Goal: Information Seeking & Learning: Learn about a topic

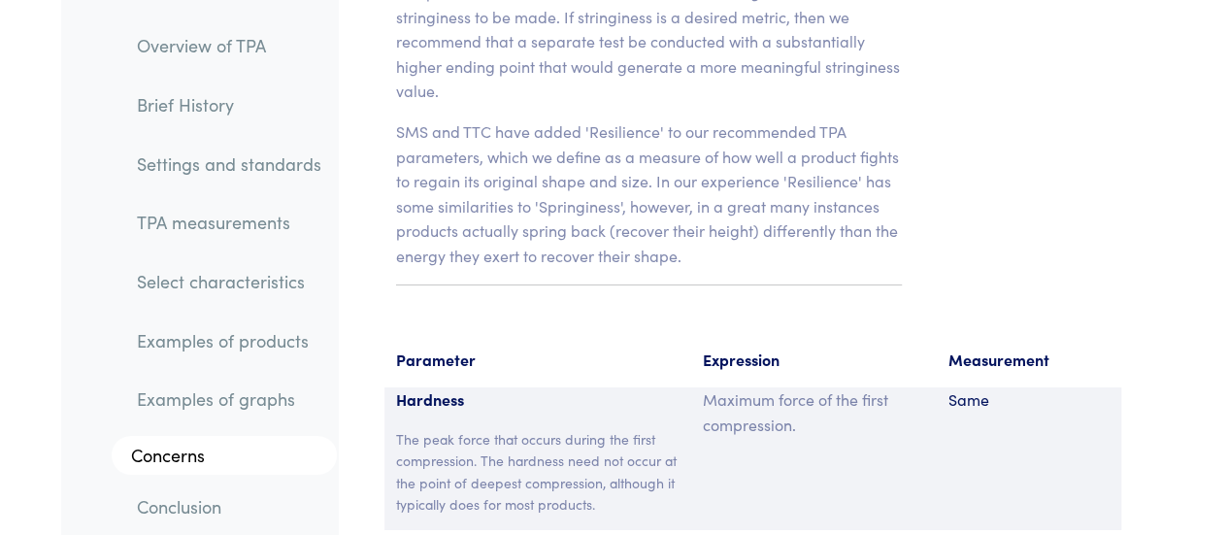
scroll to position [14378, 0]
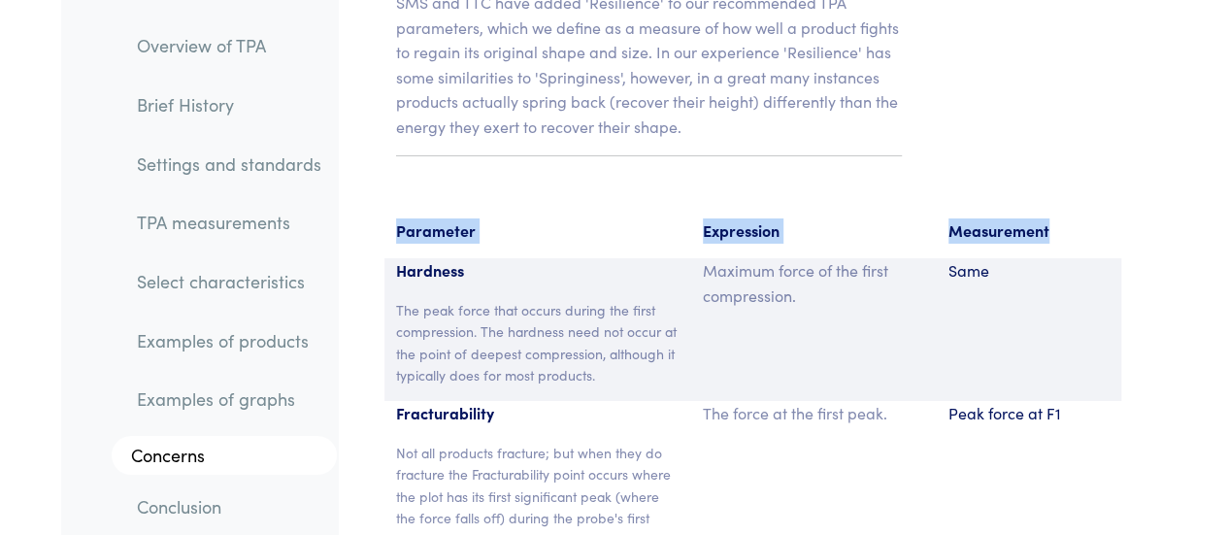
drag, startPoint x: 394, startPoint y: 79, endPoint x: 1047, endPoint y: 96, distance: 653.4
click at [1047, 218] on div "Parameter Expression Measurement" at bounding box center [752, 238] width 737 height 41
click at [1047, 218] on div "Measurement" at bounding box center [1028, 238] width 184 height 41
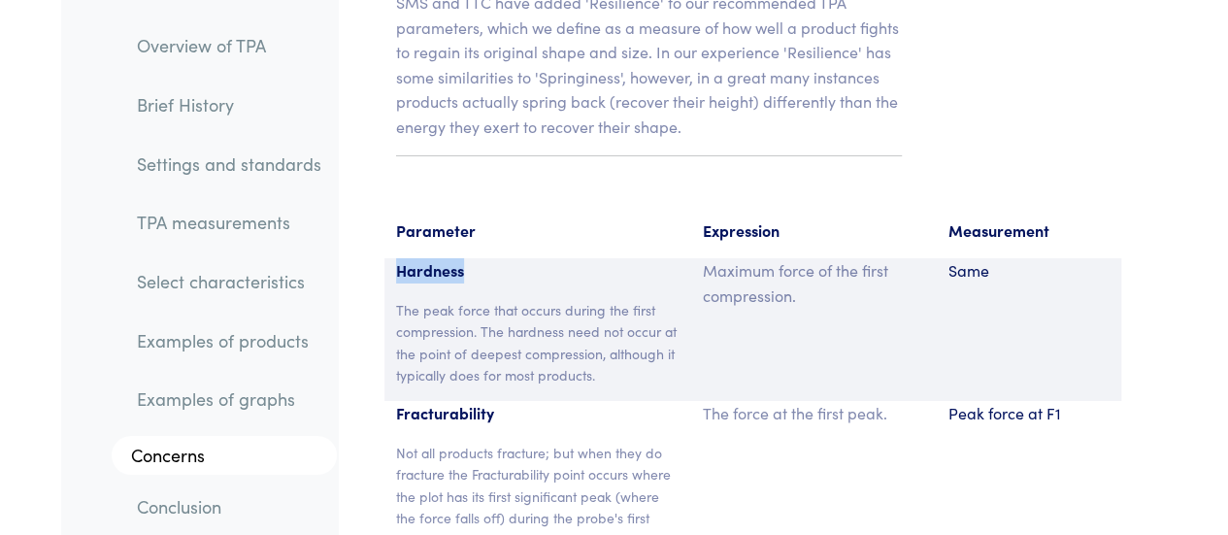
drag, startPoint x: 1047, startPoint y: 96, endPoint x: 400, endPoint y: 120, distance: 647.7
click at [400, 258] on p "Hardness" at bounding box center [537, 270] width 283 height 25
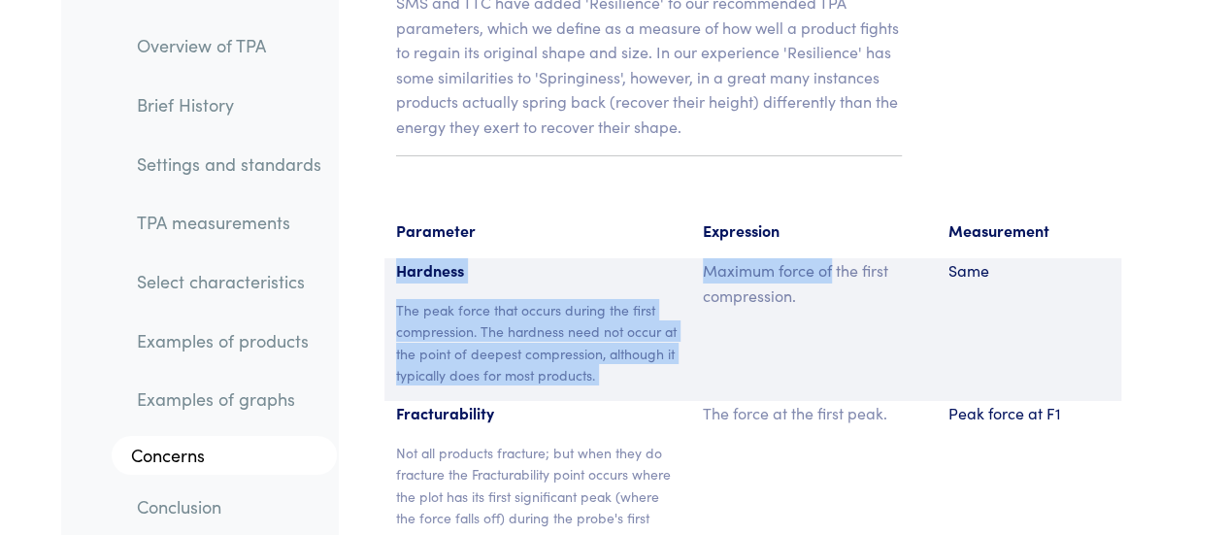
drag, startPoint x: 400, startPoint y: 120, endPoint x: 823, endPoint y: 133, distance: 423.3
click at [823, 258] on div "Hardness The peak force that occurs during the first compression. The hardness …" at bounding box center [752, 329] width 737 height 143
click at [823, 258] on p "Maximum force of the first compression." at bounding box center [814, 282] width 222 height 49
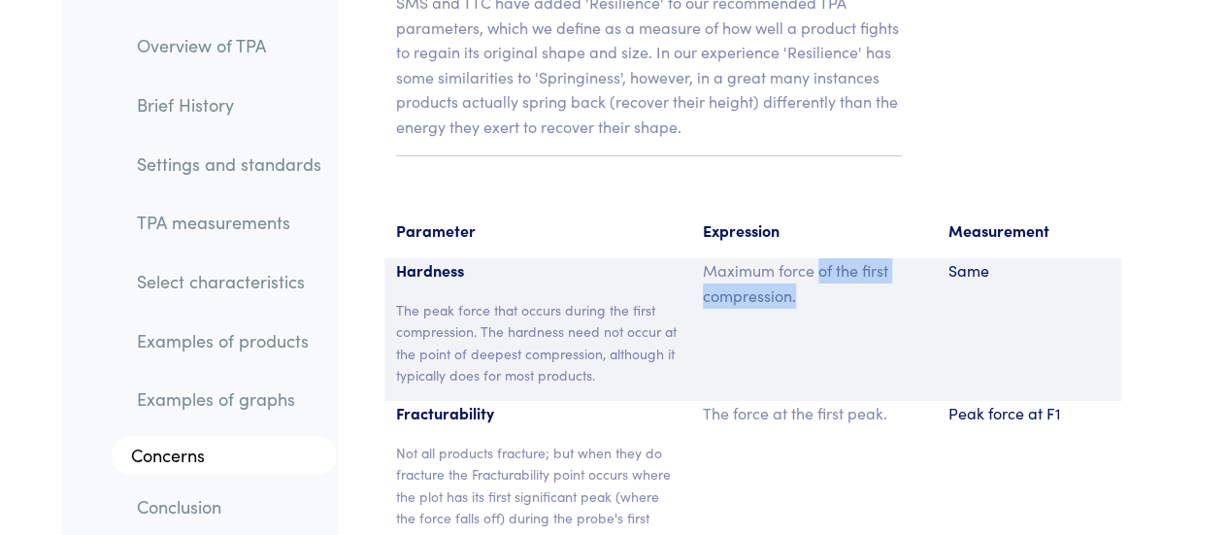
drag, startPoint x: 823, startPoint y: 133, endPoint x: 793, endPoint y: 162, distance: 41.9
click at [793, 258] on div "Maximum force of the first compression." at bounding box center [814, 329] width 246 height 143
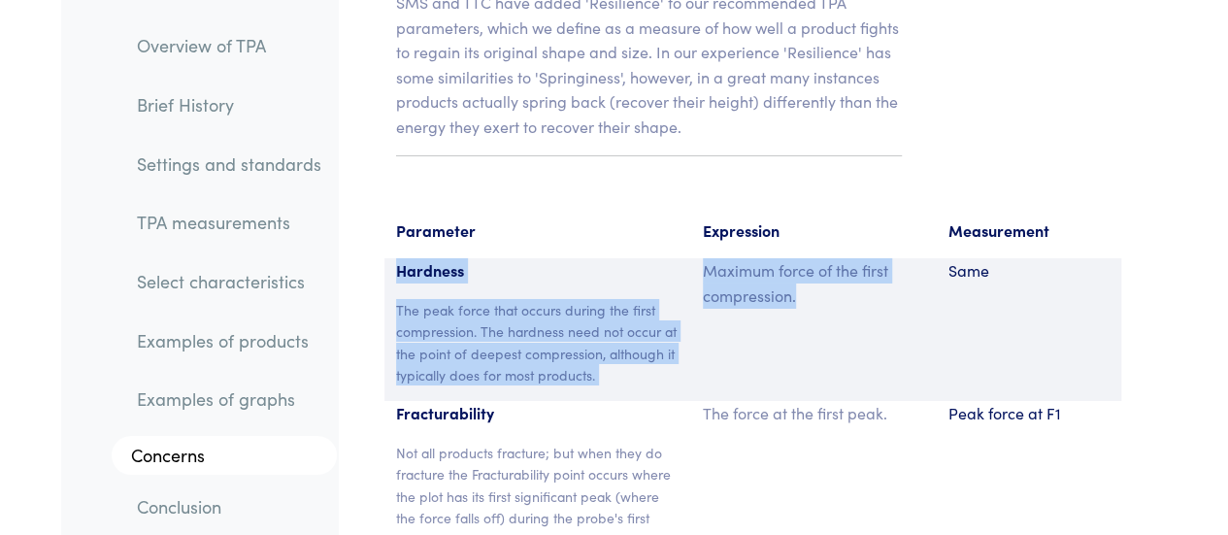
drag, startPoint x: 793, startPoint y: 162, endPoint x: 418, endPoint y: 125, distance: 376.4
click at [418, 258] on div "Hardness The peak force that occurs during the first compression. The hardness …" at bounding box center [752, 329] width 737 height 143
click at [418, 258] on p "Hardness" at bounding box center [537, 270] width 283 height 25
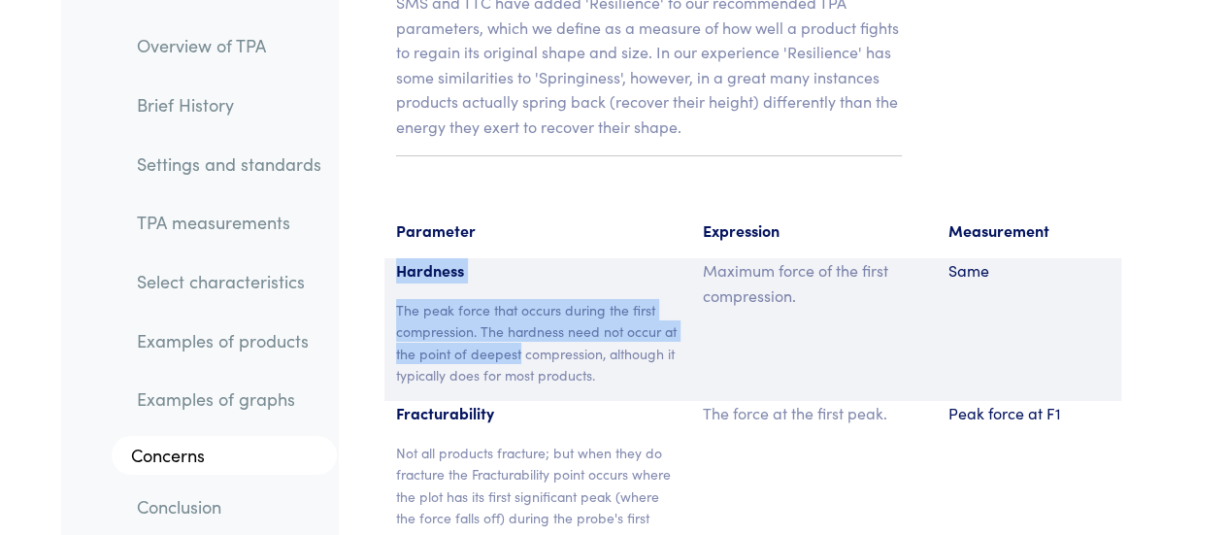
drag, startPoint x: 418, startPoint y: 125, endPoint x: 483, endPoint y: 199, distance: 98.3
click at [483, 258] on div "Hardness The peak force that occurs during the first compression. The hardness …" at bounding box center [537, 329] width 307 height 143
click at [483, 299] on p "The peak force that occurs during the first compression. The hardness need not …" at bounding box center [537, 342] width 283 height 87
drag, startPoint x: 483, startPoint y: 199, endPoint x: 409, endPoint y: 136, distance: 97.8
click at [409, 258] on div "Hardness The peak force that occurs during the first compression. The hardness …" at bounding box center [537, 329] width 307 height 143
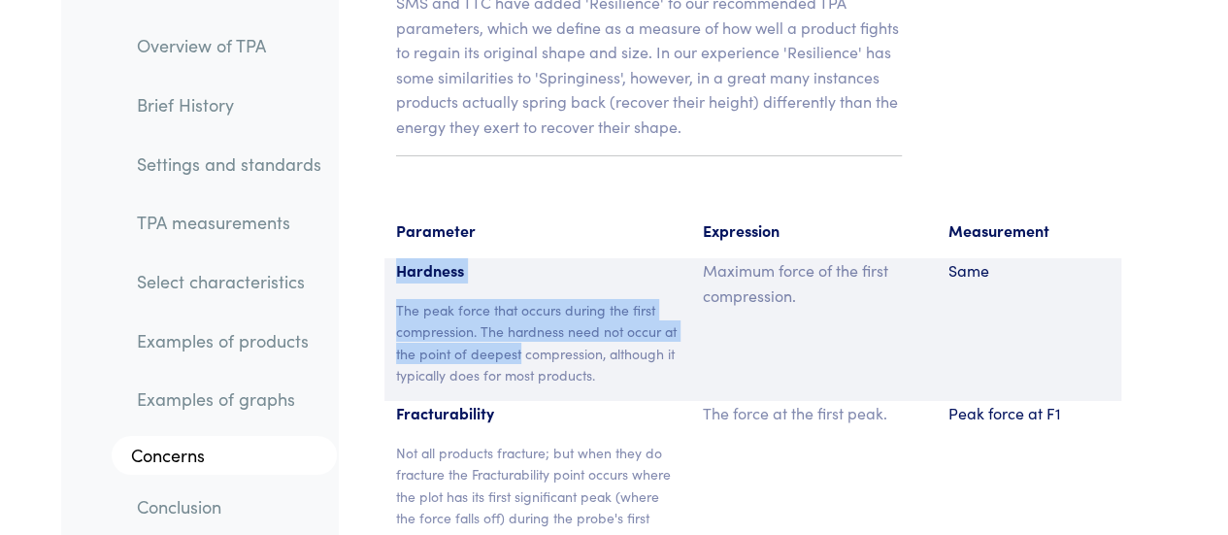
click at [409, 258] on p "Hardness" at bounding box center [537, 270] width 283 height 25
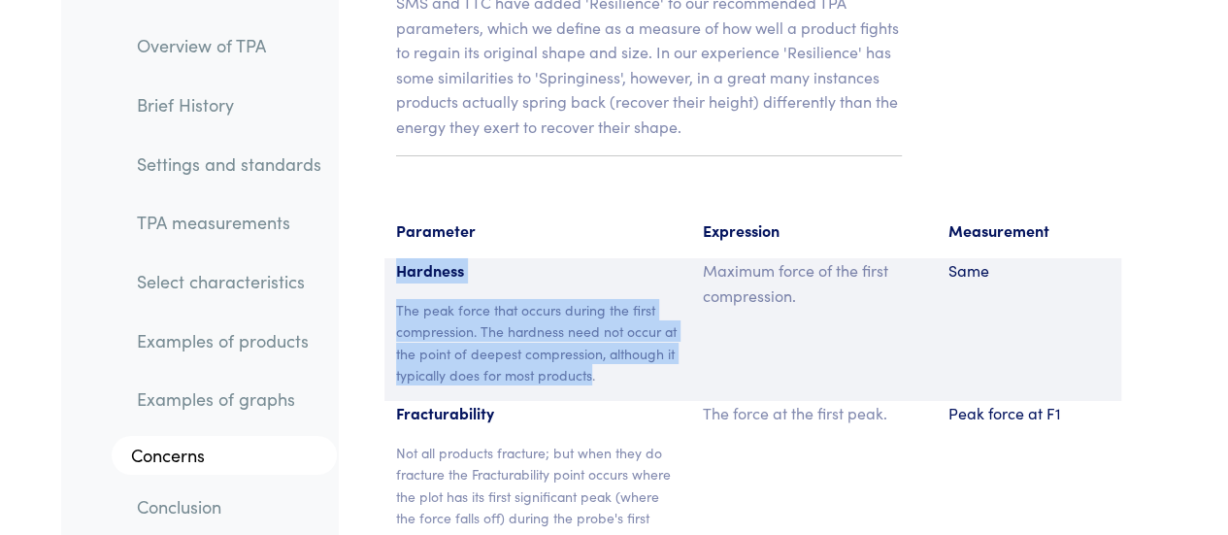
drag, startPoint x: 409, startPoint y: 136, endPoint x: 584, endPoint y: 234, distance: 201.1
click at [584, 258] on div "Hardness The peak force that occurs during the first compression. The hardness …" at bounding box center [537, 329] width 307 height 143
click at [584, 299] on p "The peak force that occurs during the first compression. The hardness need not …" at bounding box center [537, 342] width 283 height 87
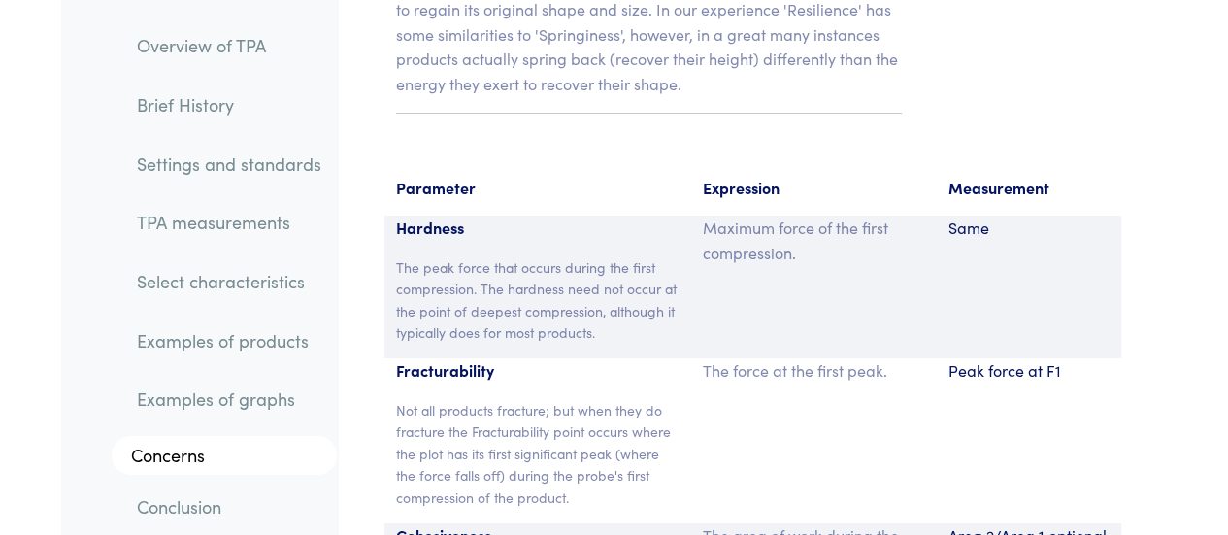
scroll to position [14422, 0]
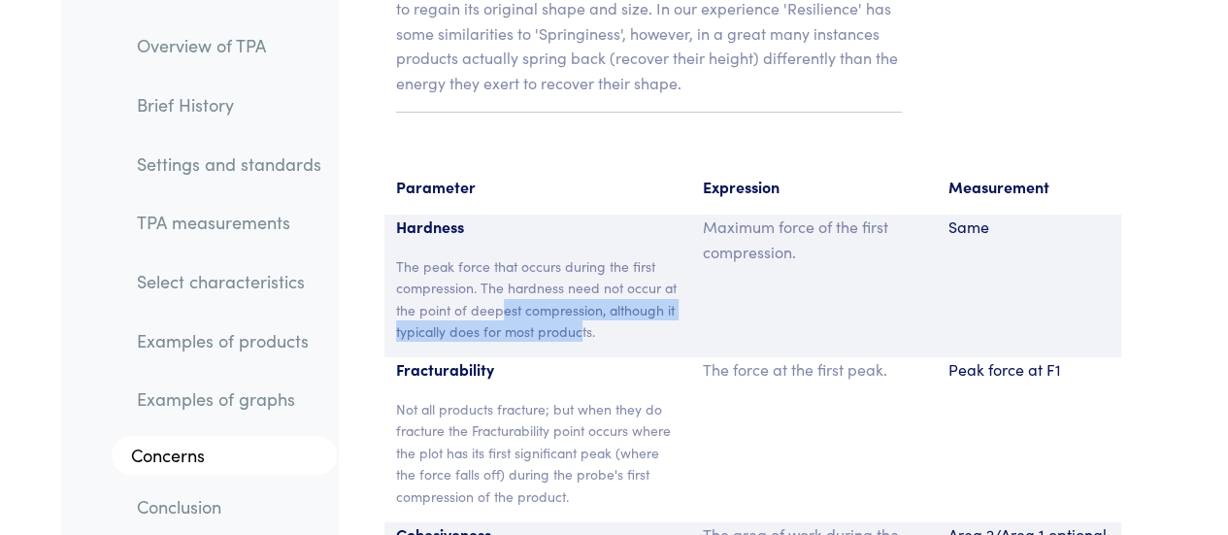
drag, startPoint x: 497, startPoint y: 156, endPoint x: 584, endPoint y: 189, distance: 93.4
click at [584, 255] on p "The peak force that occurs during the first compression. The hardness need not …" at bounding box center [537, 298] width 283 height 87
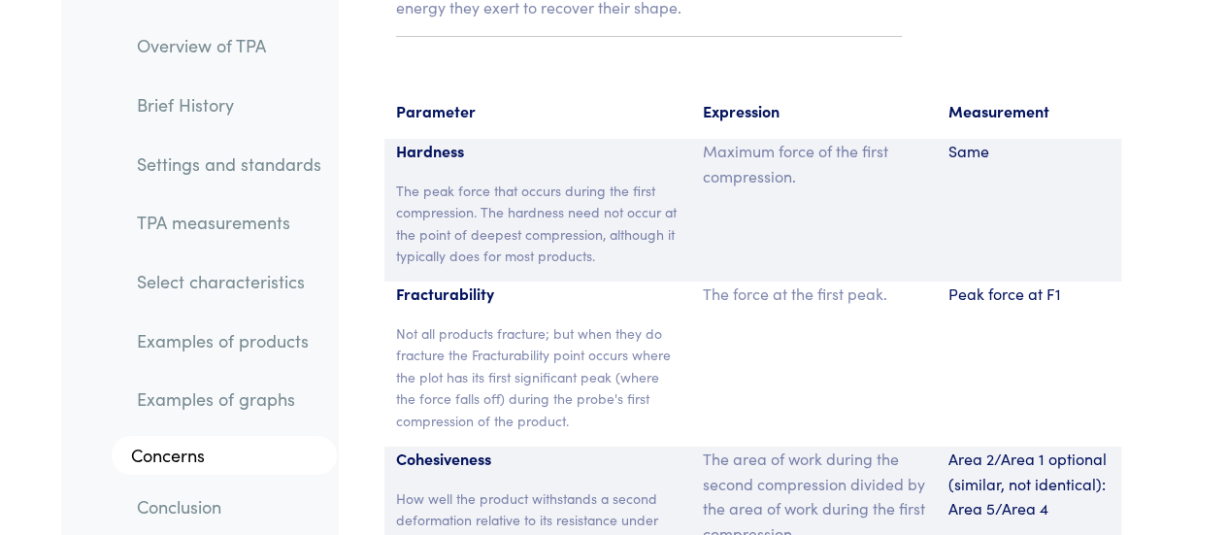
scroll to position [14506, 0]
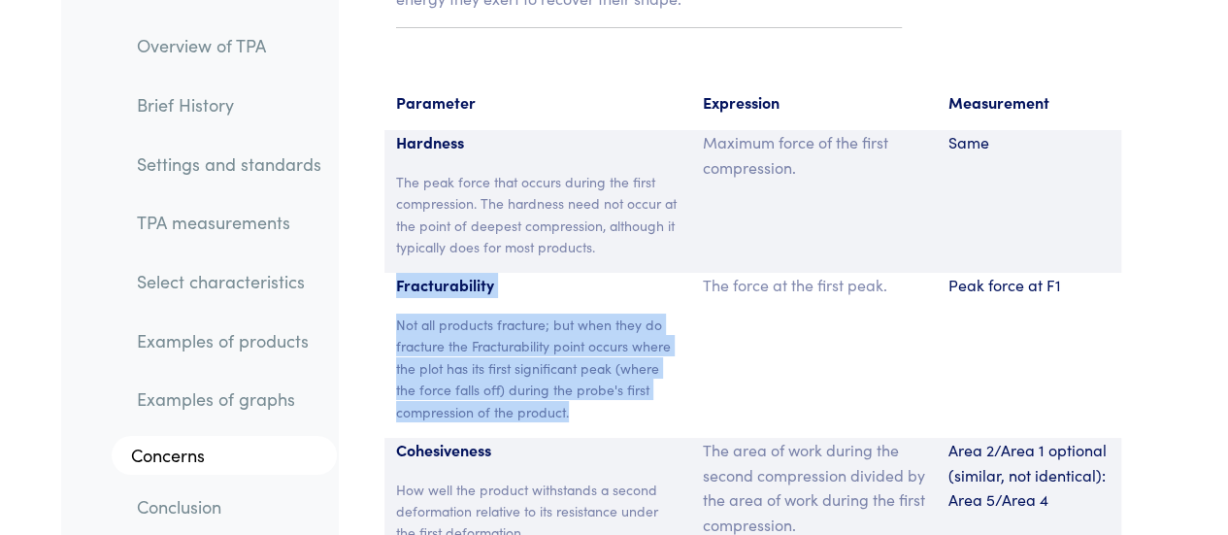
drag, startPoint x: 392, startPoint y: 141, endPoint x: 600, endPoint y: 271, distance: 245.0
click at [600, 273] on div "Fracturability Not all products fracture; but when they do fracture the Fractur…" at bounding box center [537, 355] width 307 height 165
click at [600, 313] on p "Not all products fracture; but when they do fracture the Fracturability point o…" at bounding box center [537, 367] width 283 height 109
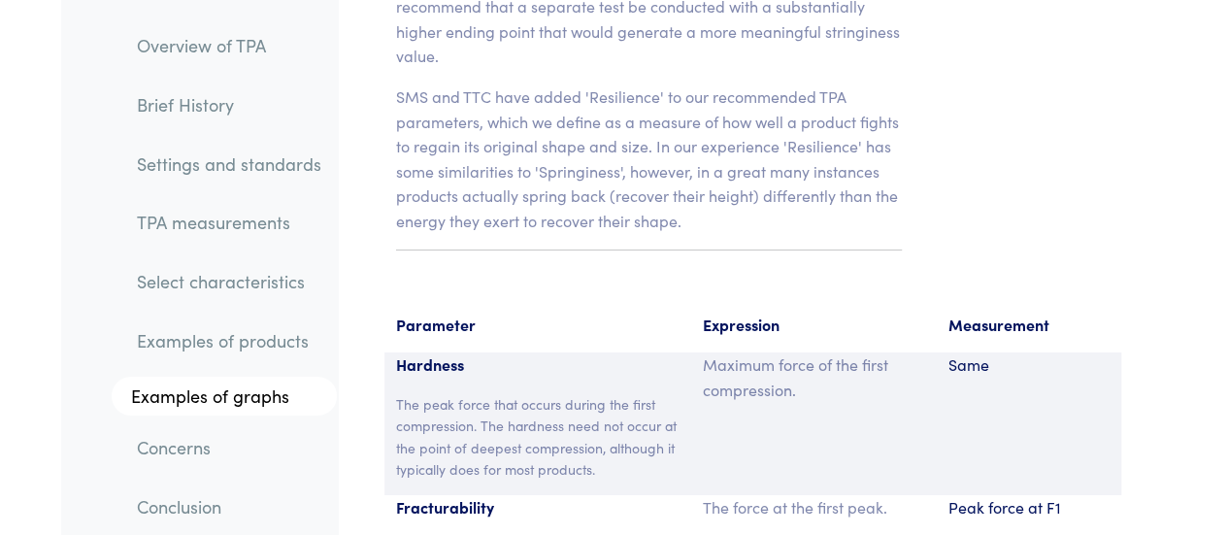
scroll to position [14286, 0]
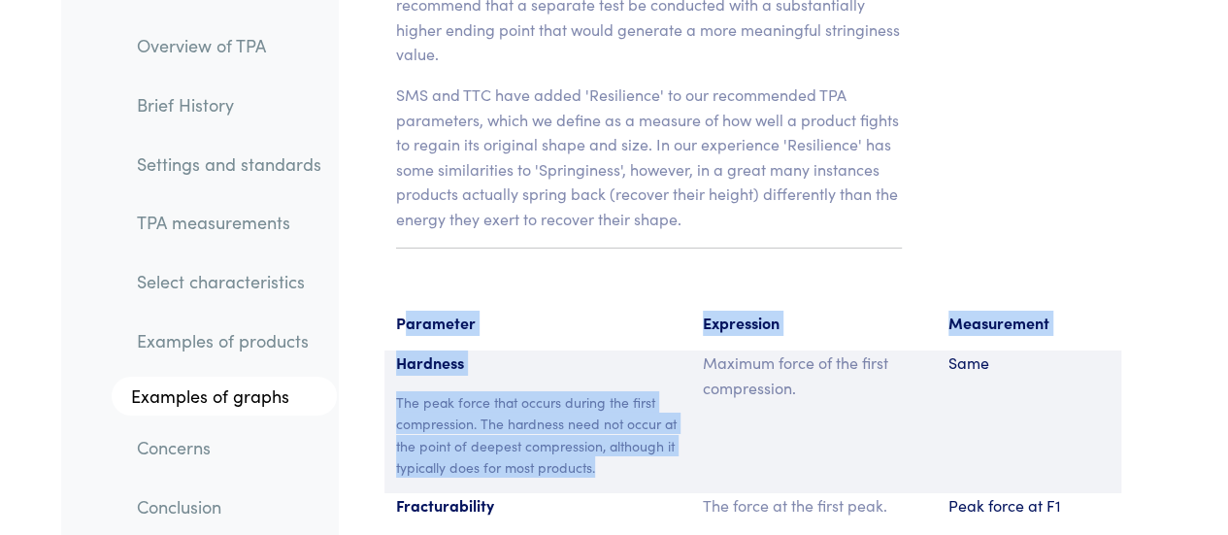
drag, startPoint x: 403, startPoint y: 172, endPoint x: 638, endPoint y: 310, distance: 272.3
click at [638, 391] on p "The peak force that occurs during the first compression. The hardness need not …" at bounding box center [537, 434] width 283 height 87
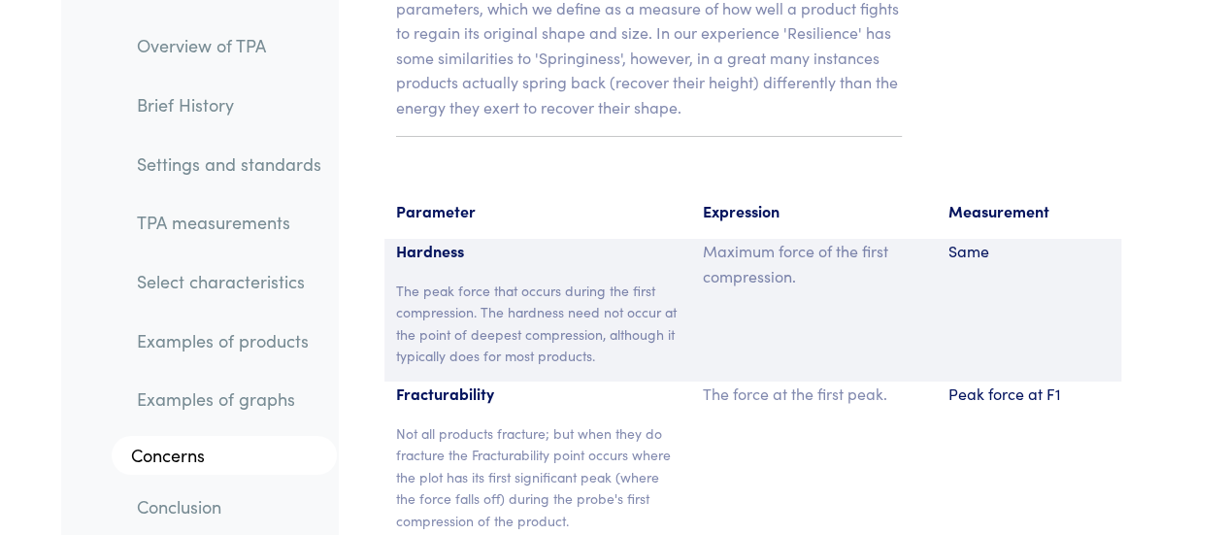
scroll to position [14399, 0]
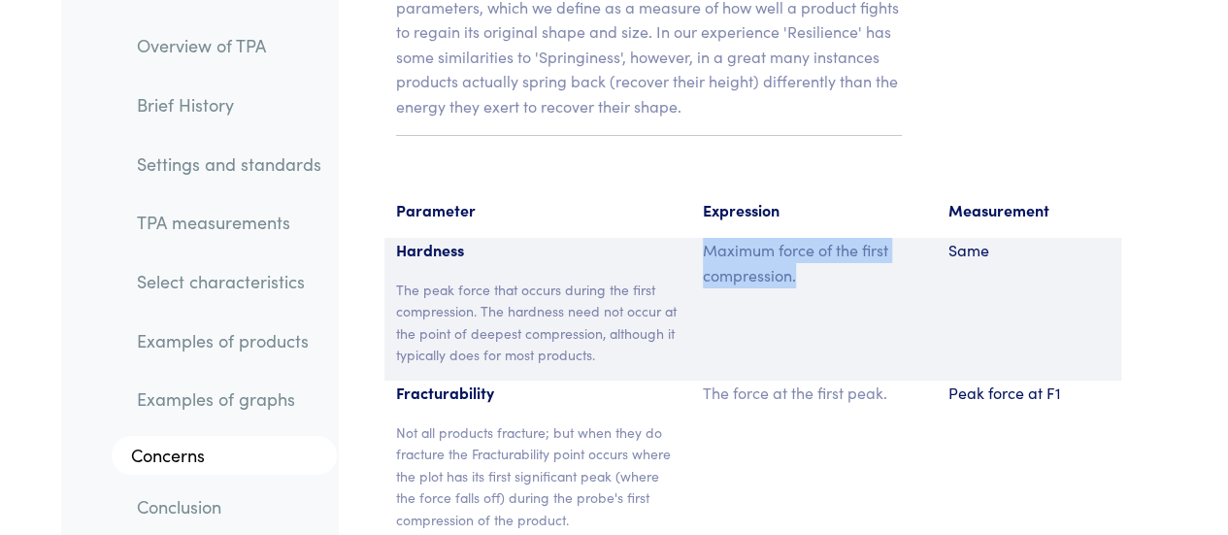
drag, startPoint x: 707, startPoint y: 100, endPoint x: 800, endPoint y: 133, distance: 97.9
click at [800, 238] on p "Maximum force of the first compression." at bounding box center [814, 262] width 222 height 49
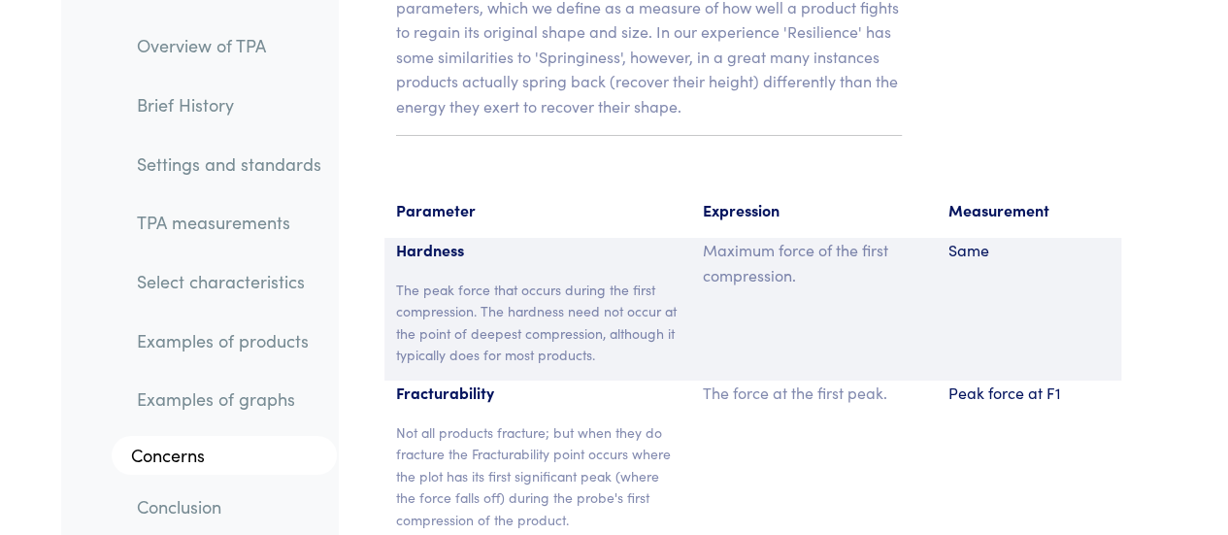
click at [492, 279] on p "The peak force that occurs during the first compression. The hardness need not …" at bounding box center [537, 322] width 283 height 87
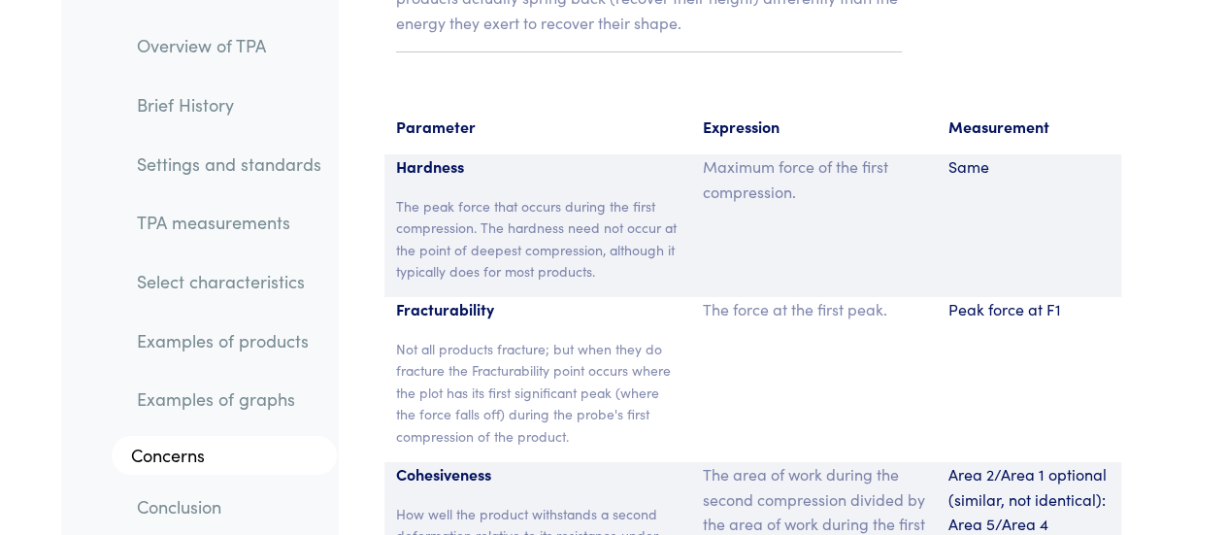
scroll to position [14484, 0]
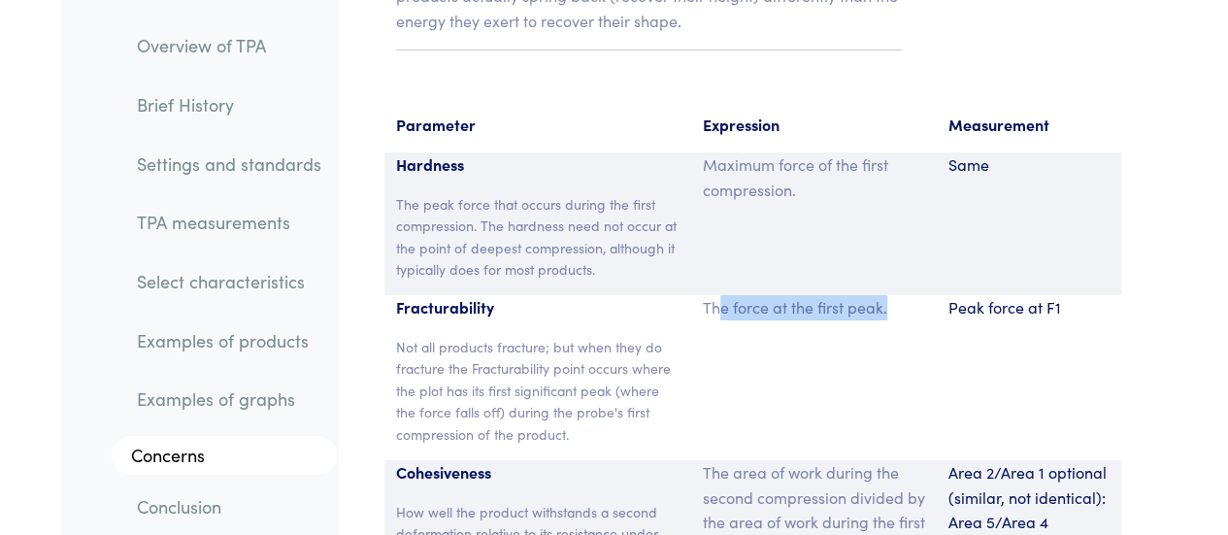
drag, startPoint x: 718, startPoint y: 169, endPoint x: 927, endPoint y: 158, distance: 208.9
click at [927, 295] on div "The force at the first peak." at bounding box center [814, 377] width 246 height 165
drag, startPoint x: 927, startPoint y: 158, endPoint x: 696, endPoint y: 154, distance: 231.0
click at [696, 295] on div "The force at the first peak." at bounding box center [814, 377] width 246 height 165
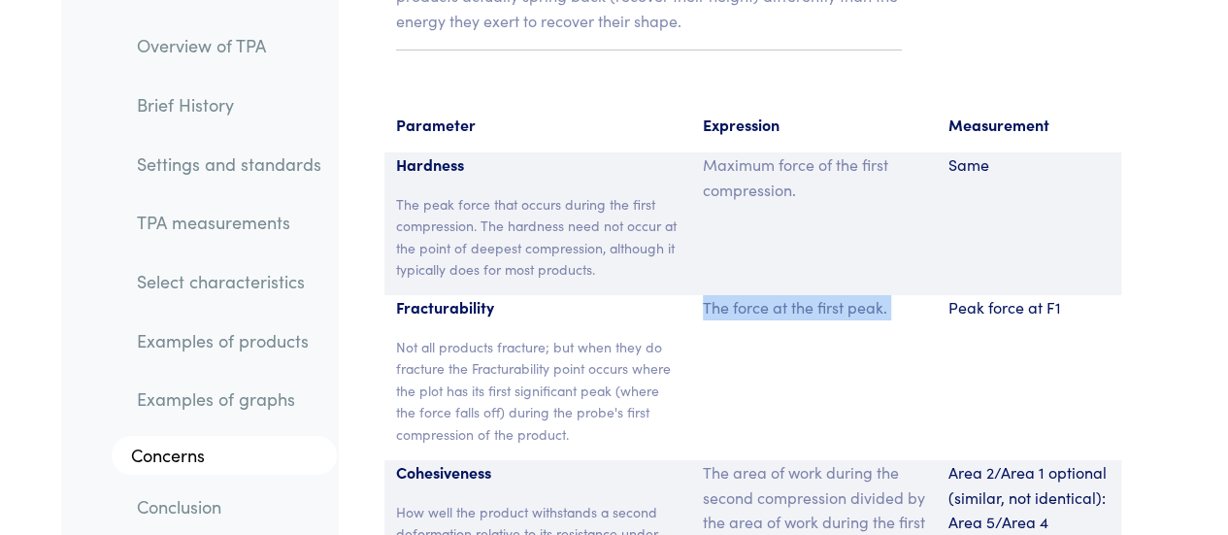
click at [696, 295] on div "The force at the first peak." at bounding box center [814, 377] width 246 height 165
drag, startPoint x: 696, startPoint y: 154, endPoint x: 887, endPoint y: 160, distance: 191.3
click at [887, 295] on div "The force at the first peak." at bounding box center [814, 377] width 246 height 165
click at [887, 295] on p "The force at the first peak." at bounding box center [814, 307] width 222 height 25
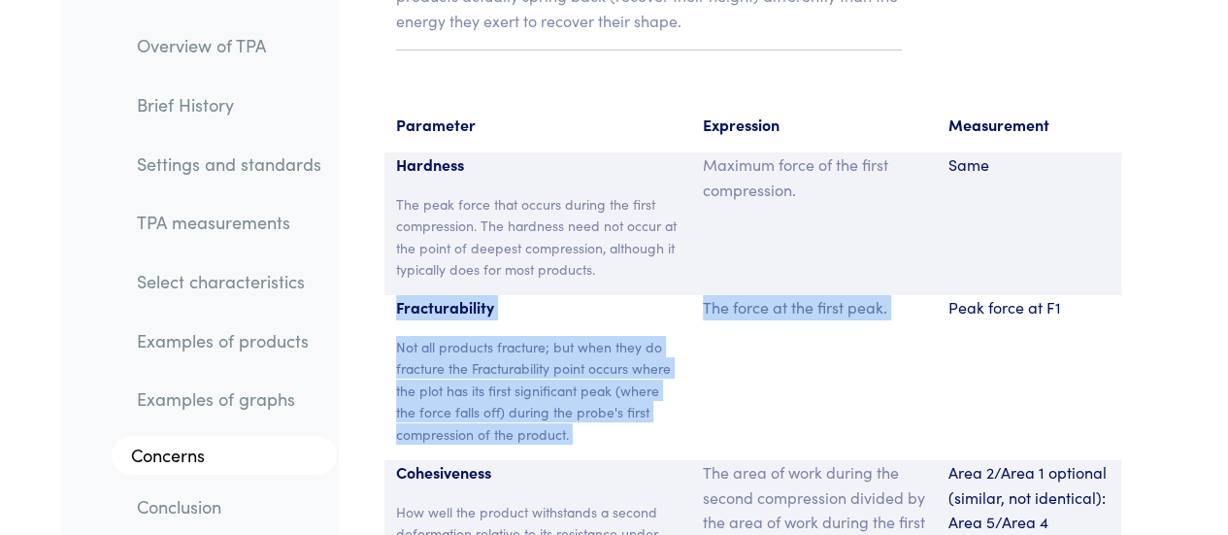
drag, startPoint x: 887, startPoint y: 160, endPoint x: 427, endPoint y: 166, distance: 460.0
click at [427, 295] on div "Fracturability Not all products fracture; but when they do fracture the Fractur…" at bounding box center [752, 377] width 737 height 165
click at [427, 295] on p "Fracturability" at bounding box center [537, 307] width 283 height 25
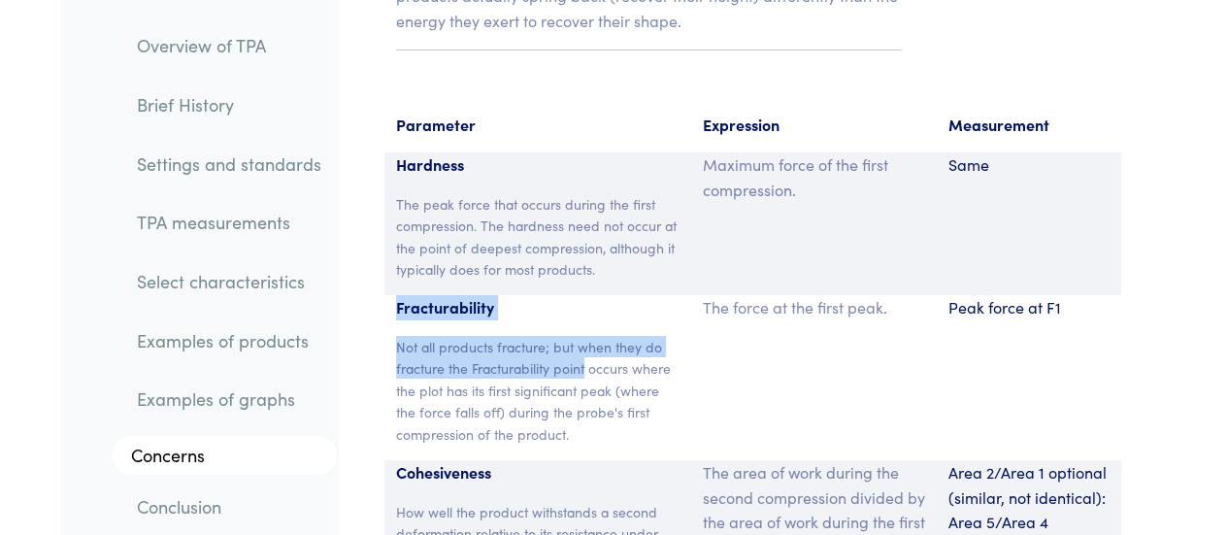
drag, startPoint x: 427, startPoint y: 166, endPoint x: 584, endPoint y: 227, distance: 168.7
click at [584, 295] on div "Fracturability Not all products fracture; but when they do fracture the Fractur…" at bounding box center [537, 377] width 307 height 165
click at [584, 336] on p "Not all products fracture; but when they do fracture the Fracturability point o…" at bounding box center [537, 390] width 283 height 109
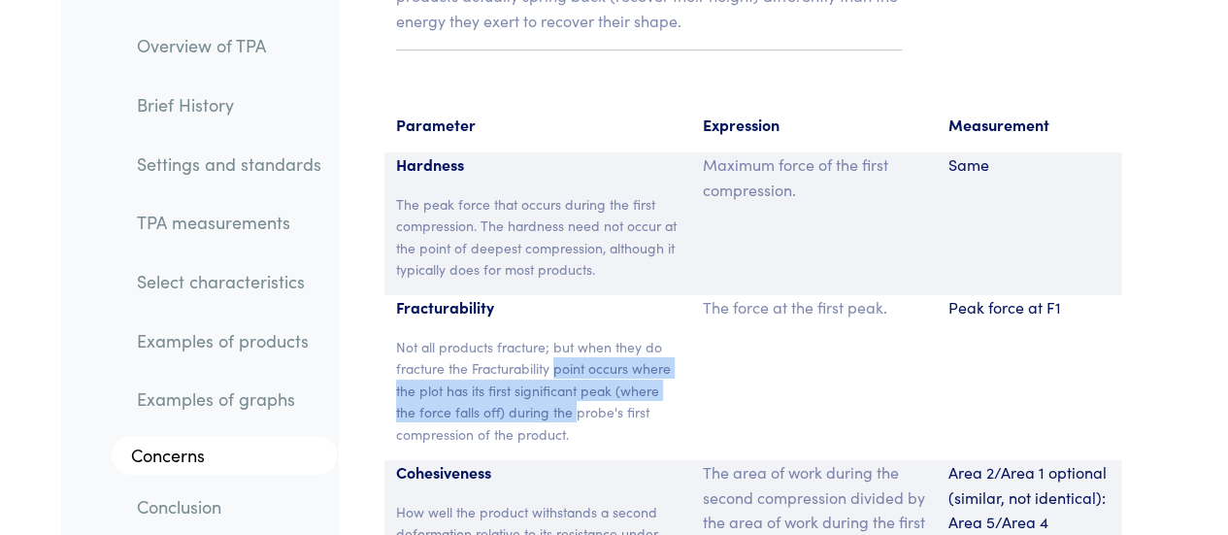
drag, startPoint x: 584, startPoint y: 227, endPoint x: 569, endPoint y: 274, distance: 49.1
click at [569, 336] on p "Not all products fracture; but when they do fracture the Fracturability point o…" at bounding box center [537, 390] width 283 height 109
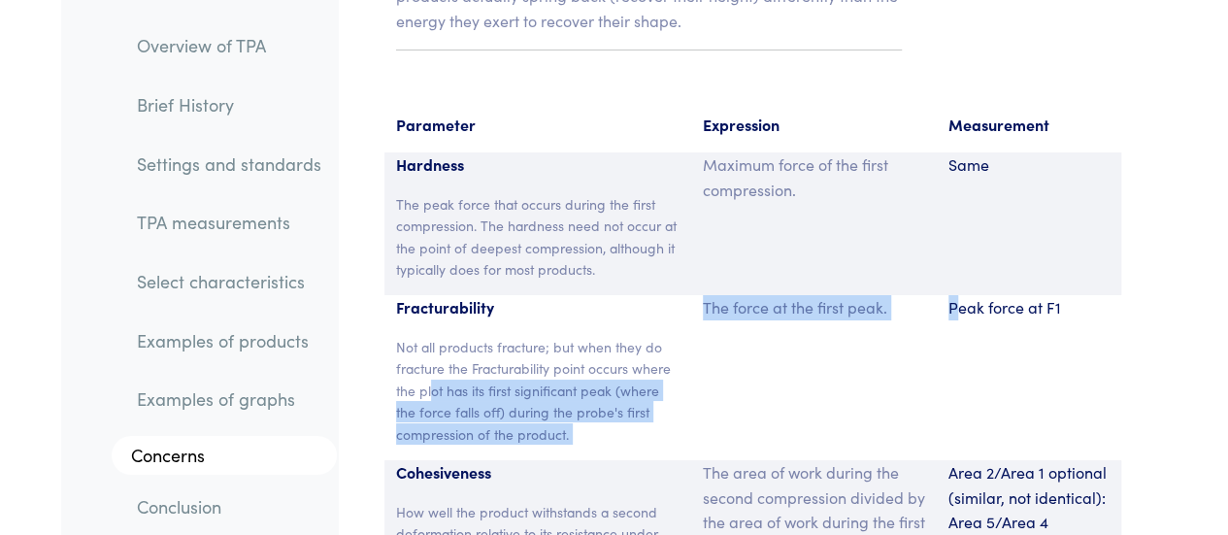
drag, startPoint x: 955, startPoint y: 157, endPoint x: 432, endPoint y: 238, distance: 529.2
click at [432, 295] on div "Fracturability Not all products fracture; but when they do fracture the Fractur…" at bounding box center [752, 377] width 737 height 165
click at [432, 336] on p "Not all products fracture; but when they do fracture the Fracturability point o…" at bounding box center [537, 390] width 283 height 109
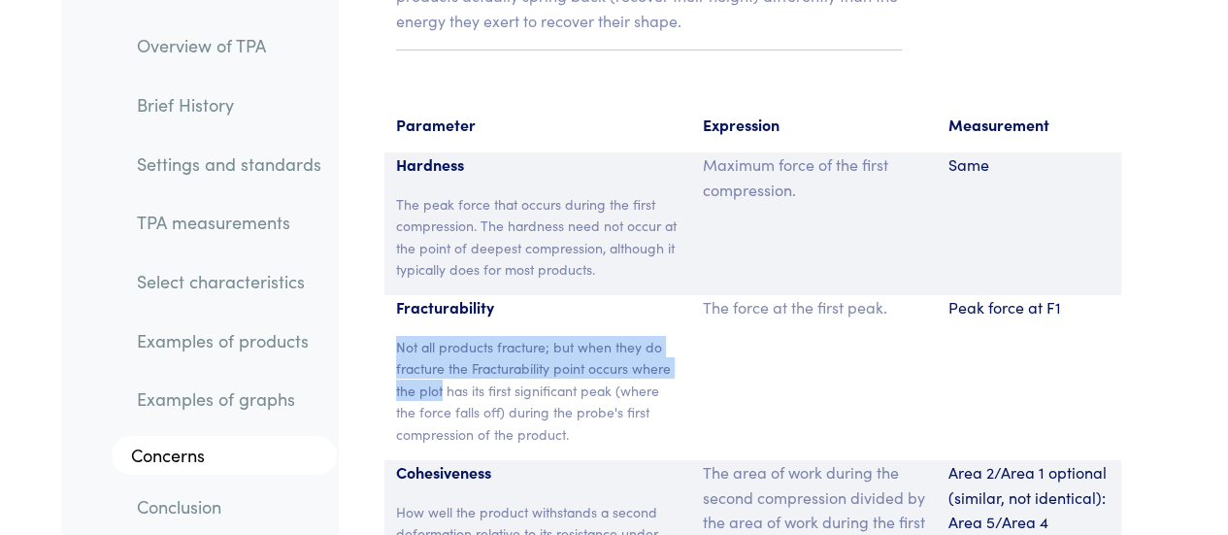
drag, startPoint x: 432, startPoint y: 238, endPoint x: 408, endPoint y: 204, distance: 41.7
click at [408, 336] on p "Not all products fracture; but when they do fracture the Fracturability point o…" at bounding box center [537, 390] width 283 height 109
drag, startPoint x: 408, startPoint y: 204, endPoint x: 548, endPoint y: 246, distance: 146.8
click at [548, 336] on p "Not all products fracture; but when they do fracture the Fracturability point o…" at bounding box center [537, 390] width 283 height 109
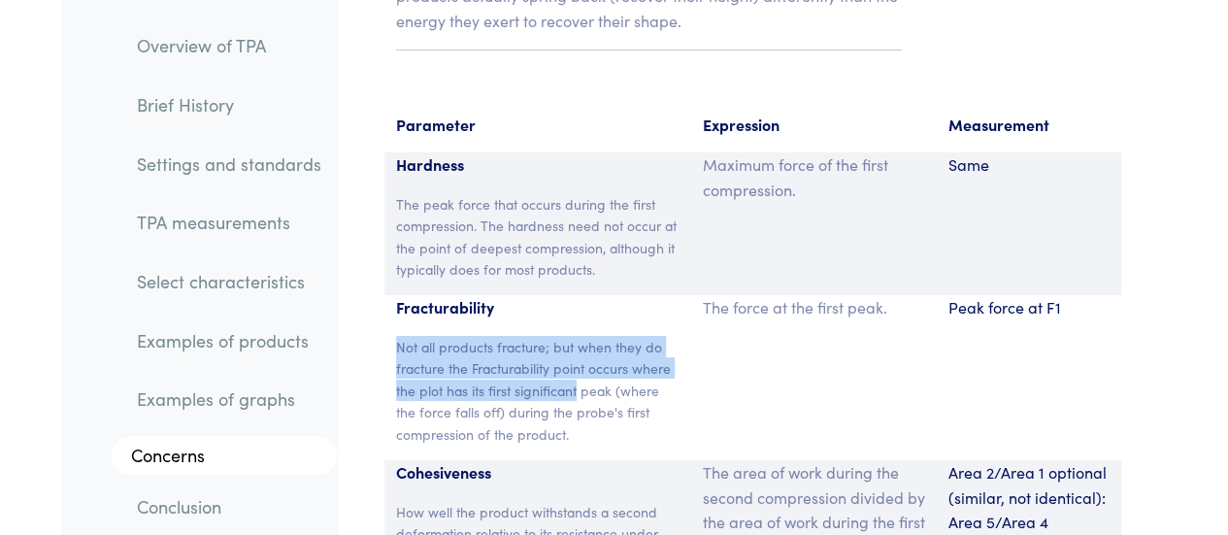
click at [548, 336] on p "Not all products fracture; but when they do fracture the Fracturability point o…" at bounding box center [537, 390] width 283 height 109
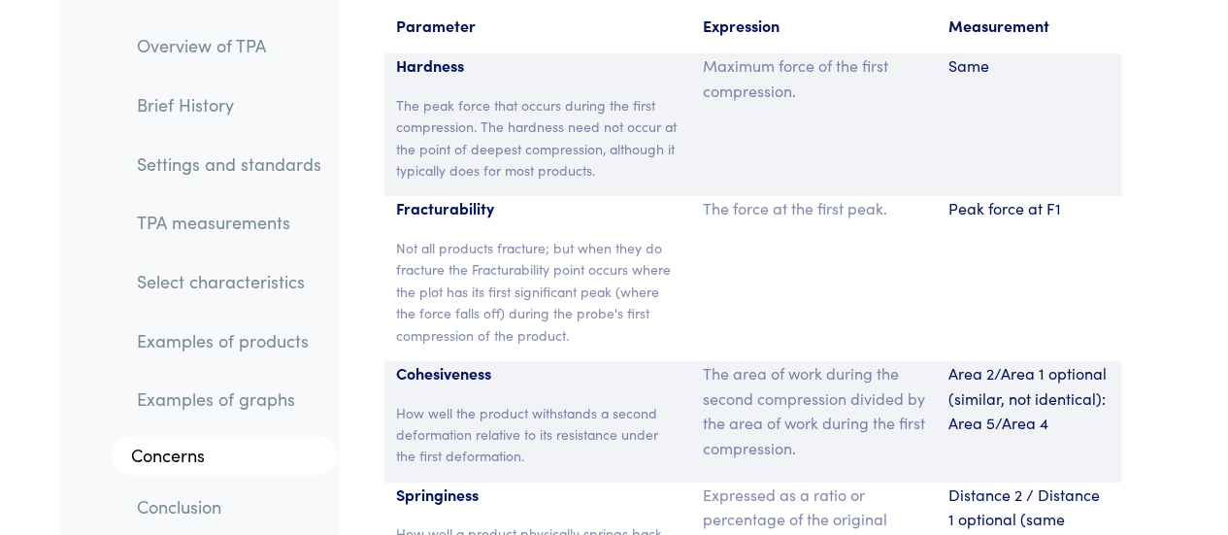
scroll to position [14587, 0]
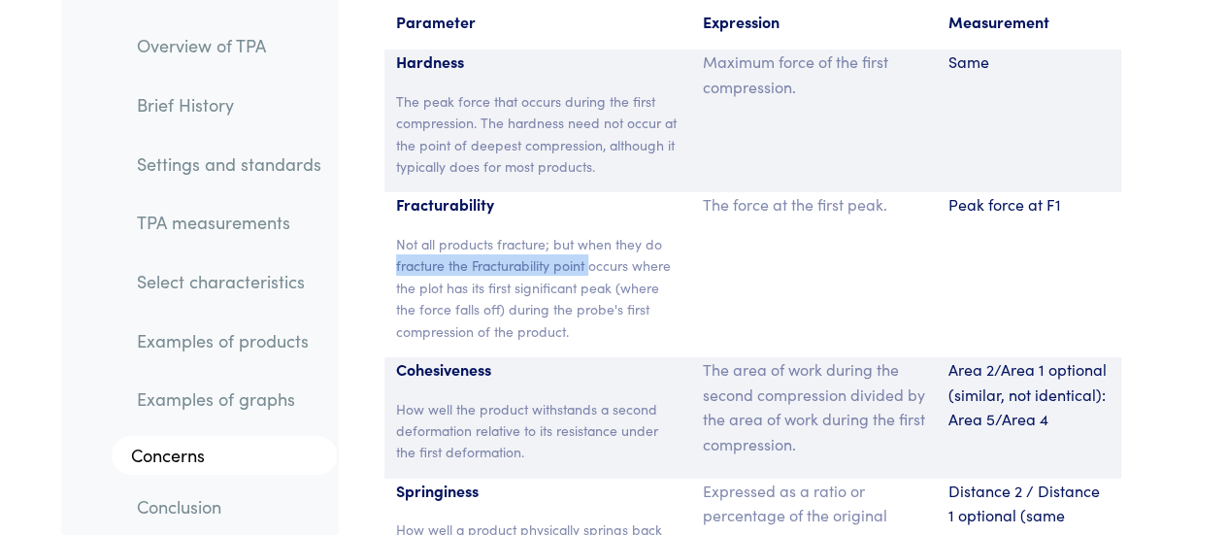
drag, startPoint x: 396, startPoint y: 115, endPoint x: 591, endPoint y: 122, distance: 195.2
click at [591, 233] on p "Not all products fracture; but when they do fracture the Fracturability point o…" at bounding box center [537, 287] width 283 height 109
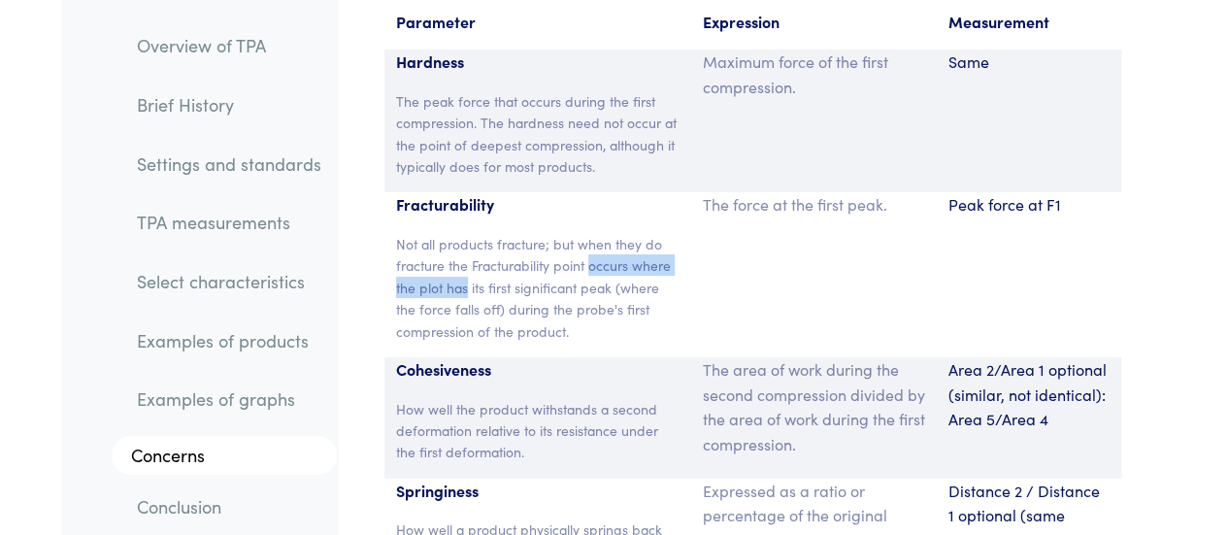
drag, startPoint x: 591, startPoint y: 122, endPoint x: 460, endPoint y: 142, distance: 132.4
click at [460, 233] on p "Not all products fracture; but when they do fracture the Fracturability point o…" at bounding box center [537, 287] width 283 height 109
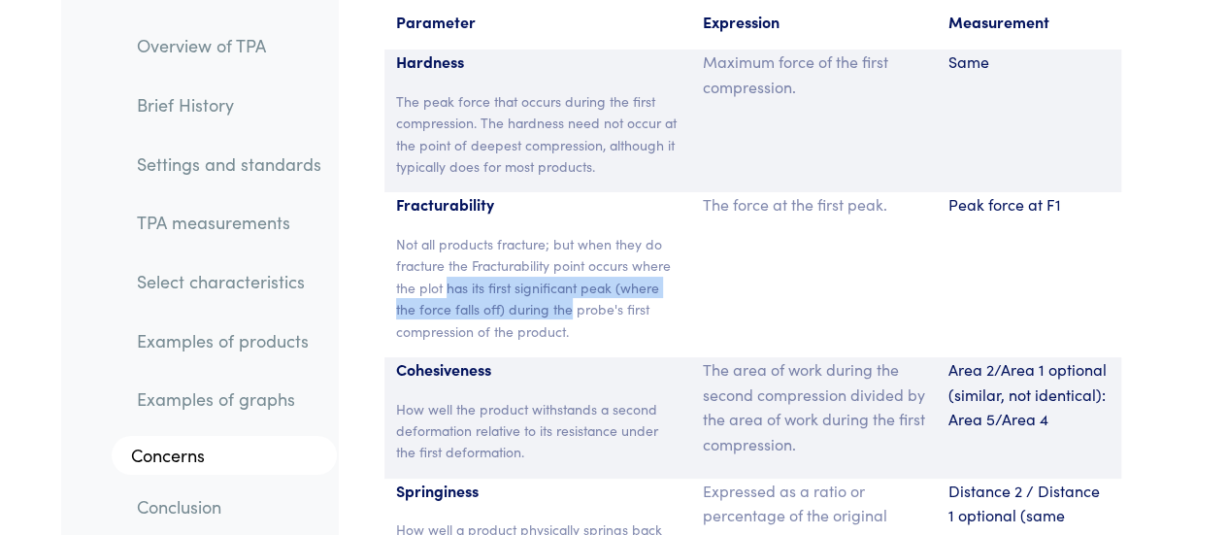
drag, startPoint x: 460, startPoint y: 142, endPoint x: 567, endPoint y: 149, distance: 107.0
click at [567, 233] on p "Not all products fracture; but when they do fracture the Fracturability point o…" at bounding box center [537, 287] width 283 height 109
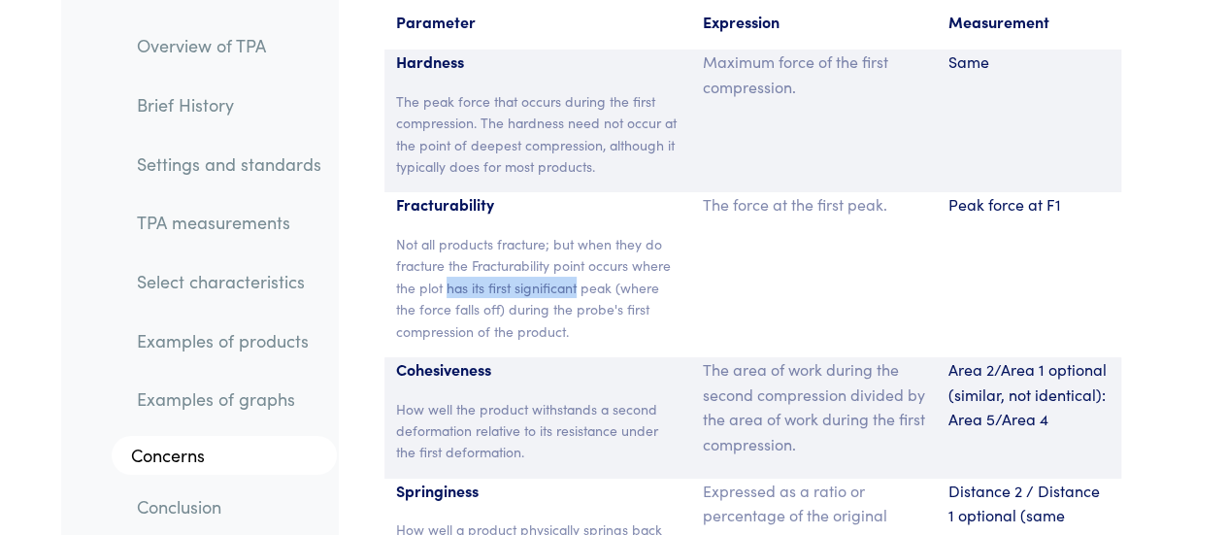
click at [567, 233] on p "Not all products fracture; but when they do fracture the Fracturability point o…" at bounding box center [537, 287] width 283 height 109
drag, startPoint x: 567, startPoint y: 149, endPoint x: 505, endPoint y: 158, distance: 62.7
click at [505, 233] on p "Not all products fracture; but when they do fracture the Fracturability point o…" at bounding box center [537, 287] width 283 height 109
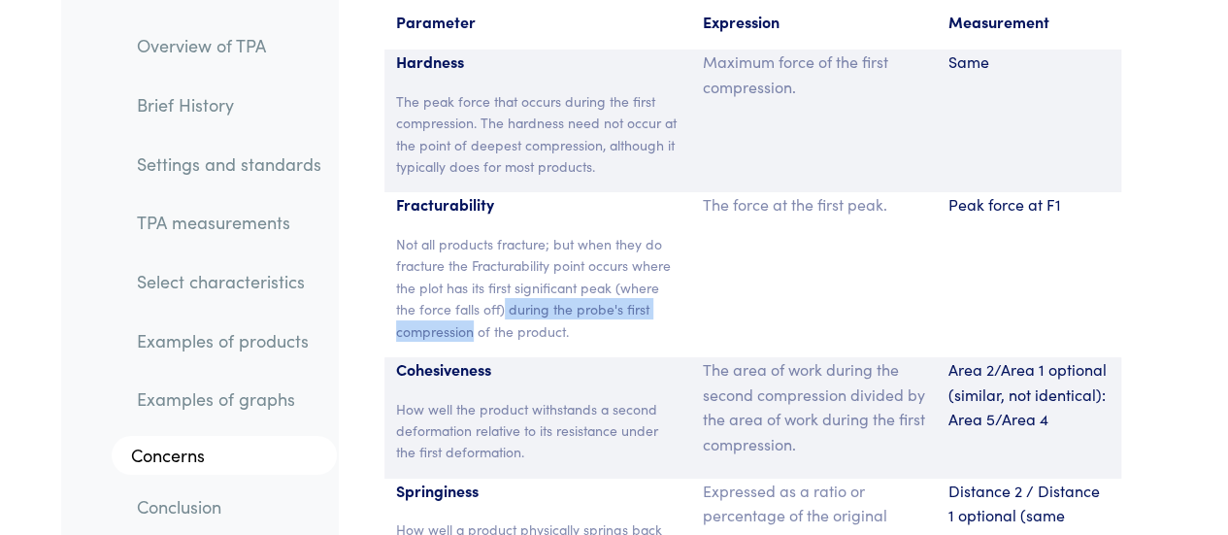
drag, startPoint x: 505, startPoint y: 158, endPoint x: 440, endPoint y: 183, distance: 69.7
click at [440, 233] on p "Not all products fracture; but when they do fracture the Fracturability point o…" at bounding box center [537, 287] width 283 height 109
drag, startPoint x: 440, startPoint y: 183, endPoint x: 556, endPoint y: 191, distance: 116.7
click at [556, 233] on p "Not all products fracture; but when they do fracture the Fracturability point o…" at bounding box center [537, 287] width 283 height 109
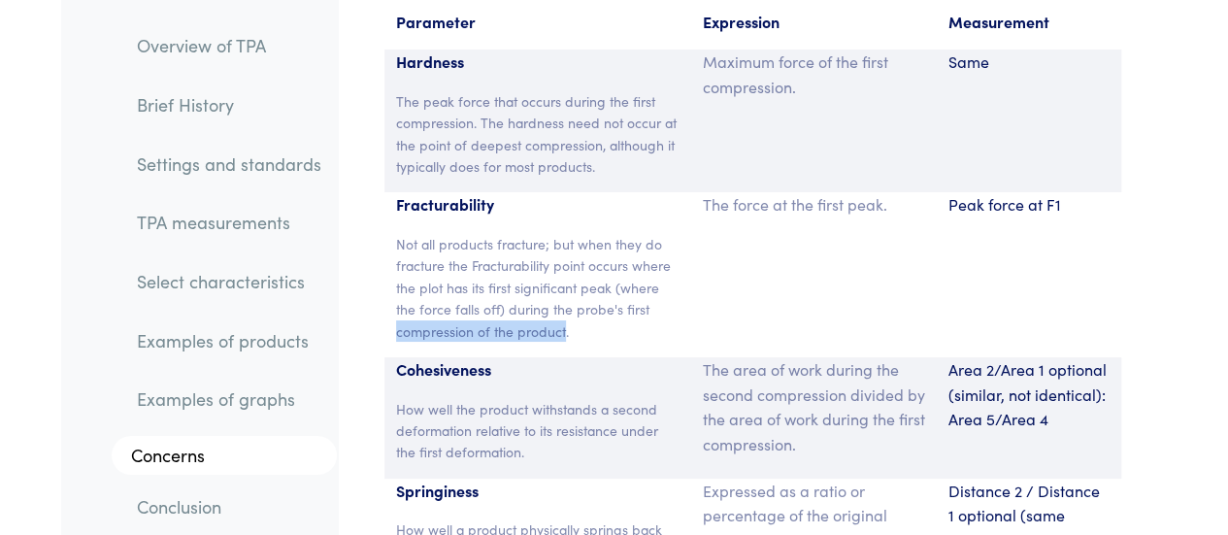
click at [556, 233] on p "Not all products fracture; but when they do fracture the Fracturability point o…" at bounding box center [537, 287] width 283 height 109
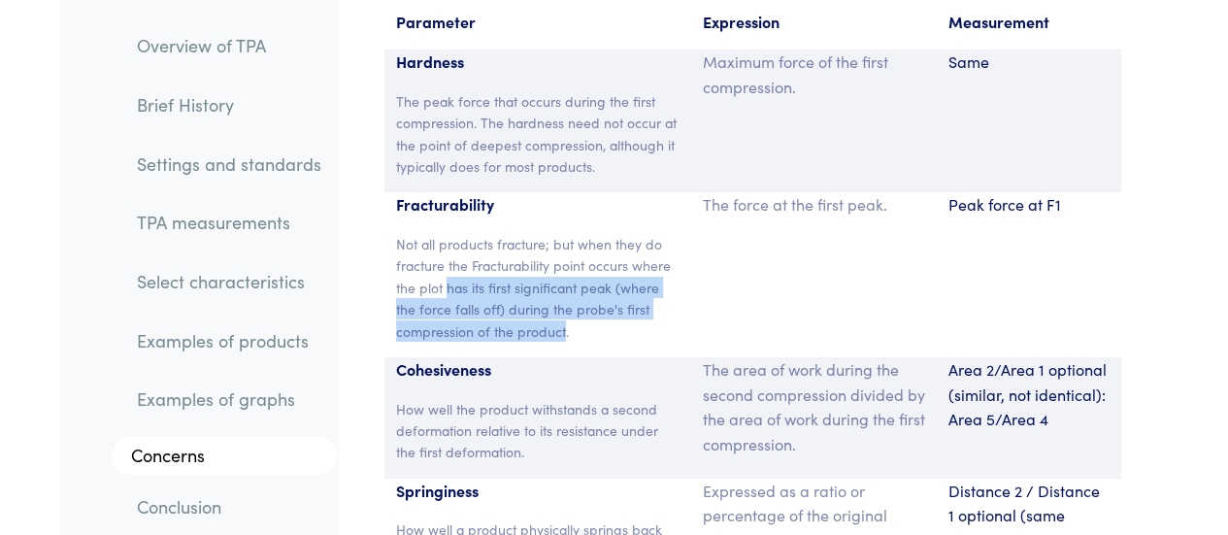
drag, startPoint x: 556, startPoint y: 191, endPoint x: 461, endPoint y: 139, distance: 108.6
click at [461, 233] on p "Not all products fracture; but when they do fracture the Fracturability point o…" at bounding box center [537, 287] width 283 height 109
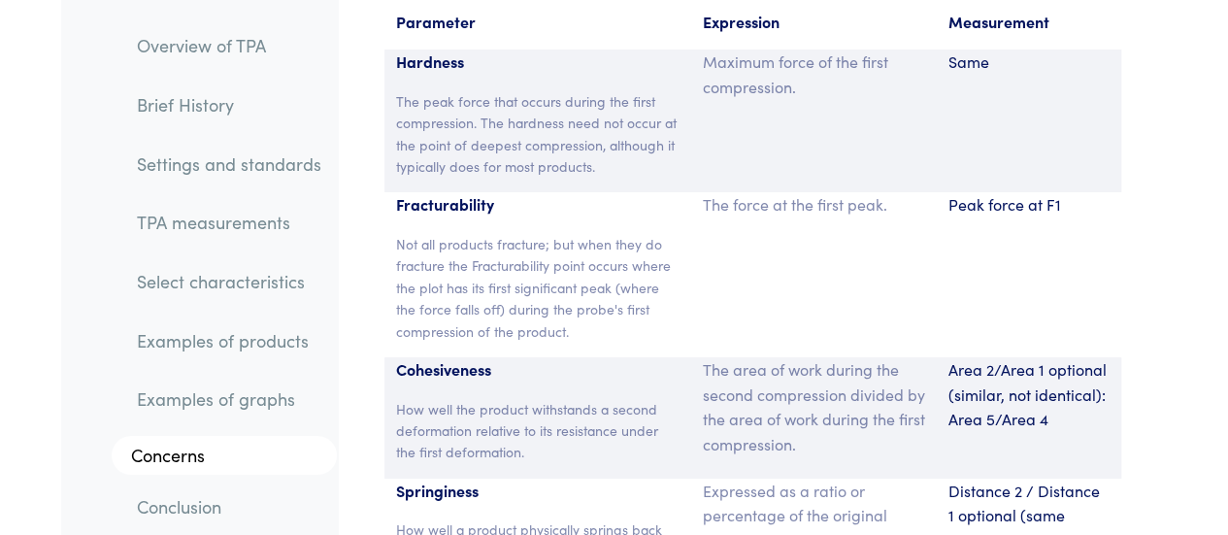
scroll to position [14682, 0]
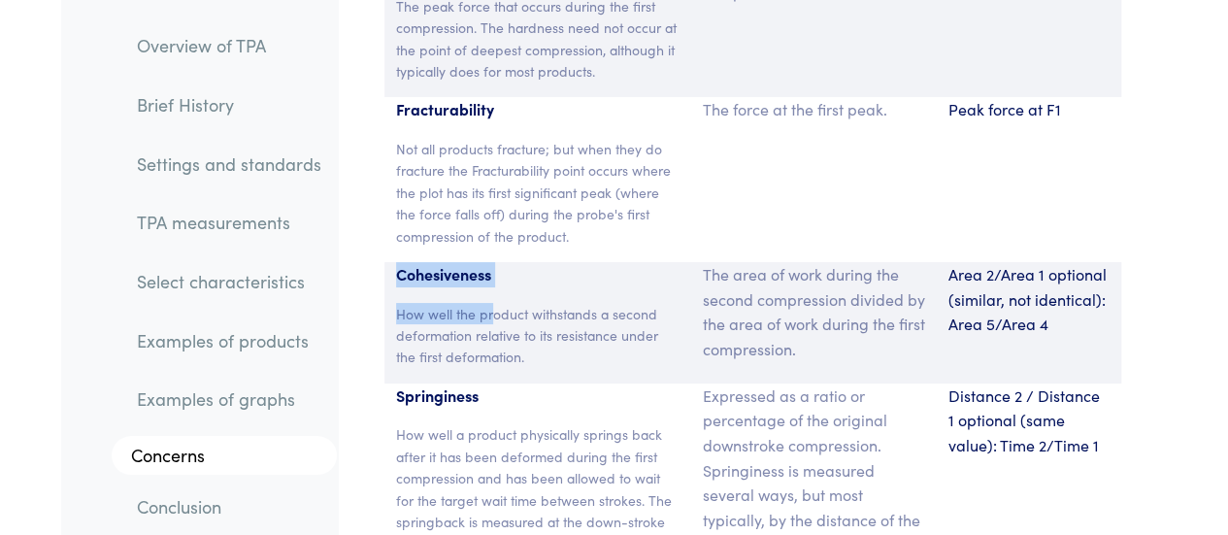
drag, startPoint x: 394, startPoint y: 125, endPoint x: 491, endPoint y: 162, distance: 103.8
click at [491, 262] on div "Cohesiveness How well the product withstands a second deformation relative to i…" at bounding box center [537, 322] width 307 height 121
click at [491, 303] on p "How well the product withstands a second deformation relative to its resistance…" at bounding box center [537, 335] width 283 height 65
drag, startPoint x: 491, startPoint y: 162, endPoint x: 523, endPoint y: 170, distance: 33.0
click at [523, 303] on p "How well the product withstands a second deformation relative to its resistance…" at bounding box center [537, 335] width 283 height 65
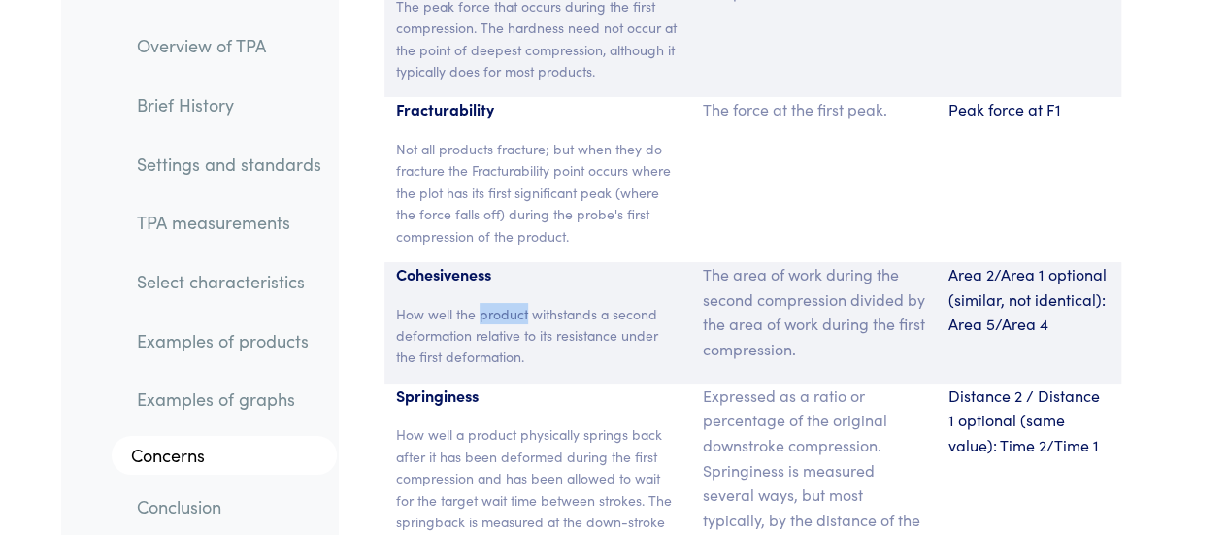
click at [523, 303] on p "How well the product withstands a second deformation relative to its resistance…" at bounding box center [537, 335] width 283 height 65
drag, startPoint x: 523, startPoint y: 170, endPoint x: 479, endPoint y: 170, distance: 43.7
click at [479, 303] on p "How well the product withstands a second deformation relative to its resistance…" at bounding box center [537, 335] width 283 height 65
drag, startPoint x: 479, startPoint y: 170, endPoint x: 606, endPoint y: 171, distance: 126.2
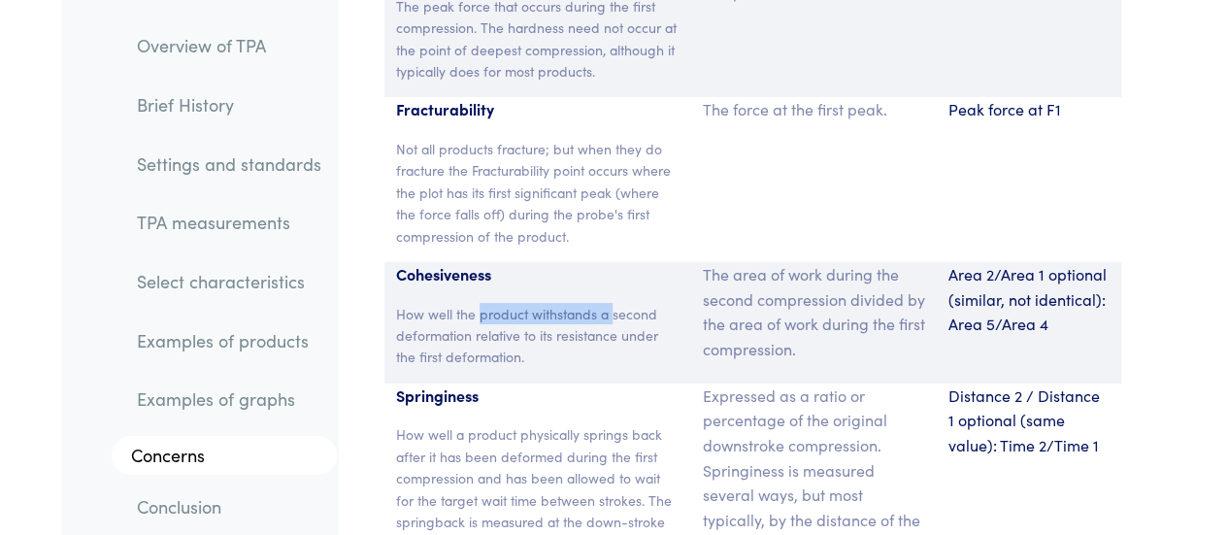
click at [606, 303] on p "How well the product withstands a second deformation relative to its resistance…" at bounding box center [537, 335] width 283 height 65
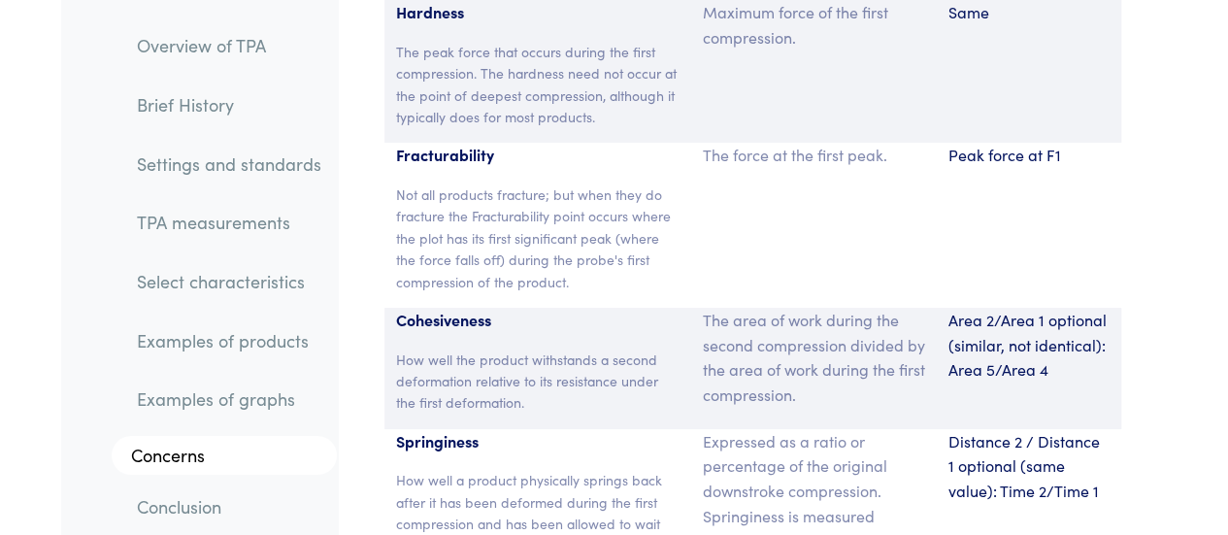
scroll to position [14637, 0]
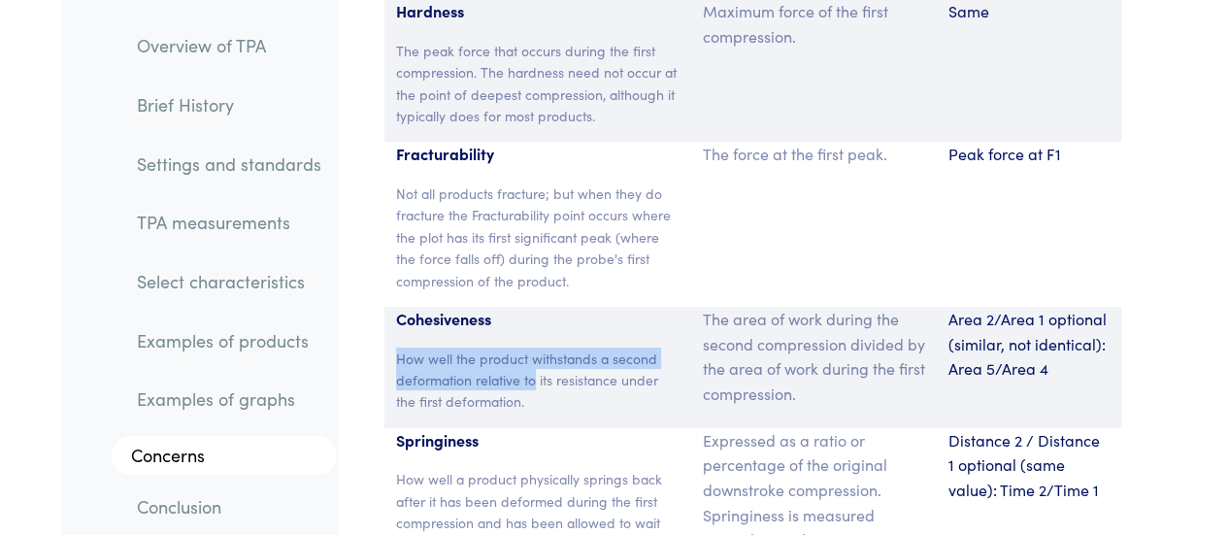
drag, startPoint x: 394, startPoint y: 211, endPoint x: 534, endPoint y: 223, distance: 140.3
click at [534, 307] on div "Cohesiveness How well the product withstands a second deformation relative to i…" at bounding box center [537, 367] width 307 height 121
click at [534, 347] on p "How well the product withstands a second deformation relative to its resistance…" at bounding box center [537, 379] width 283 height 65
drag, startPoint x: 534, startPoint y: 223, endPoint x: 526, endPoint y: 210, distance: 15.6
click at [526, 347] on p "How well the product withstands a second deformation relative to its resistance…" at bounding box center [537, 379] width 283 height 65
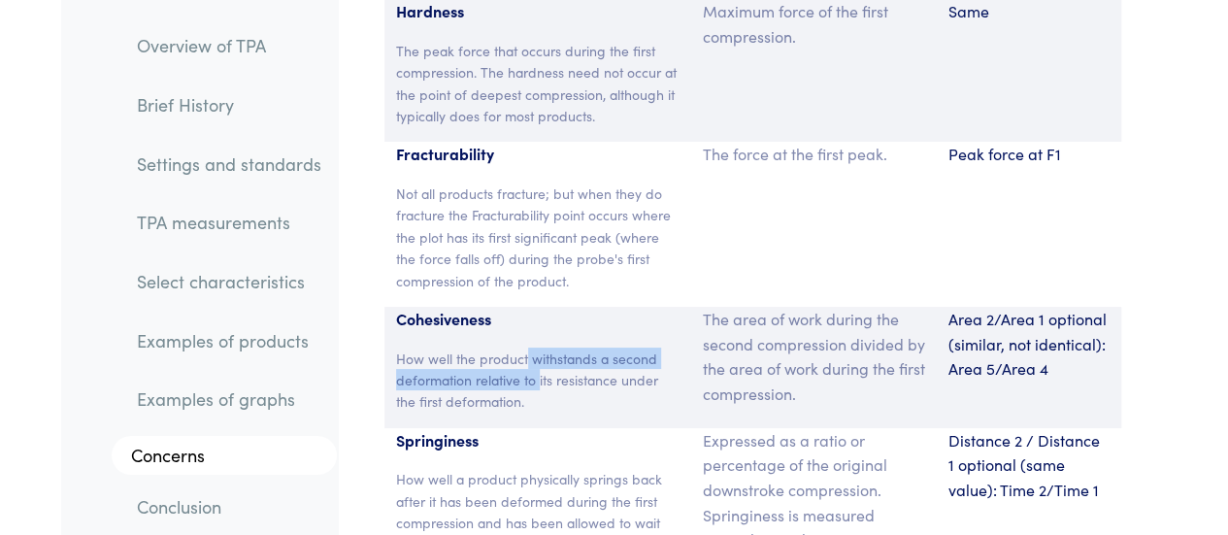
click at [526, 347] on p "How well the product withstands a second deformation relative to its resistance…" at bounding box center [537, 379] width 283 height 65
drag, startPoint x: 526, startPoint y: 210, endPoint x: 639, endPoint y: 216, distance: 112.8
click at [639, 347] on p "How well the product withstands a second deformation relative to its resistance…" at bounding box center [537, 379] width 283 height 65
drag, startPoint x: 639, startPoint y: 216, endPoint x: 470, endPoint y: 241, distance: 170.6
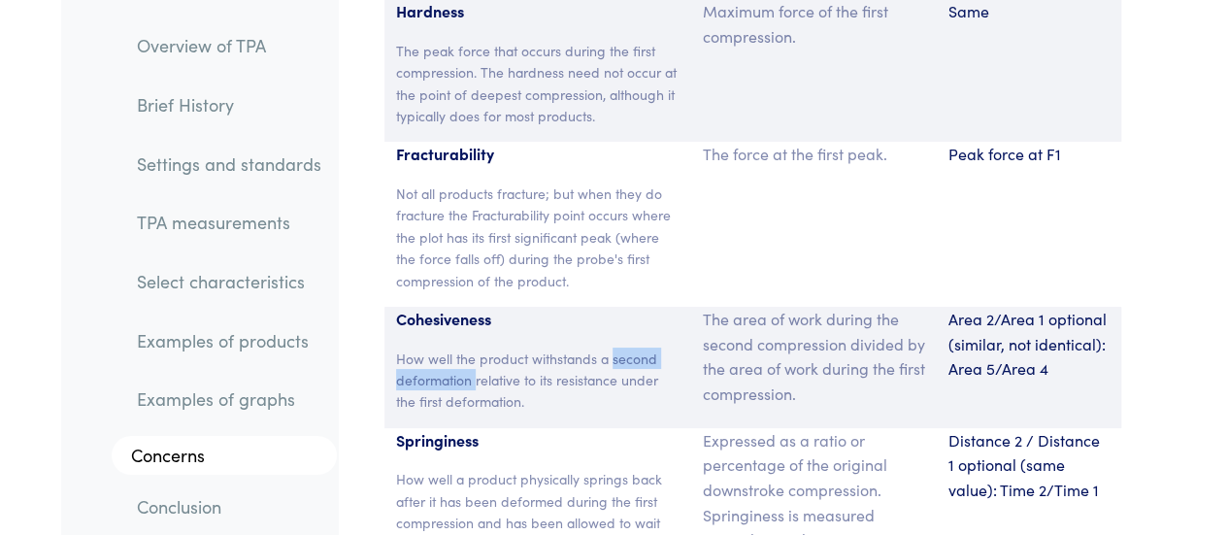
click at [470, 347] on p "How well the product withstands a second deformation relative to its resistance…" at bounding box center [537, 379] width 283 height 65
drag, startPoint x: 470, startPoint y: 241, endPoint x: 567, endPoint y: 241, distance: 97.0
click at [567, 347] on p "How well the product withstands a second deformation relative to its resistance…" at bounding box center [537, 379] width 283 height 65
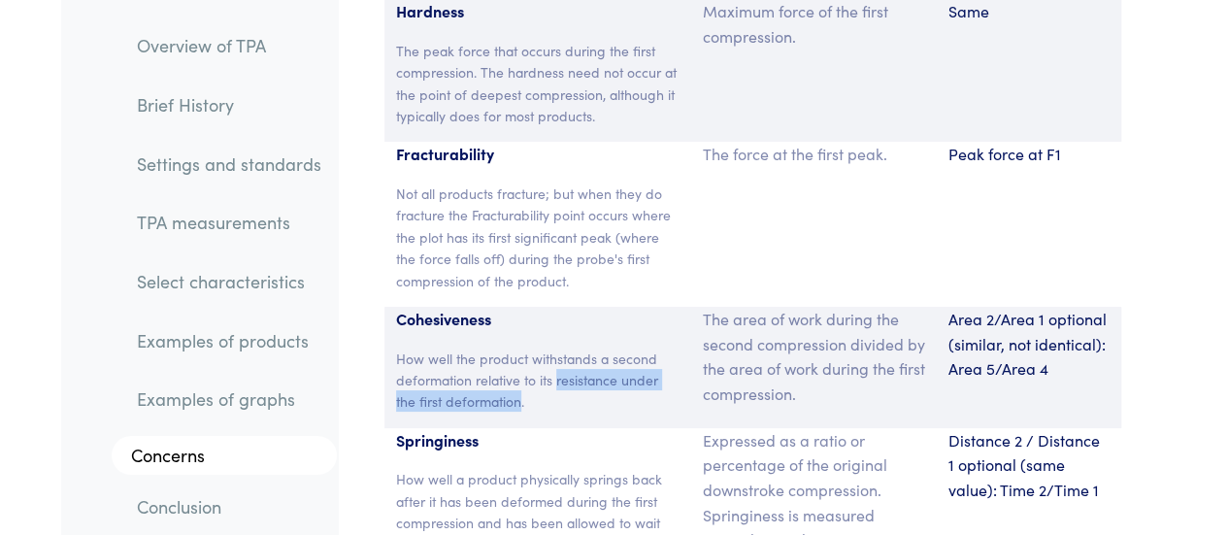
drag, startPoint x: 567, startPoint y: 241, endPoint x: 465, endPoint y: 252, distance: 102.6
click at [465, 347] on p "How well the product withstands a second deformation relative to its resistance…" at bounding box center [537, 379] width 283 height 65
drag, startPoint x: 465, startPoint y: 252, endPoint x: 451, endPoint y: 227, distance: 28.7
click at [451, 347] on p "How well the product withstands a second deformation relative to its resistance…" at bounding box center [537, 379] width 283 height 65
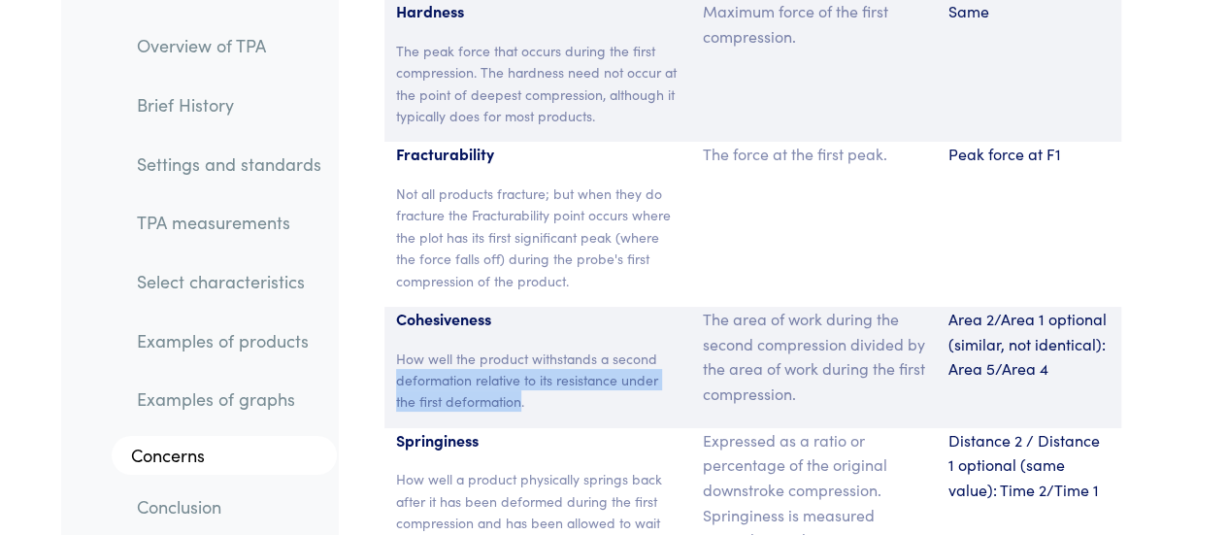
click at [451, 347] on p "How well the product withstands a second deformation relative to its resistance…" at bounding box center [537, 379] width 283 height 65
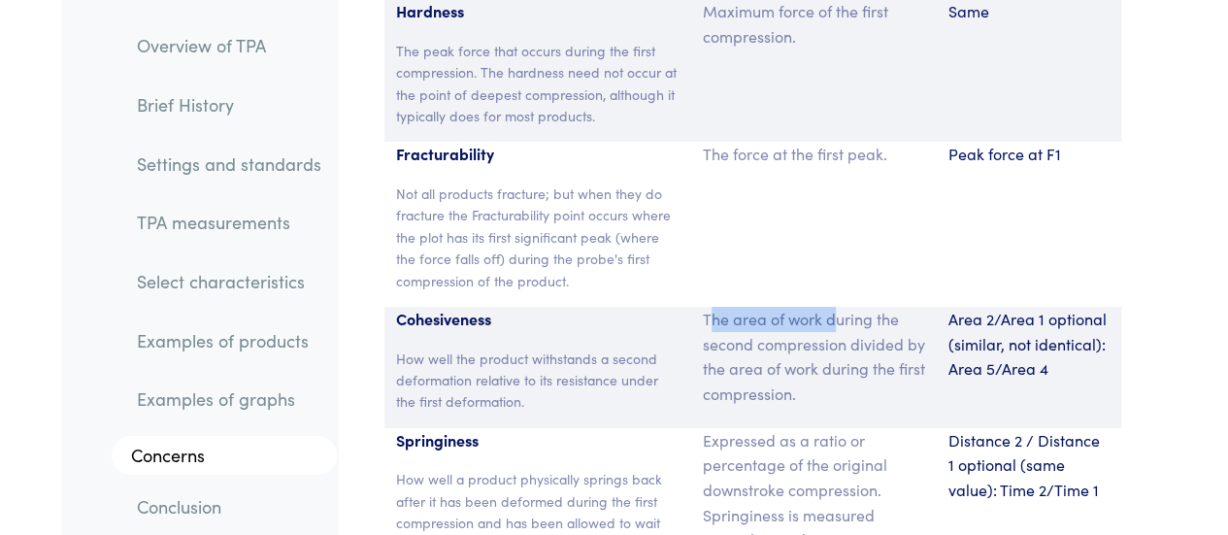
drag, startPoint x: 707, startPoint y: 179, endPoint x: 841, endPoint y: 181, distance: 134.0
click at [841, 307] on p "The area of work during the second compression divided by the area of work duri…" at bounding box center [814, 356] width 222 height 99
drag
click at [713, 307] on p "The area of work during the second compression divided by the area of work duri…" at bounding box center [814, 356] width 222 height 99
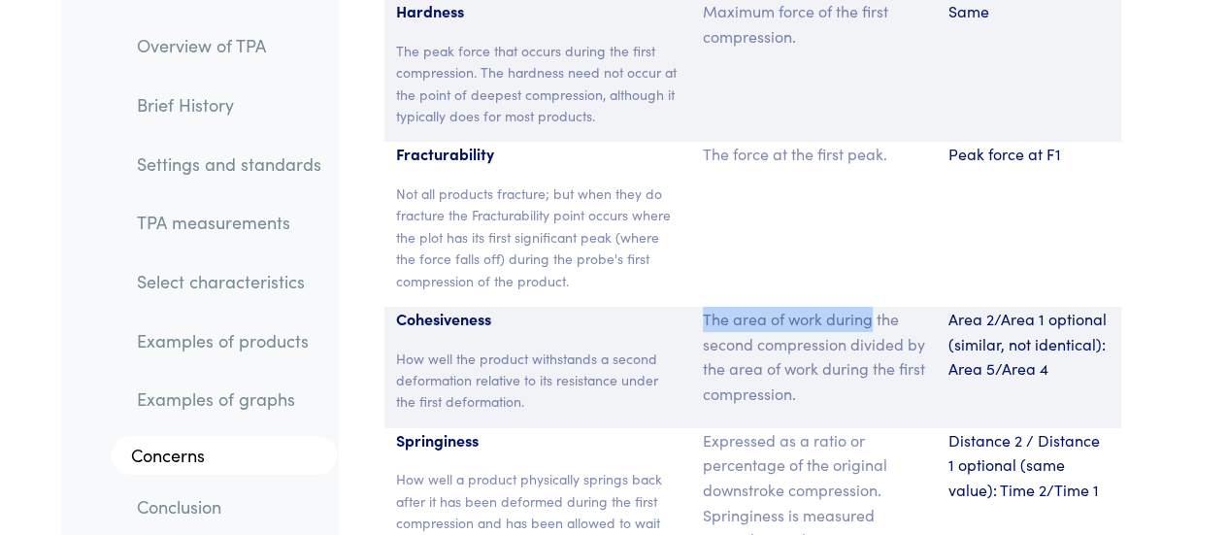
click at [713, 307] on p "The area of work during the second compression divided by the area of work duri…" at bounding box center [814, 356] width 222 height 99
click at [877, 307] on p "The area of work during the second compression divided by the area of work duri…" at bounding box center [814, 356] width 222 height 99
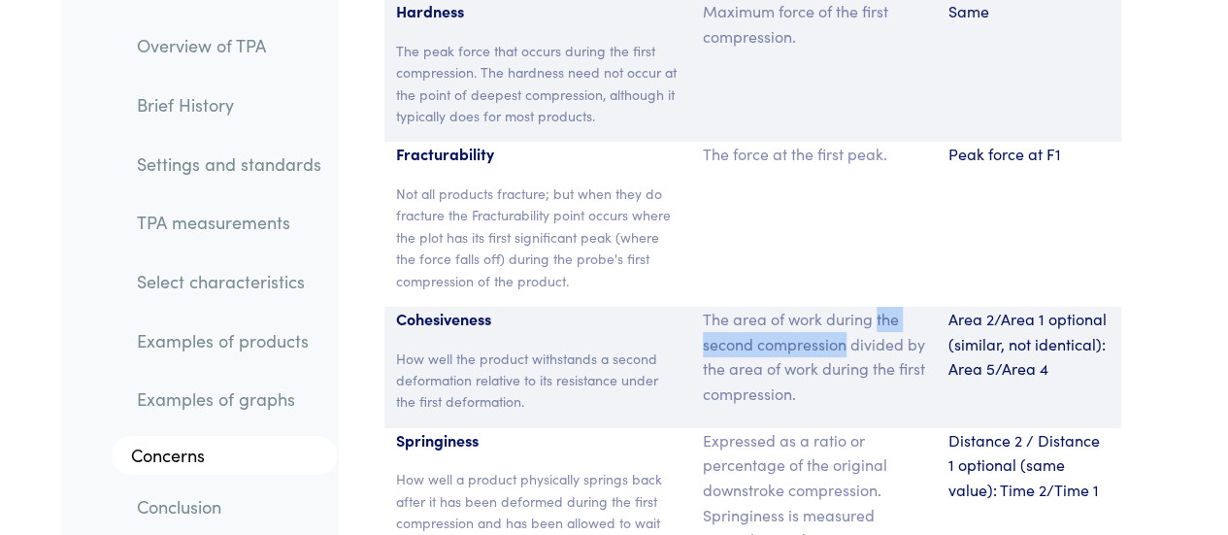
click at [784, 307] on p "The area of work during the second compression divided by the area of work duri…" at bounding box center [814, 356] width 222 height 99
click at [763, 307] on p "The area of work during the second compression divided by the area of work duri…" at bounding box center [814, 356] width 222 height 99
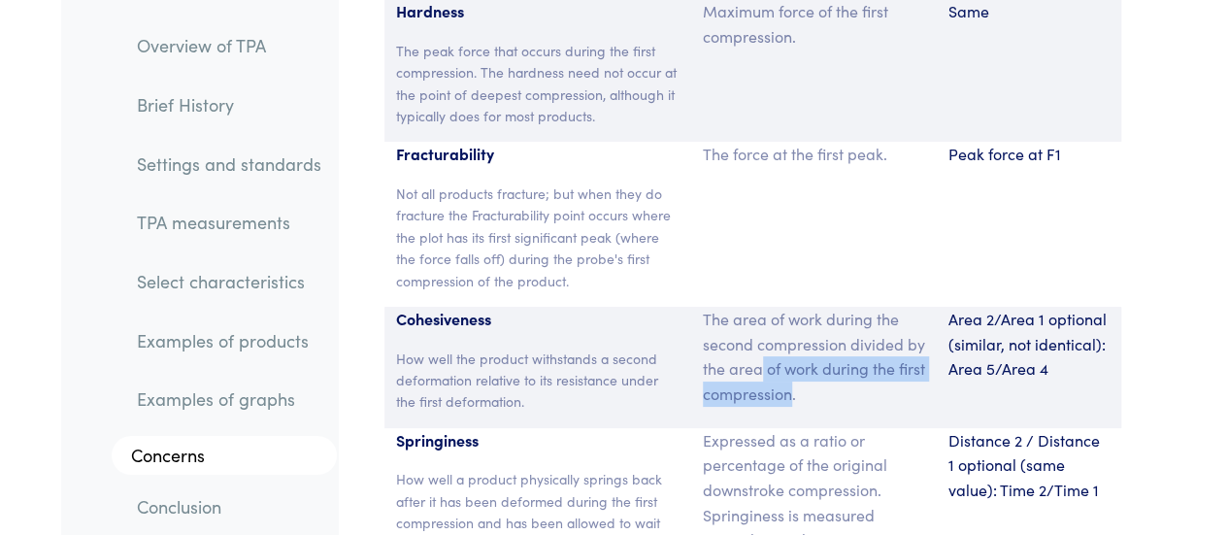
click at [811, 307] on p "The area of work during the second compression divided by the area of work duri…" at bounding box center [814, 356] width 222 height 99
click at [723, 307] on p "The area of work during the second compression divided by the area of work duri…" at bounding box center [814, 356] width 222 height 99
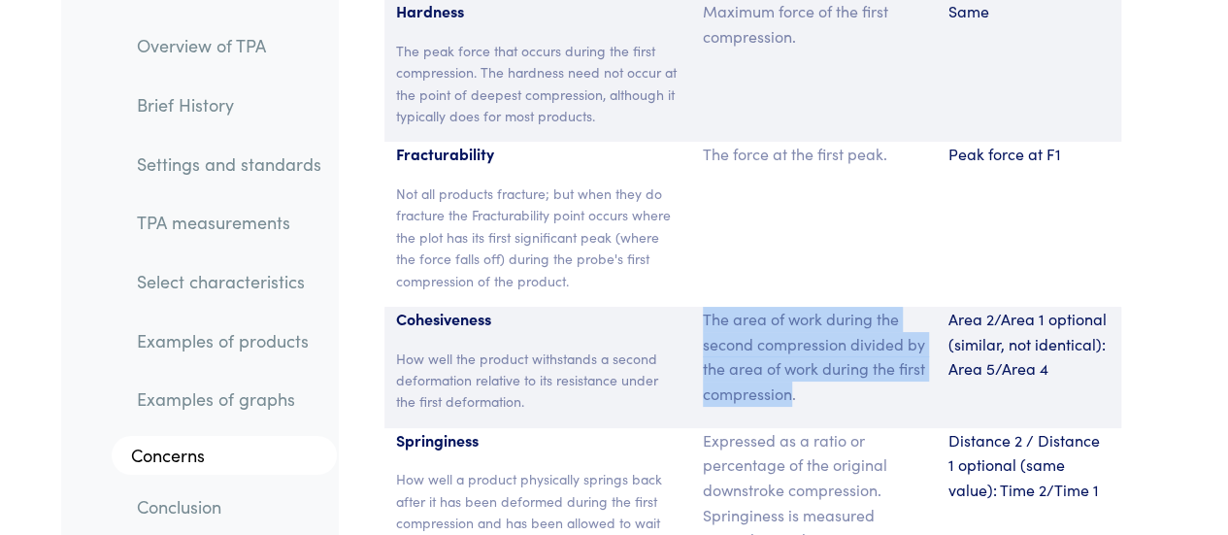
click at [723, 307] on p "The area of work during the second compression divided by the area of work duri…" at bounding box center [814, 356] width 222 height 99
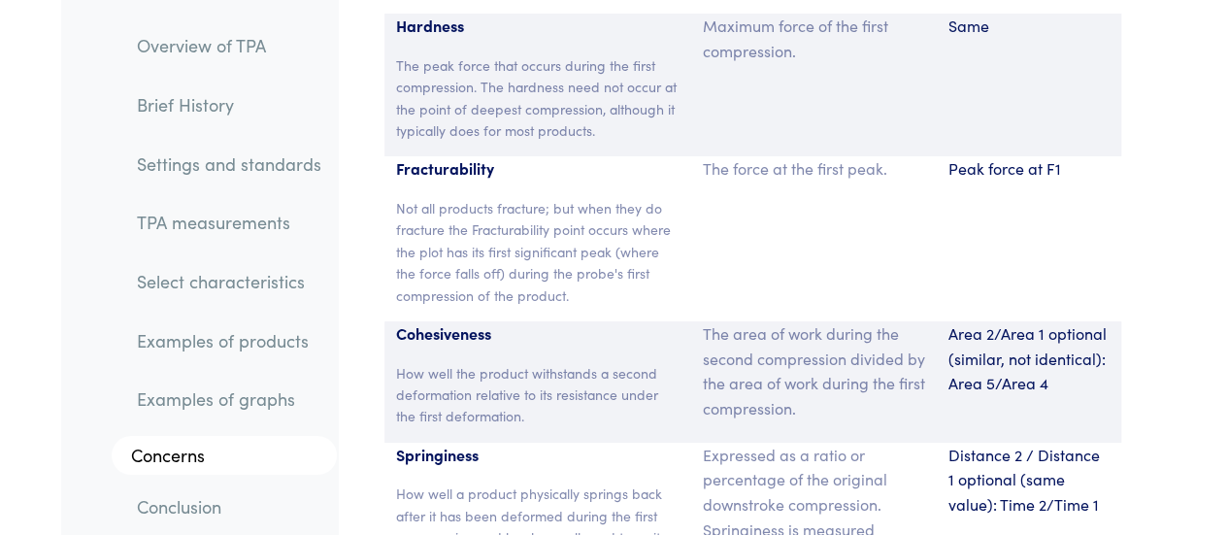
scroll to position [14624, 0]
click at [1098, 320] on p "Area 2/Area 1 optional (similar, not identical): Area 5/Area 4" at bounding box center [1028, 357] width 161 height 75
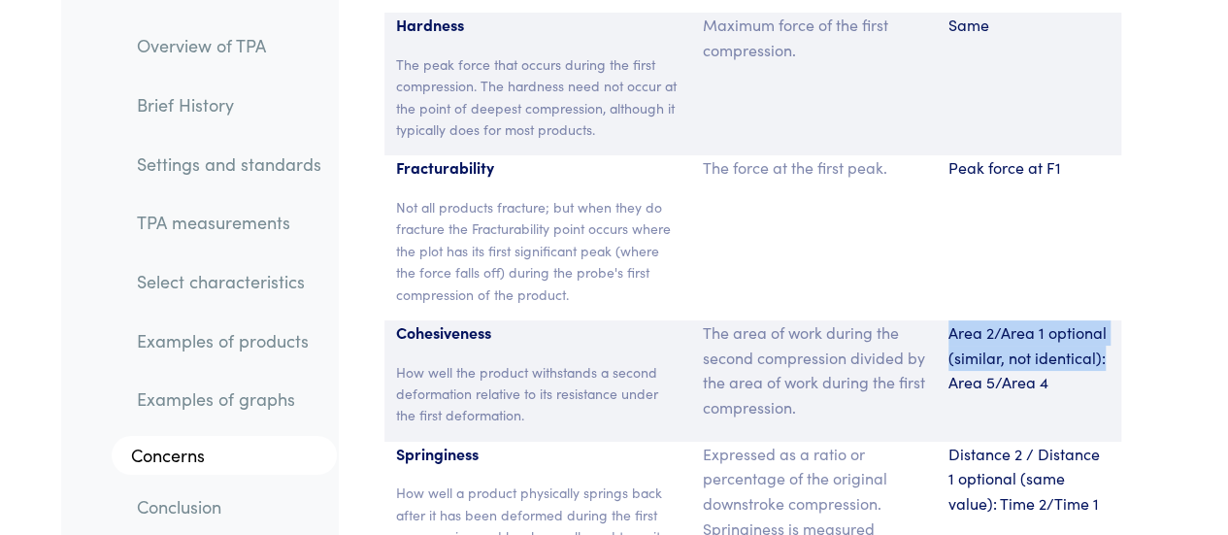
click at [967, 320] on p "Area 2/Area 1 optional (similar, not identical): Area 5/Area 4" at bounding box center [1028, 357] width 161 height 75
click at [1050, 320] on div "Area 2/Area 1 optional (similar, not identical): Area 5/Area 4" at bounding box center [1028, 380] width 184 height 121
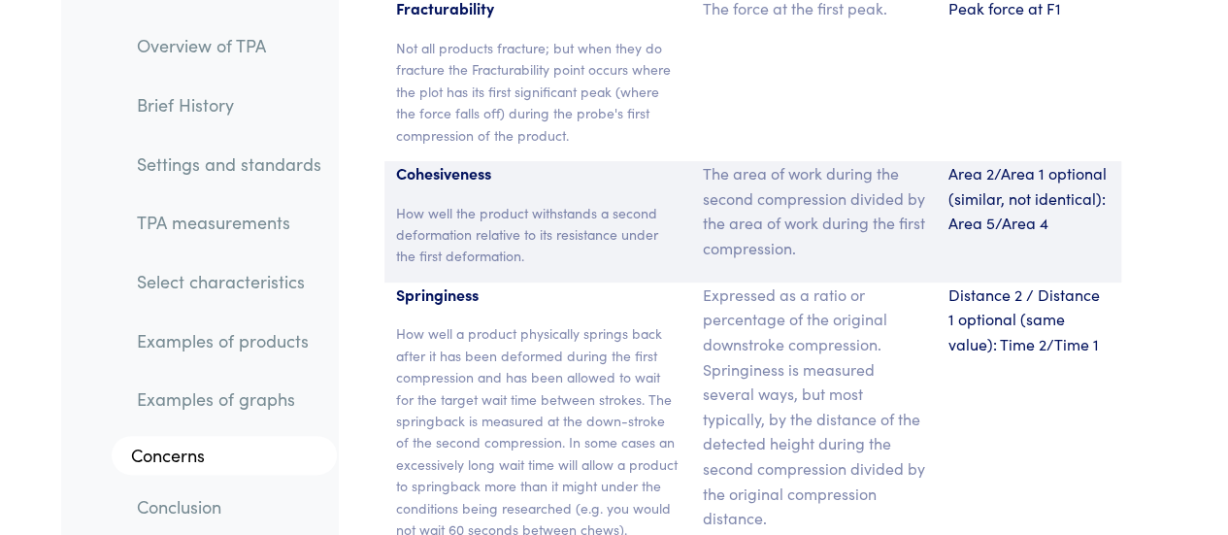
scroll to position [14786, 0]
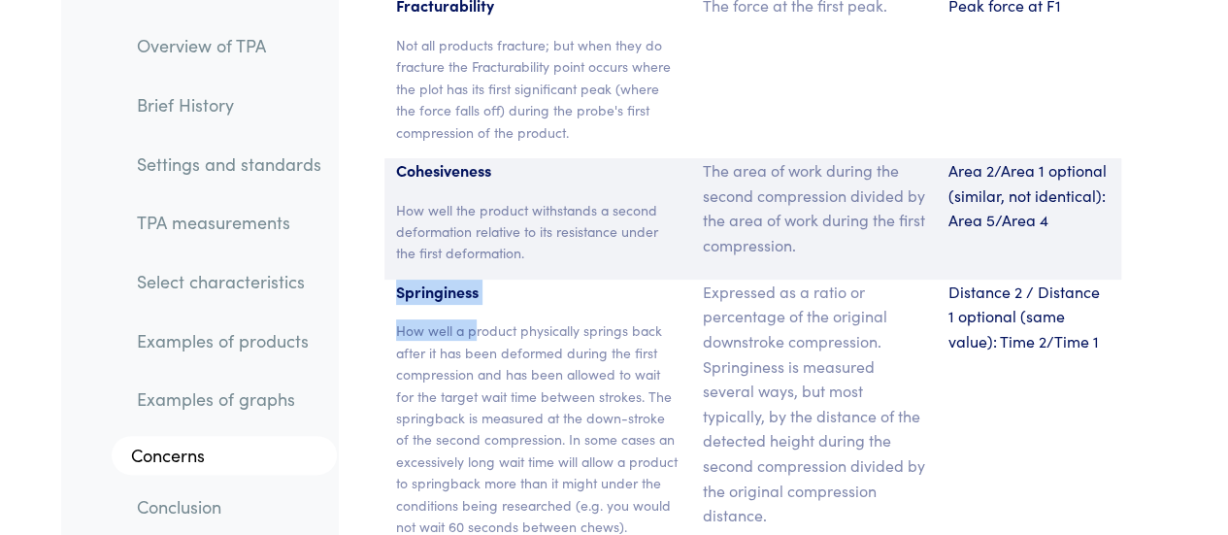
click at [476, 279] on div "Springiness How well a product physically springs back after it has been deform…" at bounding box center [537, 416] width 307 height 274
click at [476, 319] on p "How well a product physically springs back after it has been deformed during th…" at bounding box center [537, 427] width 283 height 217
drag, startPoint x: 476, startPoint y: 176, endPoint x: 571, endPoint y: 183, distance: 95.4
click at [571, 319] on p "How well a product physically springs back after it has been deformed during th…" at bounding box center [537, 427] width 283 height 217
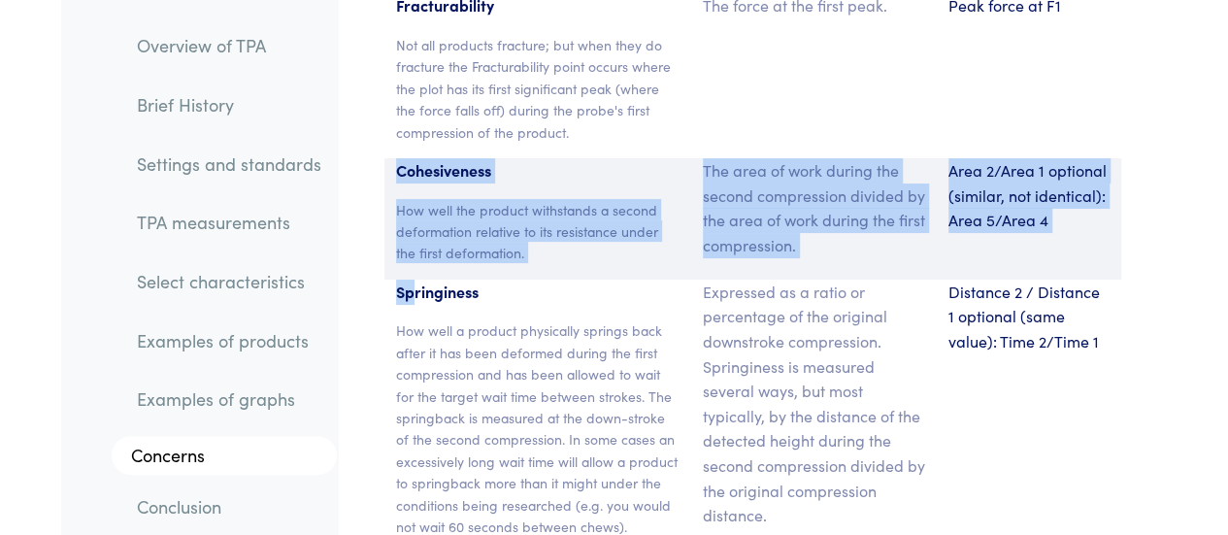
drag, startPoint x: 396, startPoint y: 20, endPoint x: 411, endPoint y: 150, distance: 130.9
click at [411, 150] on section "Parameter Expression Measurement Hardness The peak force that occurs during the…" at bounding box center [752, 427] width 806 height 1280
click at [411, 279] on p "Springiness" at bounding box center [537, 291] width 283 height 25
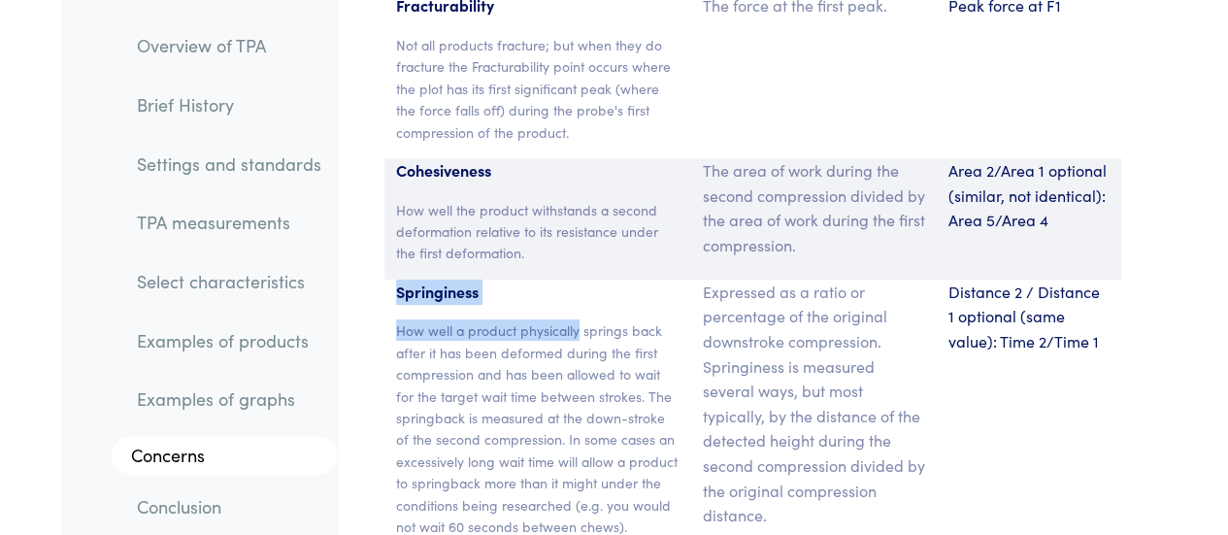
drag, startPoint x: 411, startPoint y: 150, endPoint x: 545, endPoint y: 208, distance: 146.5
click at [545, 279] on div "Springiness How well a product physically springs back after it has been deform…" at bounding box center [537, 416] width 307 height 274
click at [545, 319] on p "How well a product physically springs back after it has been deformed during th…" at bounding box center [537, 427] width 283 height 217
drag, startPoint x: 545, startPoint y: 208, endPoint x: 410, endPoint y: 136, distance: 153.7
click at [410, 279] on div "Springiness How well a product physically springs back after it has been deform…" at bounding box center [537, 416] width 307 height 274
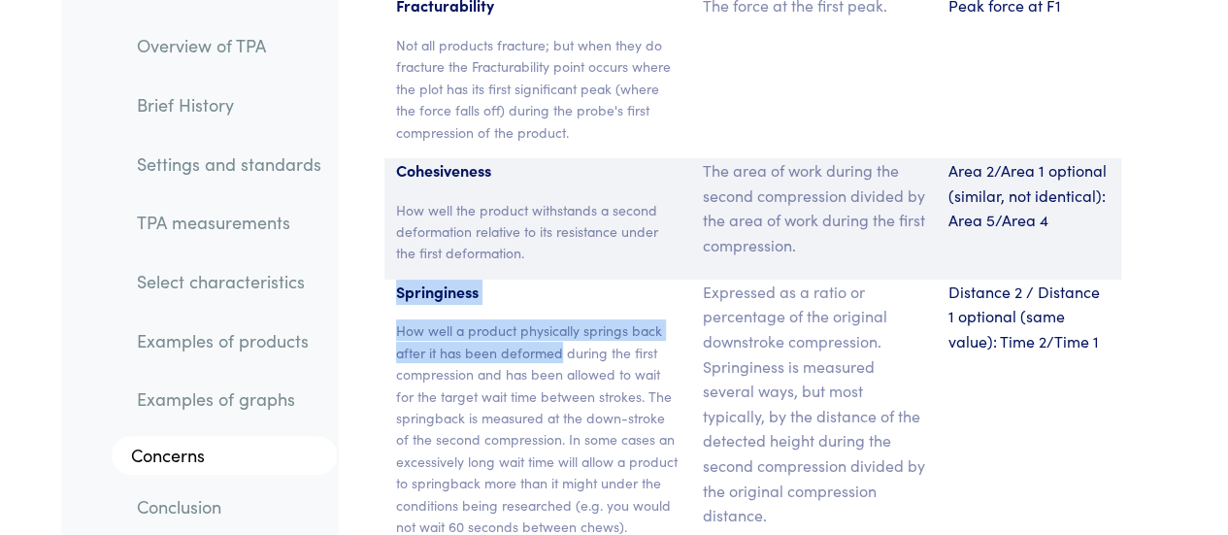
click at [410, 279] on p "Springiness" at bounding box center [537, 291] width 283 height 25
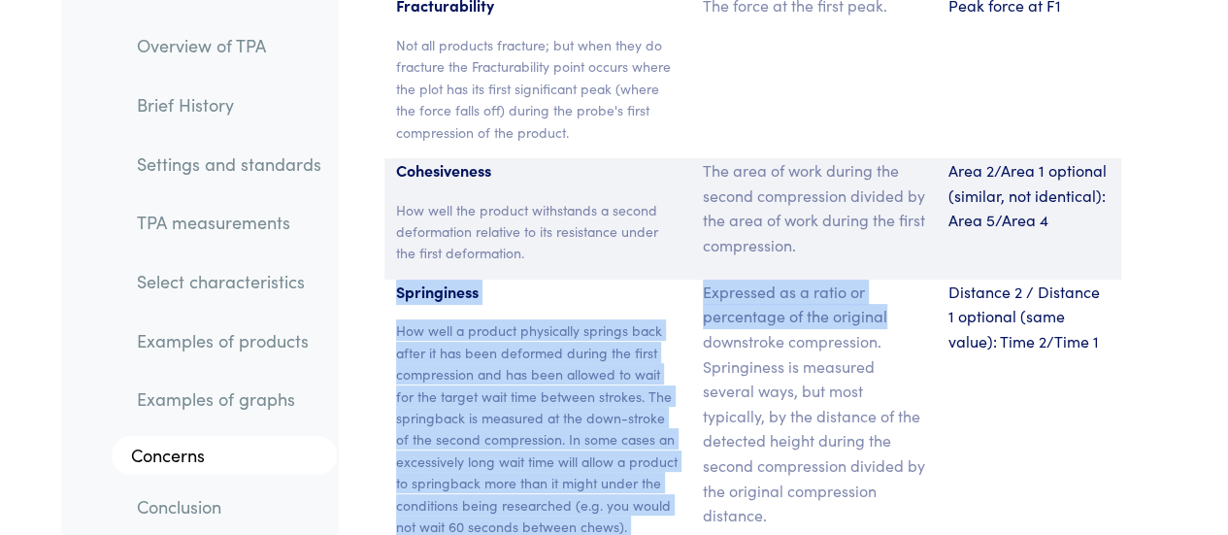
drag, startPoint x: 410, startPoint y: 136, endPoint x: 895, endPoint y: 160, distance: 485.8
click at [895, 279] on div "Springiness How well a product physically springs back after it has been deform…" at bounding box center [752, 416] width 737 height 274
click at [895, 279] on p "Expressed as a ratio or percentage of the original downstroke compression. Spri…" at bounding box center [814, 403] width 222 height 248
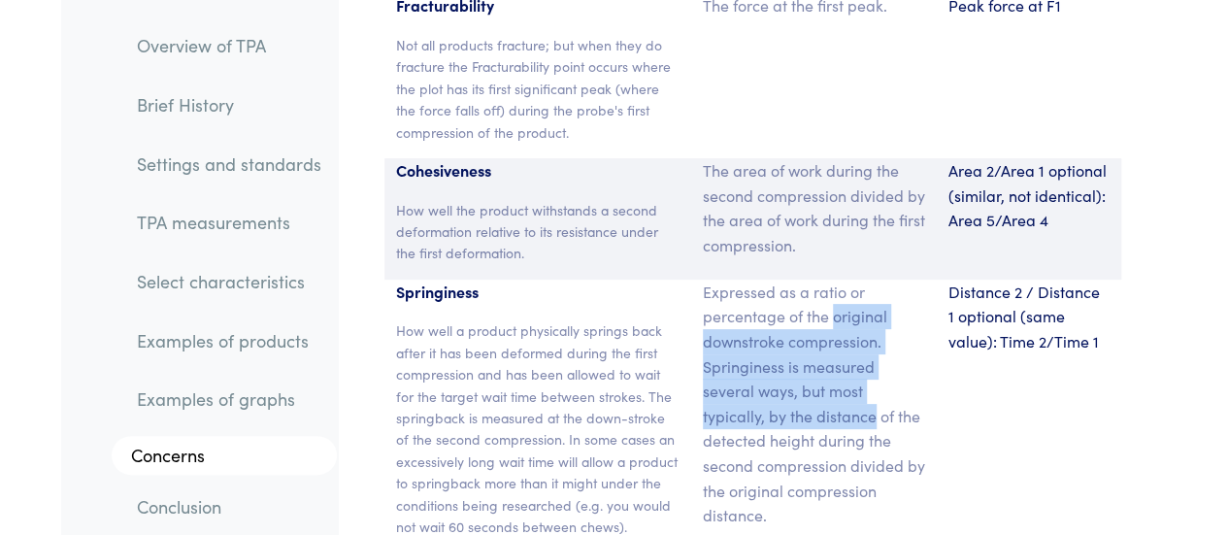
drag, startPoint x: 895, startPoint y: 160, endPoint x: 828, endPoint y: 264, distance: 123.6
click at [828, 279] on p "Expressed as a ratio or percentage of the original downstroke compression. Spri…" at bounding box center [814, 403] width 222 height 248
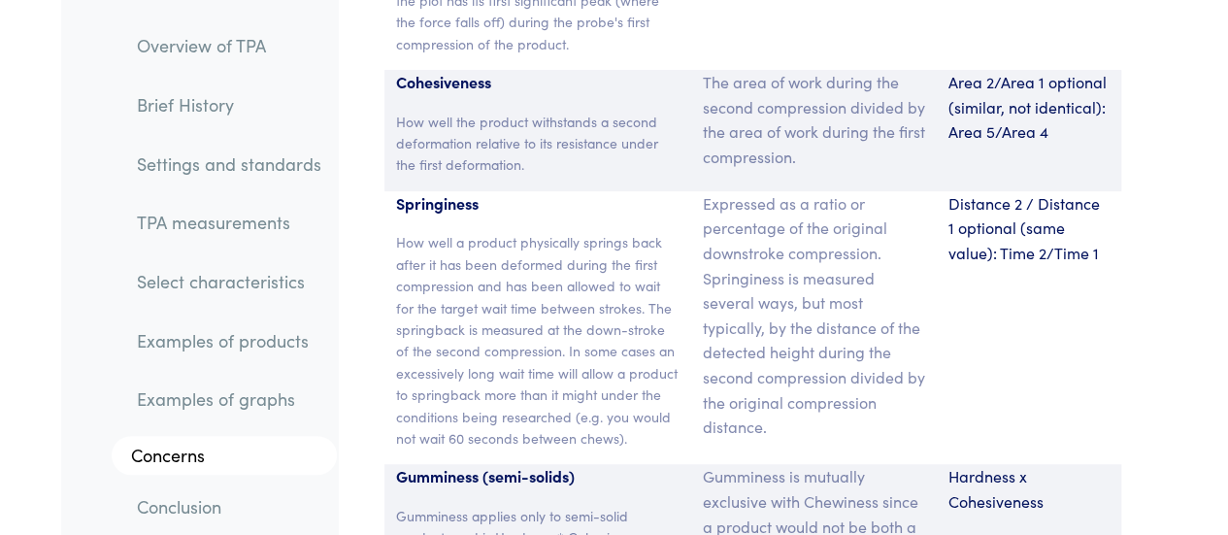
scroll to position [14872, 0]
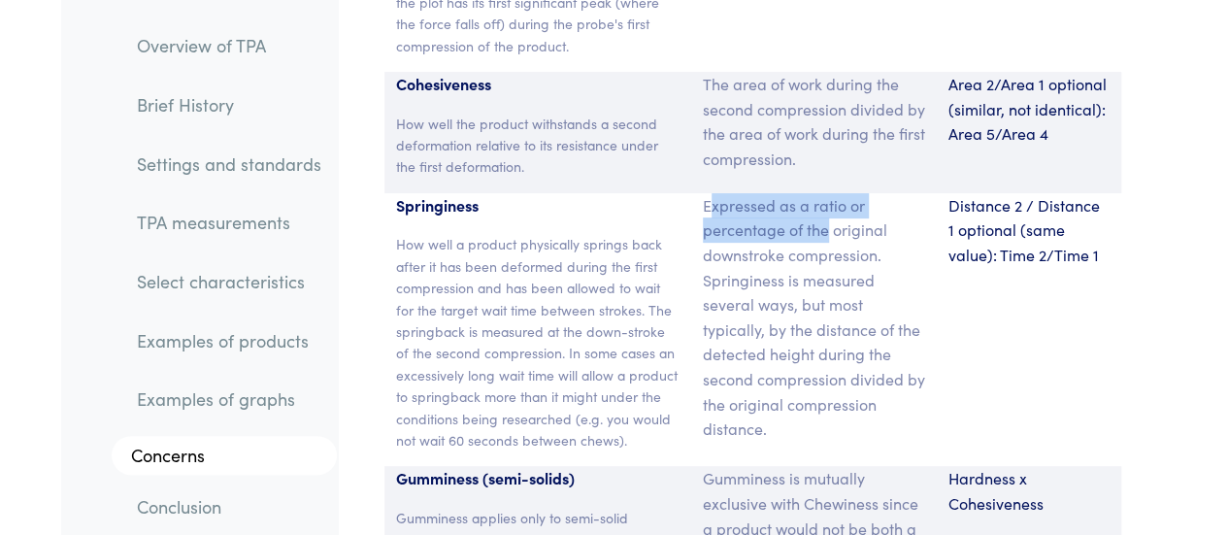
drag, startPoint x: 707, startPoint y: 51, endPoint x: 827, endPoint y: 89, distance: 125.2
click at [827, 193] on p "Expressed as a ratio or percentage of the original downstroke compression. Spri…" at bounding box center [814, 317] width 222 height 248
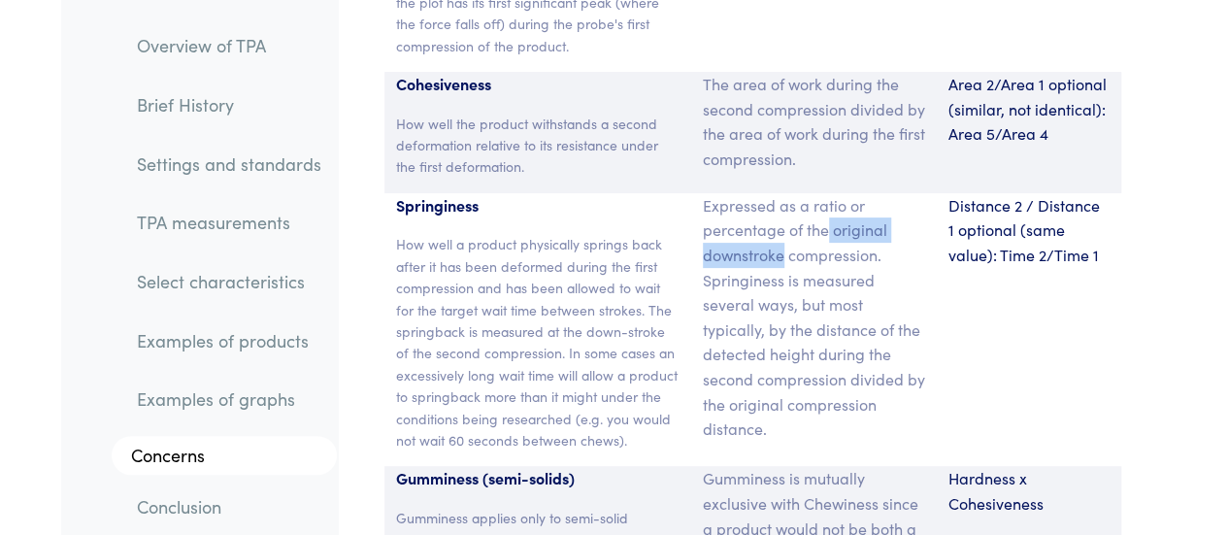
drag, startPoint x: 827, startPoint y: 89, endPoint x: 771, endPoint y: 105, distance: 58.4
click at [771, 193] on p "Expressed as a ratio or percentage of the original downstroke compression. Spri…" at bounding box center [814, 317] width 222 height 248
drag, startPoint x: 771, startPoint y: 105, endPoint x: 852, endPoint y: 111, distance: 81.7
click at [852, 193] on p "Expressed as a ratio or percentage of the original downstroke compression. Spri…" at bounding box center [814, 317] width 222 height 248
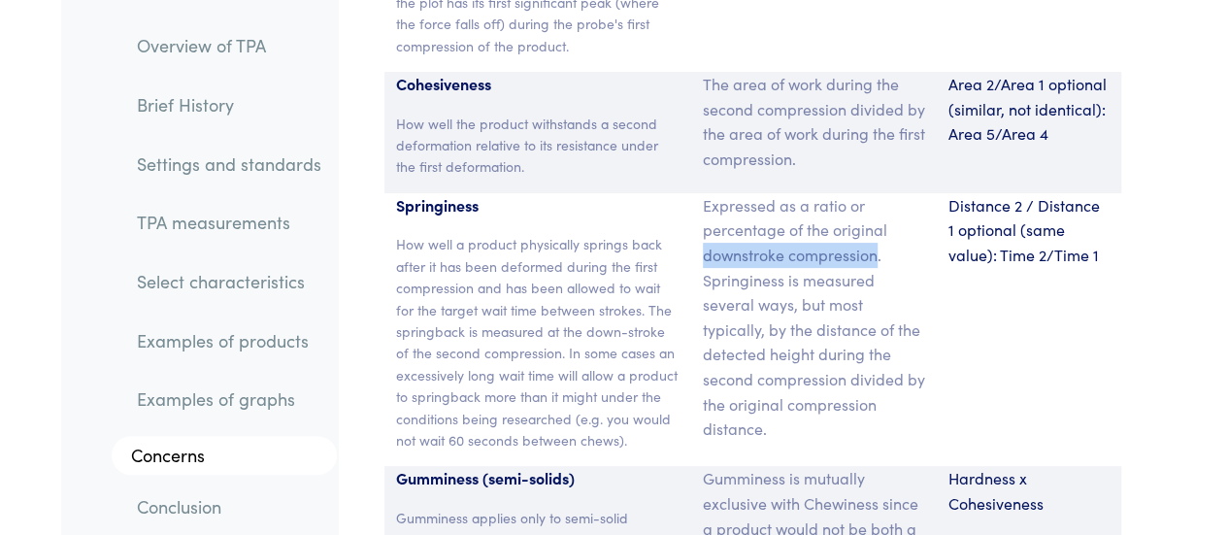
click at [852, 193] on p "Expressed as a ratio or percentage of the original downstroke compression. Spri…" at bounding box center [814, 317] width 222 height 248
drag, startPoint x: 852, startPoint y: 111, endPoint x: 722, endPoint y: 127, distance: 131.1
click at [722, 193] on p "Expressed as a ratio or percentage of the original downstroke compression. Spri…" at bounding box center [814, 317] width 222 height 248
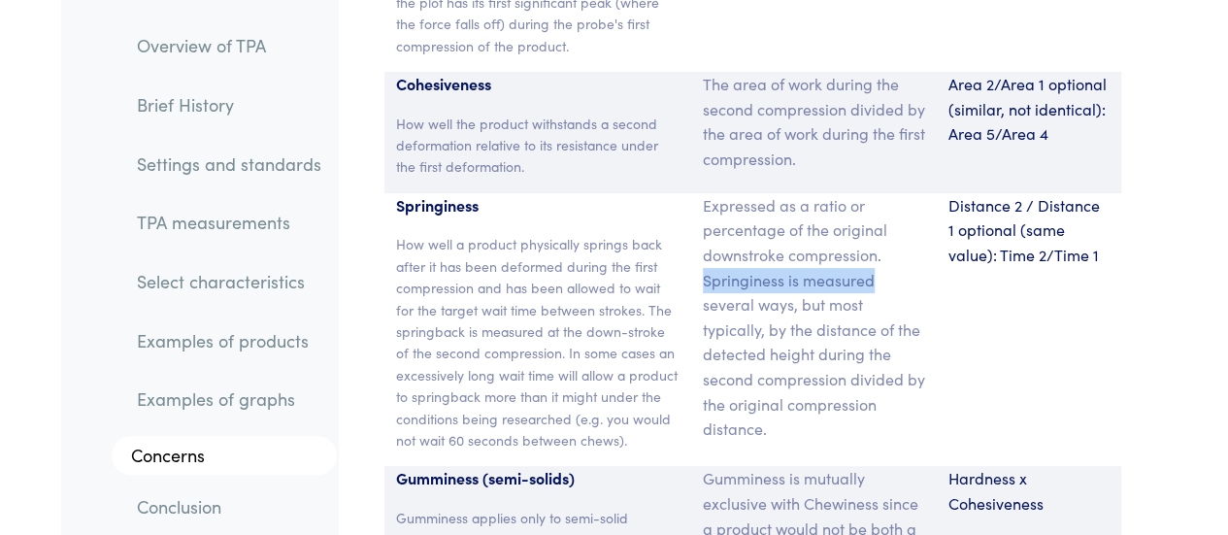
drag, startPoint x: 722, startPoint y: 127, endPoint x: 842, endPoint y: 128, distance: 120.3
click at [842, 193] on p "Expressed as a ratio or percentage of the original downstroke compression. Spri…" at bounding box center [814, 317] width 222 height 248
drag, startPoint x: 842, startPoint y: 128, endPoint x: 739, endPoint y: 163, distance: 108.6
click at [739, 193] on p "Expressed as a ratio or percentage of the original downstroke compression. Spri…" at bounding box center [814, 317] width 222 height 248
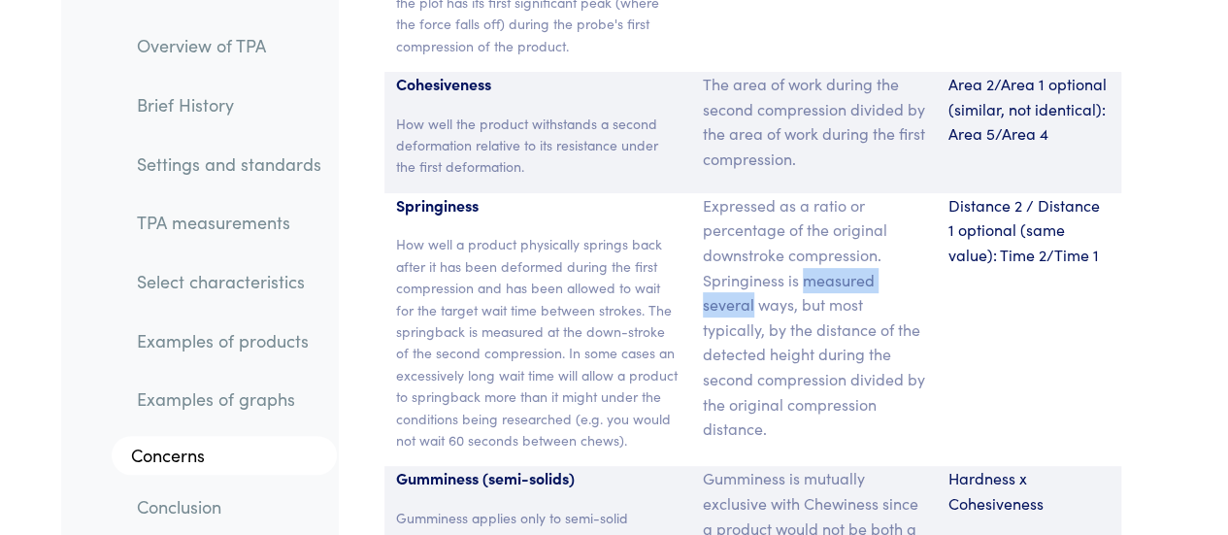
click at [739, 193] on p "Expressed as a ratio or percentage of the original downstroke compression. Spri…" at bounding box center [814, 317] width 222 height 248
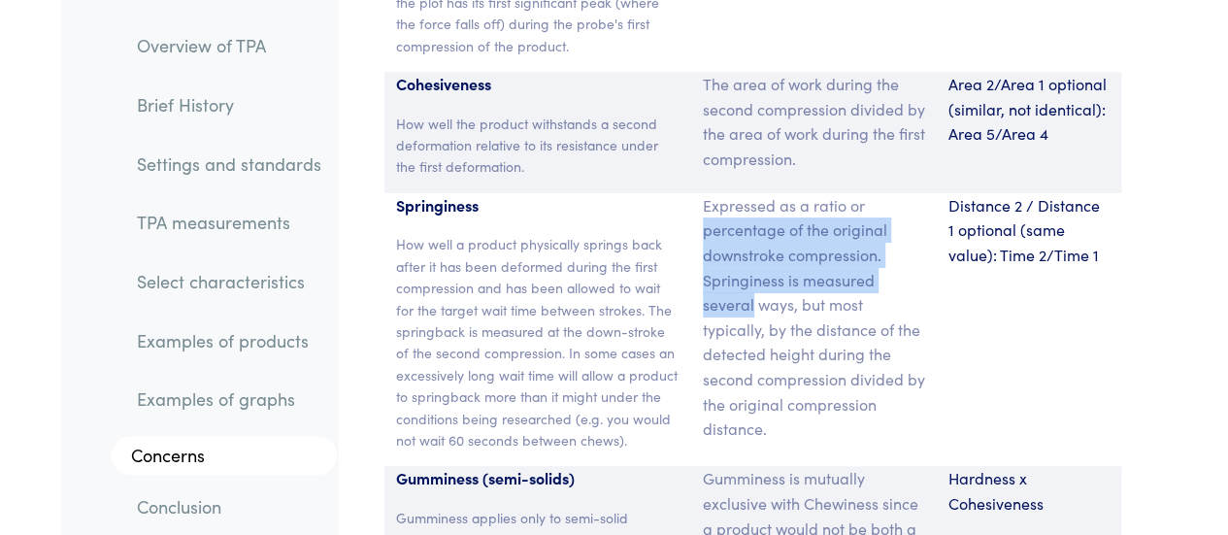
drag, startPoint x: 739, startPoint y: 163, endPoint x: 726, endPoint y: 84, distance: 79.8
click at [726, 193] on p "Expressed as a ratio or percentage of the original downstroke compression. Spri…" at bounding box center [814, 317] width 222 height 248
drag, startPoint x: 726, startPoint y: 84, endPoint x: 883, endPoint y: 104, distance: 158.4
click at [883, 193] on p "Expressed as a ratio or percentage of the original downstroke compression. Spri…" at bounding box center [814, 317] width 222 height 248
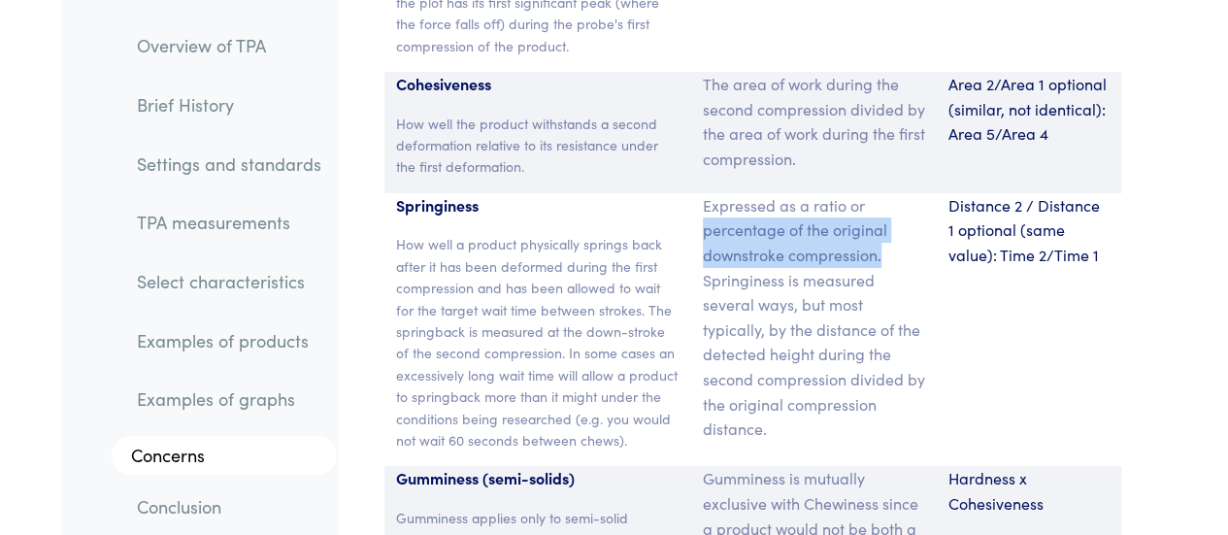
click at [883, 193] on p "Expressed as a ratio or percentage of the original downstroke compression. Spri…" at bounding box center [814, 317] width 222 height 248
drag, startPoint x: 883, startPoint y: 104, endPoint x: 715, endPoint y: 57, distance: 174.2
click at [715, 193] on p "Expressed as a ratio or percentage of the original downstroke compression. Spri…" at bounding box center [814, 317] width 222 height 248
drag, startPoint x: 715, startPoint y: 57, endPoint x: 881, endPoint y: 109, distance: 173.7
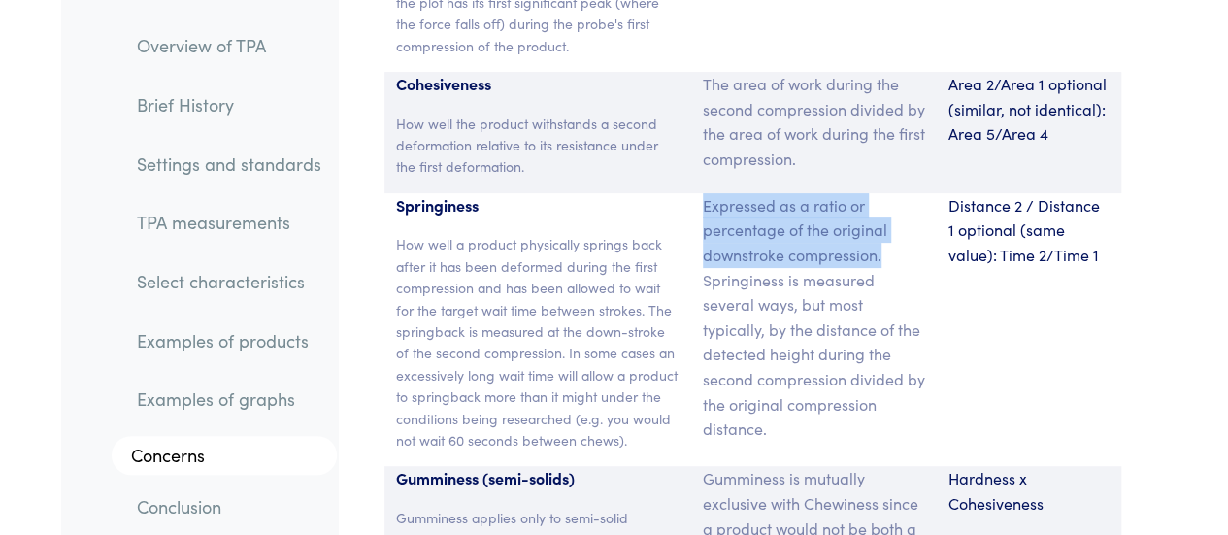
click at [881, 193] on p "Expressed as a ratio or percentage of the original downstroke compression. Spri…" at bounding box center [814, 317] width 222 height 248
drag, startPoint x: 881, startPoint y: 109, endPoint x: 717, endPoint y: 58, distance: 171.6
click at [717, 193] on p "Expressed as a ratio or percentage of the original downstroke compression. Spri…" at bounding box center [814, 317] width 222 height 248
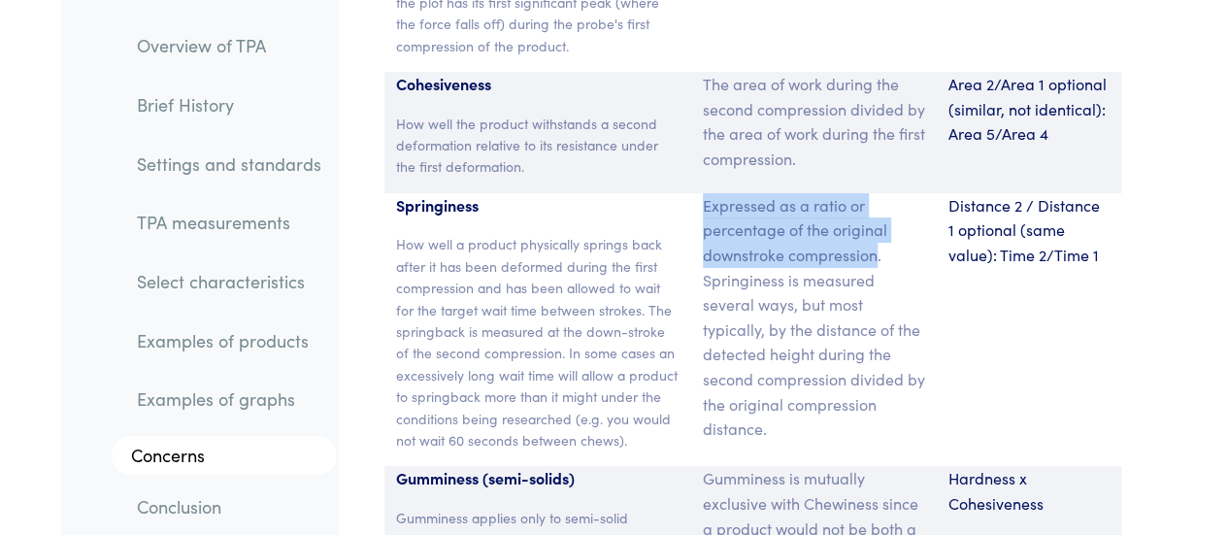
drag, startPoint x: 717, startPoint y: 58, endPoint x: 858, endPoint y: 117, distance: 152.7
click at [858, 193] on p "Expressed as a ratio or percentage of the original downstroke compression. Spri…" at bounding box center [814, 317] width 222 height 248
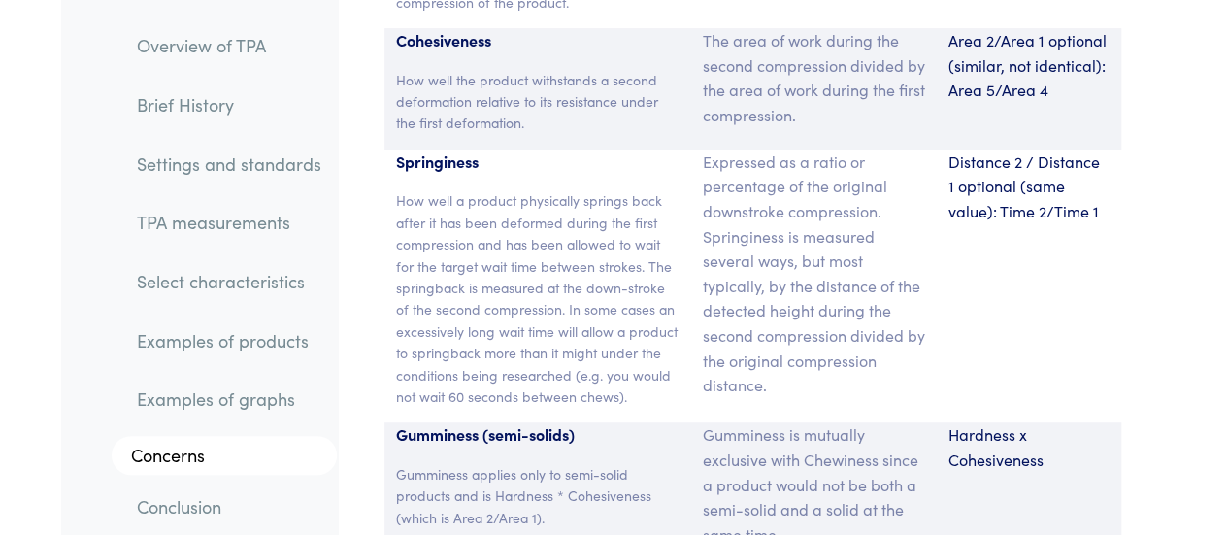
scroll to position [14921, 0]
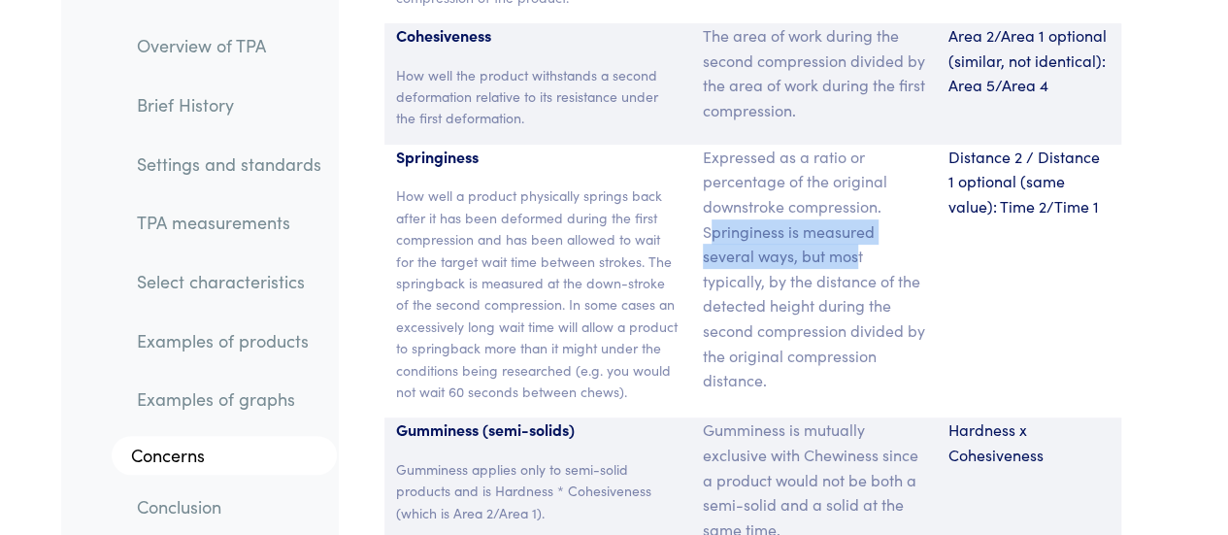
drag, startPoint x: 858, startPoint y: 117, endPoint x: 710, endPoint y: 87, distance: 150.5
click at [710, 145] on p "Expressed as a ratio or percentage of the original downstroke compression. Spri…" at bounding box center [814, 269] width 222 height 248
drag, startPoint x: 710, startPoint y: 87, endPoint x: 784, endPoint y: 143, distance: 92.2
click at [784, 145] on p "Expressed as a ratio or percentage of the original downstroke compression. Spri…" at bounding box center [814, 269] width 222 height 248
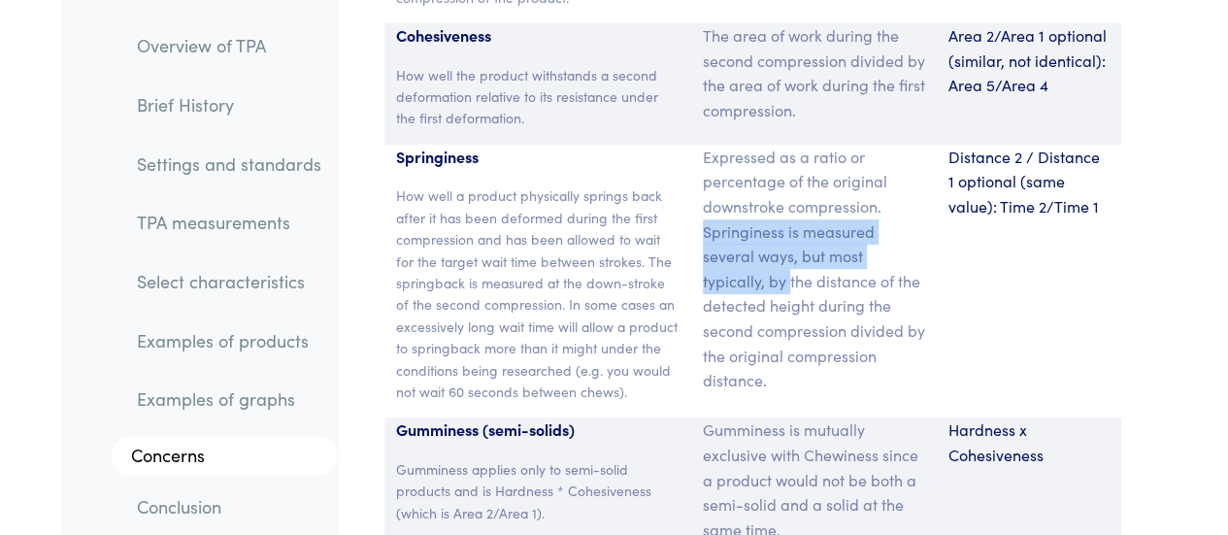
click at [784, 145] on p "Expressed as a ratio or percentage of the original downstroke compression. Spri…" at bounding box center [814, 269] width 222 height 248
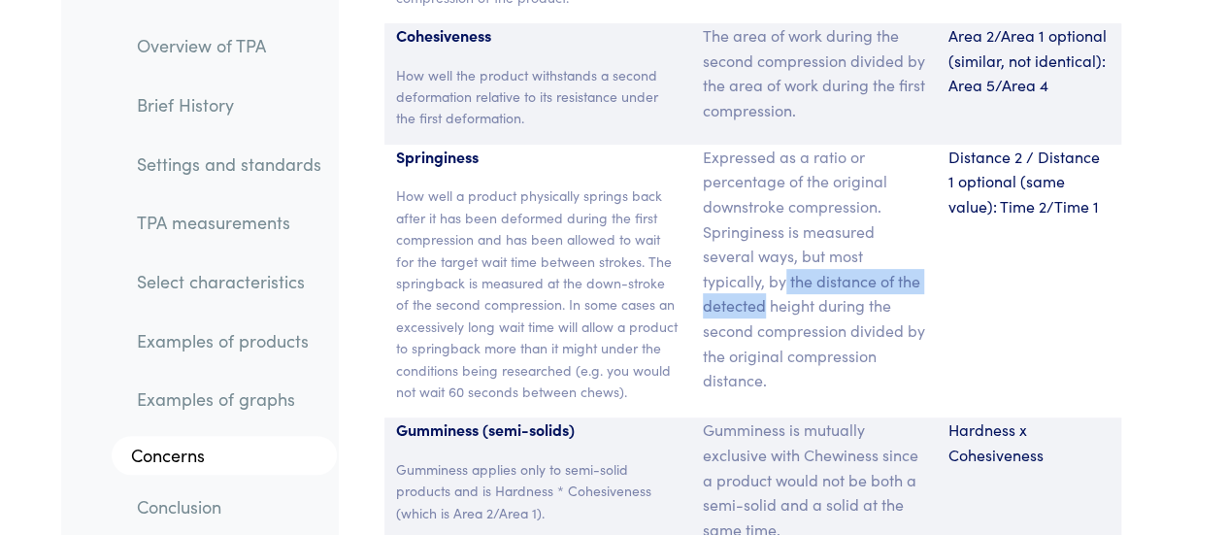
drag, startPoint x: 784, startPoint y: 143, endPoint x: 732, endPoint y: 165, distance: 57.0
click at [732, 165] on p "Expressed as a ratio or percentage of the original downstroke compression. Spri…" at bounding box center [814, 269] width 222 height 248
drag, startPoint x: 732, startPoint y: 165, endPoint x: 819, endPoint y: 157, distance: 87.7
click at [819, 157] on p "Expressed as a ratio or percentage of the original downstroke compression. Spri…" at bounding box center [814, 269] width 222 height 248
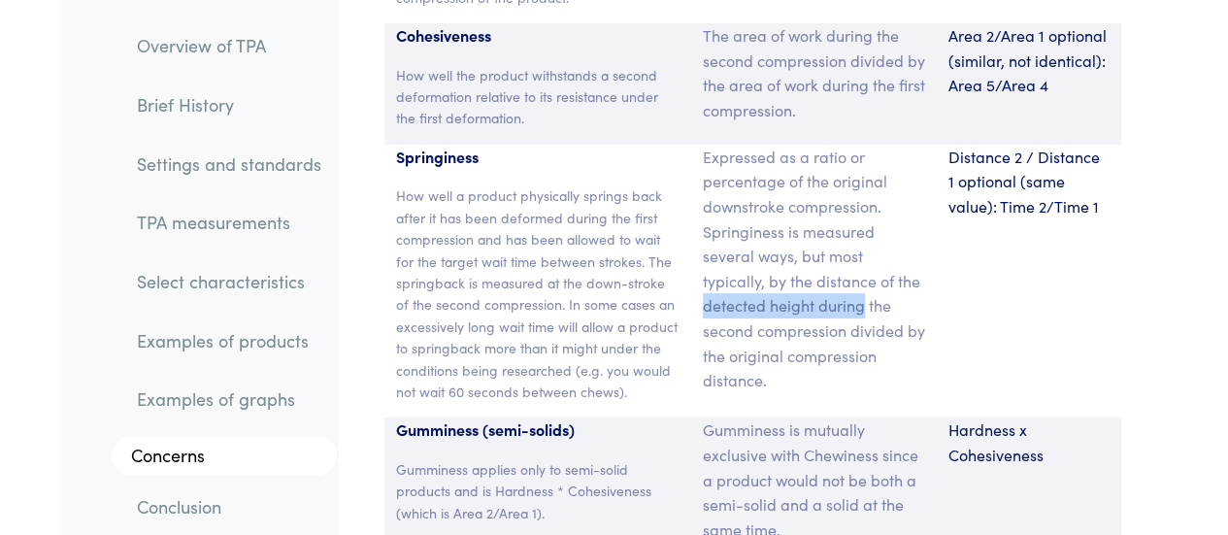
click at [819, 157] on p "Expressed as a ratio or percentage of the original downstroke compression. Spri…" at bounding box center [814, 269] width 222 height 248
drag, startPoint x: 819, startPoint y: 157, endPoint x: 691, endPoint y: 148, distance: 128.5
click at [691, 148] on div "Expressed as a ratio or percentage of the original downstroke compression. Spri…" at bounding box center [814, 282] width 246 height 274
click at [706, 145] on p "Expressed as a ratio or percentage of the original downstroke compression. Spri…" at bounding box center [814, 269] width 222 height 248
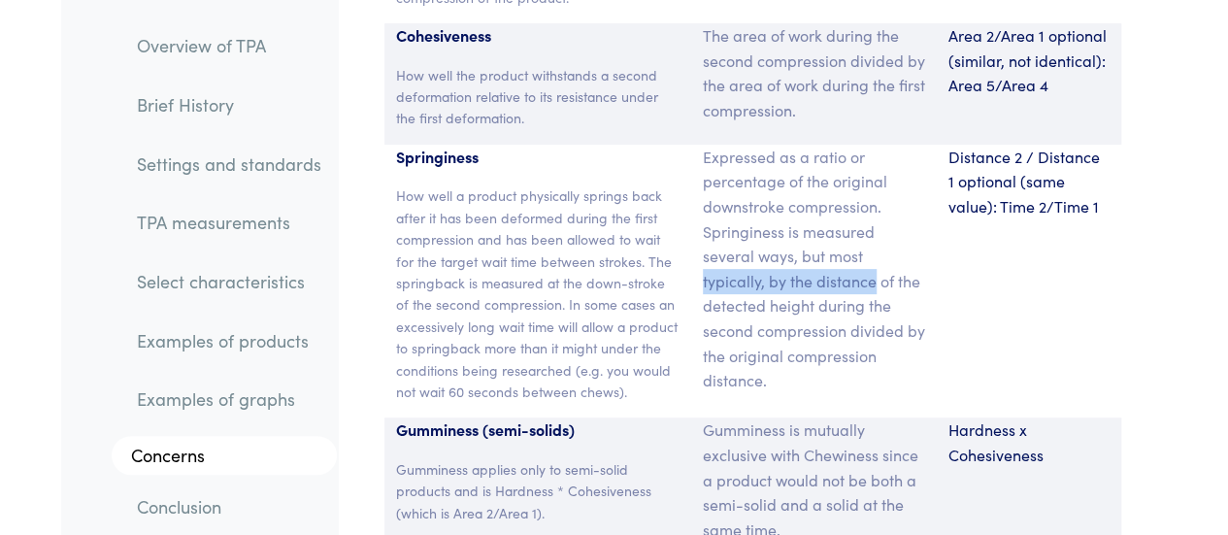
drag, startPoint x: 706, startPoint y: 128, endPoint x: 866, endPoint y: 133, distance: 159.2
click at [866, 145] on p "Expressed as a ratio or percentage of the original downstroke compression. Spri…" at bounding box center [814, 269] width 222 height 248
drag, startPoint x: 866, startPoint y: 133, endPoint x: 732, endPoint y: 162, distance: 137.1
click at [732, 162] on p "Expressed as a ratio or percentage of the original downstroke compression. Spri…" at bounding box center [814, 269] width 222 height 248
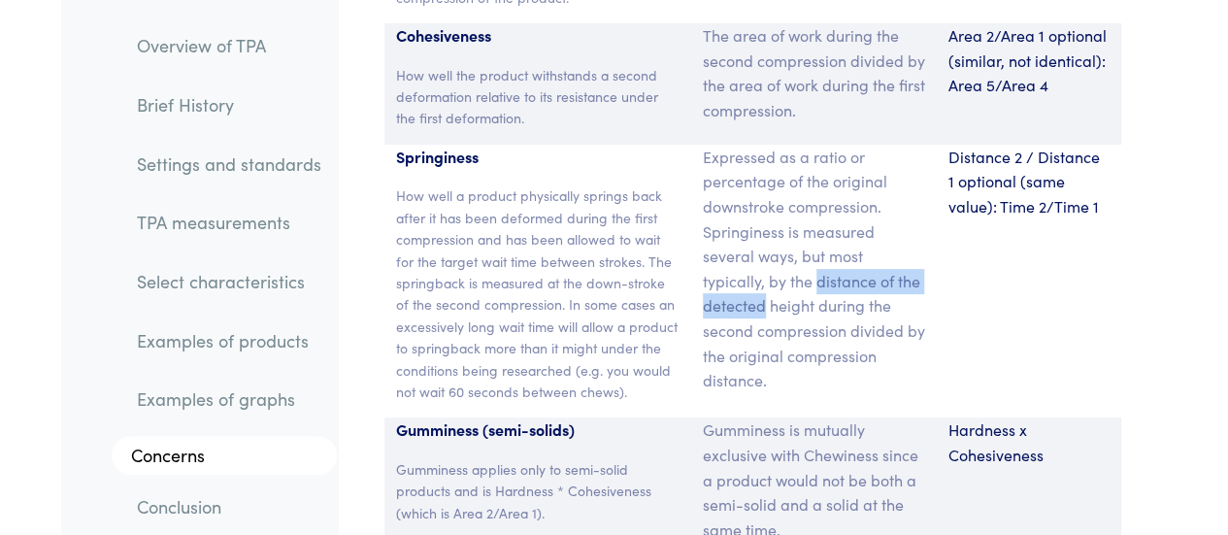
click at [732, 162] on p "Expressed as a ratio or percentage of the original downstroke compression. Spri…" at bounding box center [814, 269] width 222 height 248
drag, startPoint x: 732, startPoint y: 162, endPoint x: 815, endPoint y: 141, distance: 86.1
click at [815, 145] on p "Expressed as a ratio or percentage of the original downstroke compression. Spri…" at bounding box center [814, 269] width 222 height 248
drag, startPoint x: 815, startPoint y: 141, endPoint x: 765, endPoint y: 160, distance: 54.1
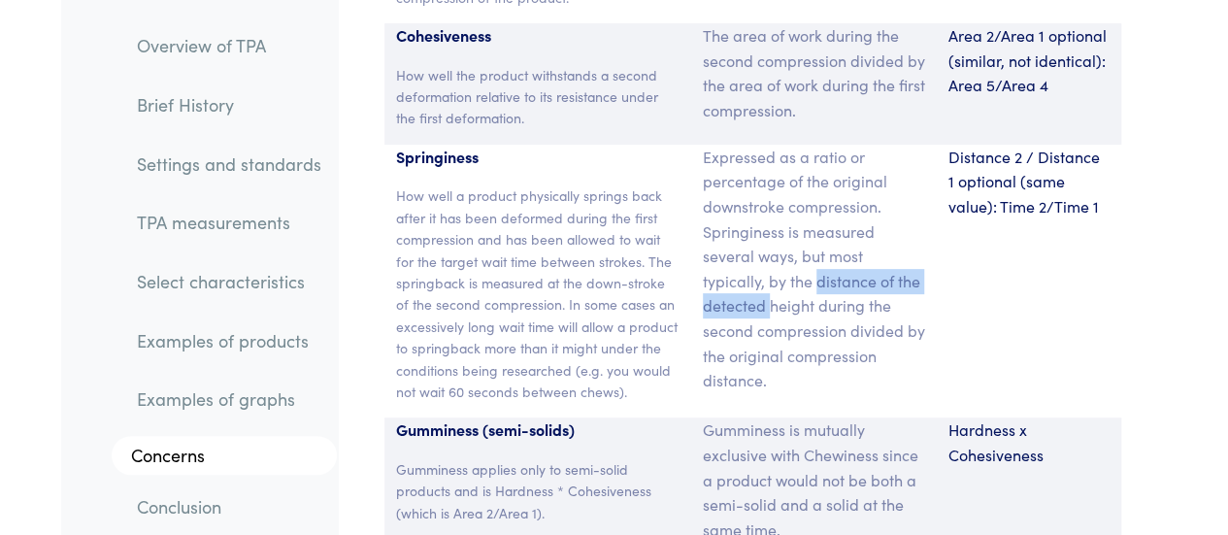
click at [765, 160] on p "Expressed as a ratio or percentage of the original downstroke compression. Spri…" at bounding box center [814, 269] width 222 height 248
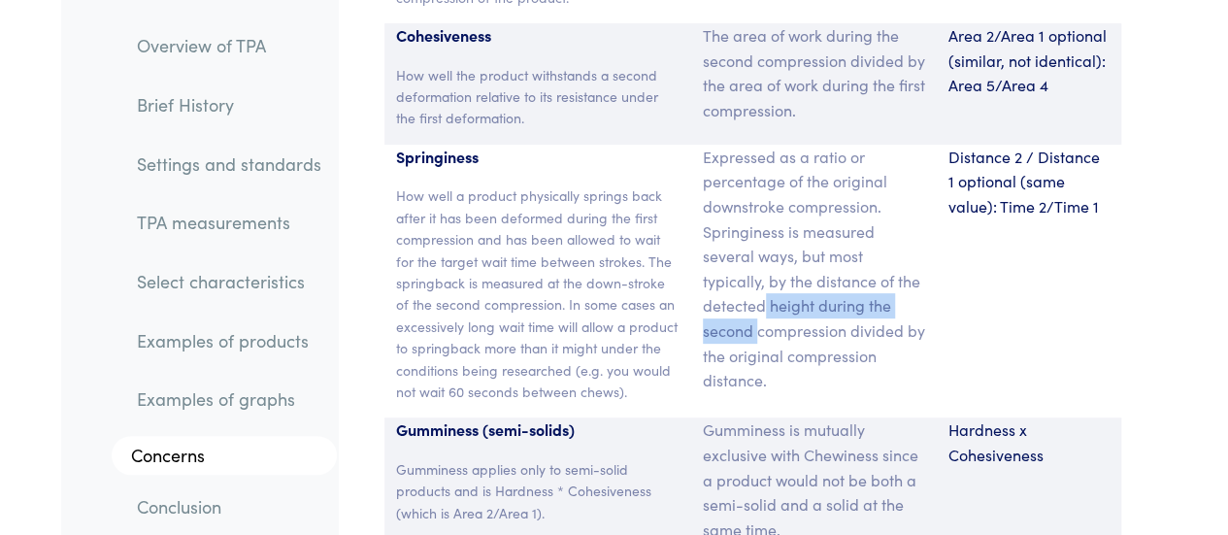
drag, startPoint x: 765, startPoint y: 160, endPoint x: 751, endPoint y: 180, distance: 23.7
click at [751, 180] on p "Expressed as a ratio or percentage of the original downstroke compression. Spri…" at bounding box center [814, 269] width 222 height 248
drag, startPoint x: 751, startPoint y: 180, endPoint x: 842, endPoint y: 181, distance: 91.2
click at [842, 181] on p "Expressed as a ratio or percentage of the original downstroke compression. Spri…" at bounding box center [814, 269] width 222 height 248
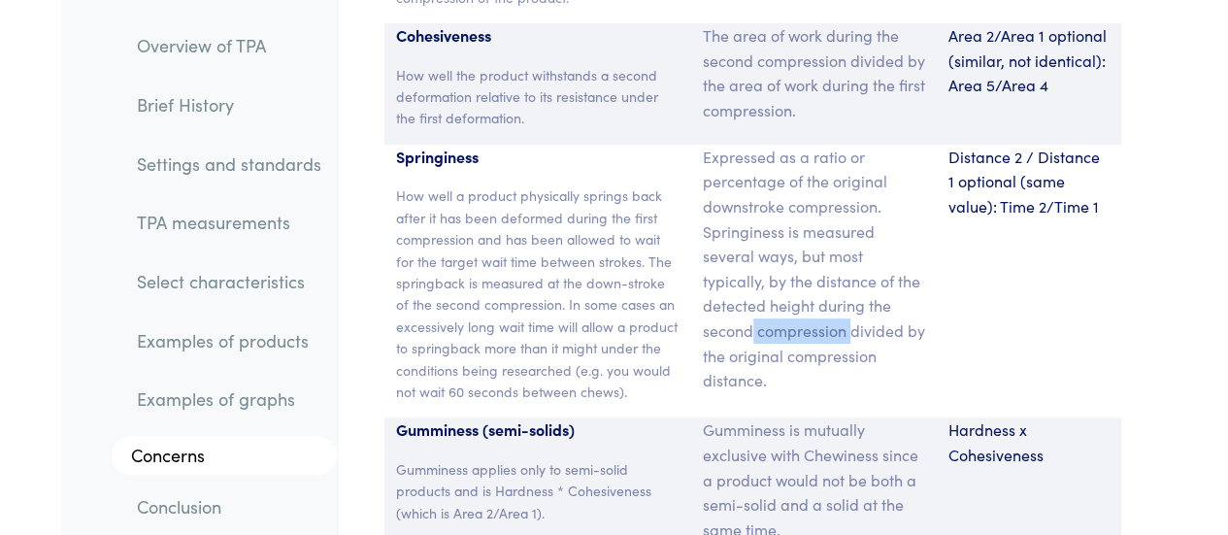
click at [842, 181] on p "Expressed as a ratio or percentage of the original downstroke compression. Spri…" at bounding box center [814, 269] width 222 height 248
drag, startPoint x: 842, startPoint y: 181, endPoint x: 902, endPoint y: 181, distance: 59.2
click at [902, 181] on p "Expressed as a ratio or percentage of the original downstroke compression. Spri…" at bounding box center [814, 269] width 222 height 248
drag, startPoint x: 703, startPoint y: 210, endPoint x: 779, endPoint y: 209, distance: 76.7
click at [779, 209] on p "Expressed as a ratio or percentage of the original downstroke compression. Spri…" at bounding box center [814, 269] width 222 height 248
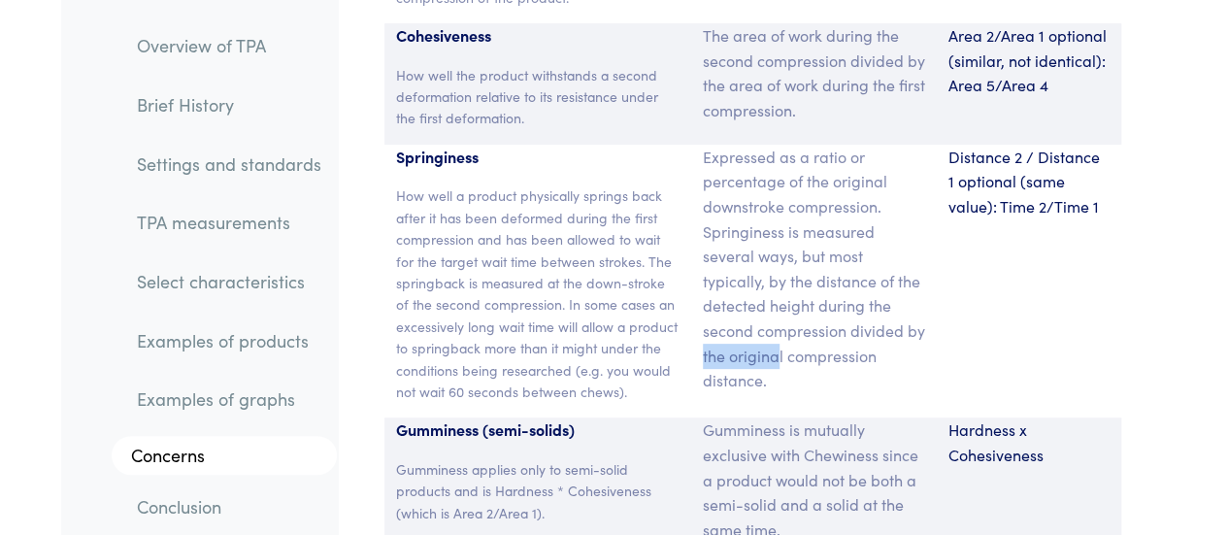
click at [779, 209] on p "Expressed as a ratio or percentage of the original downstroke compression. Spri…" at bounding box center [814, 269] width 222 height 248
click at [761, 230] on p "Expressed as a ratio or percentage of the original downstroke compression. Spri…" at bounding box center [814, 269] width 222 height 248
click at [728, 211] on p "Expressed as a ratio or percentage of the original downstroke compression. Spri…" at bounding box center [814, 269] width 222 height 248
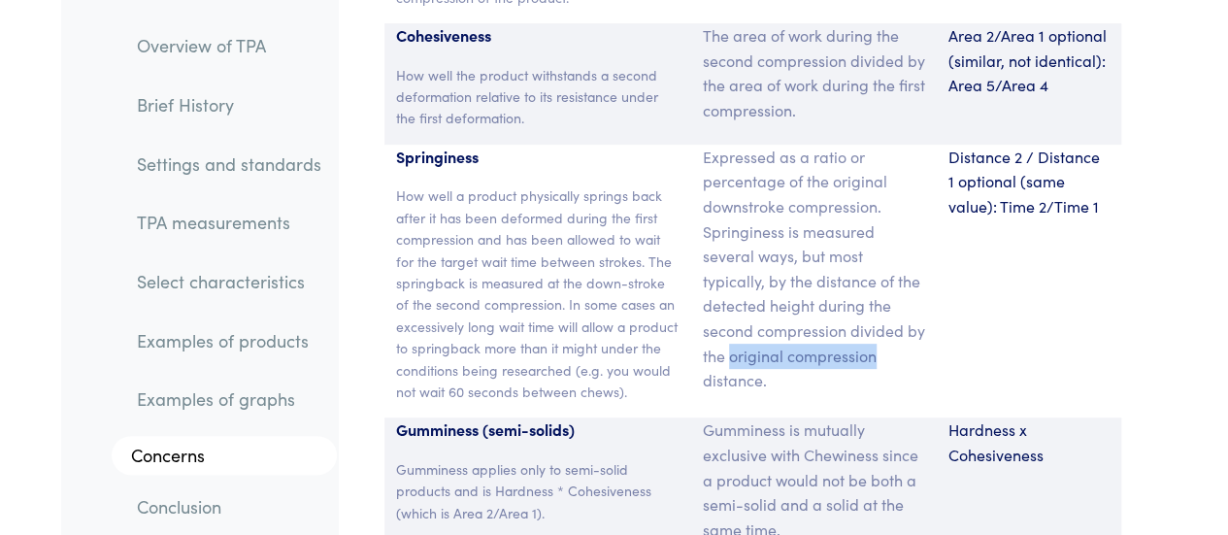
click at [793, 205] on p "Expressed as a ratio or percentage of the original downstroke compression. Spri…" at bounding box center [814, 269] width 222 height 248
click at [771, 234] on p "Expressed as a ratio or percentage of the original downstroke compression. Spri…" at bounding box center [814, 269] width 222 height 248
click at [718, 213] on p "Expressed as a ratio or percentage of the original downstroke compression. Spri…" at bounding box center [814, 269] width 222 height 248
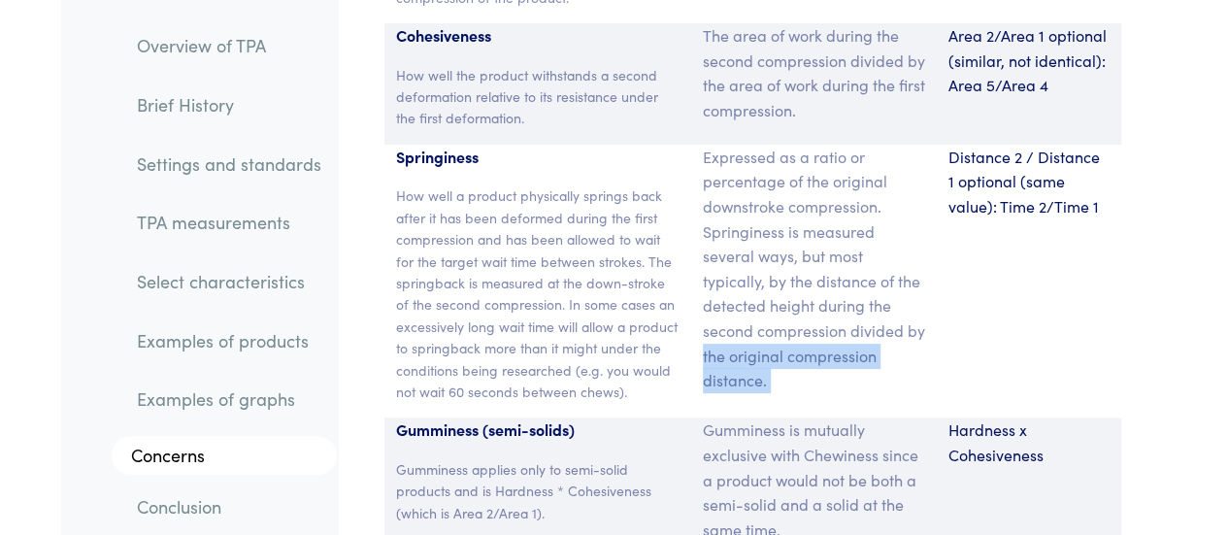
click at [718, 213] on p "Expressed as a ratio or percentage of the original downstroke compression. Spri…" at bounding box center [814, 269] width 222 height 248
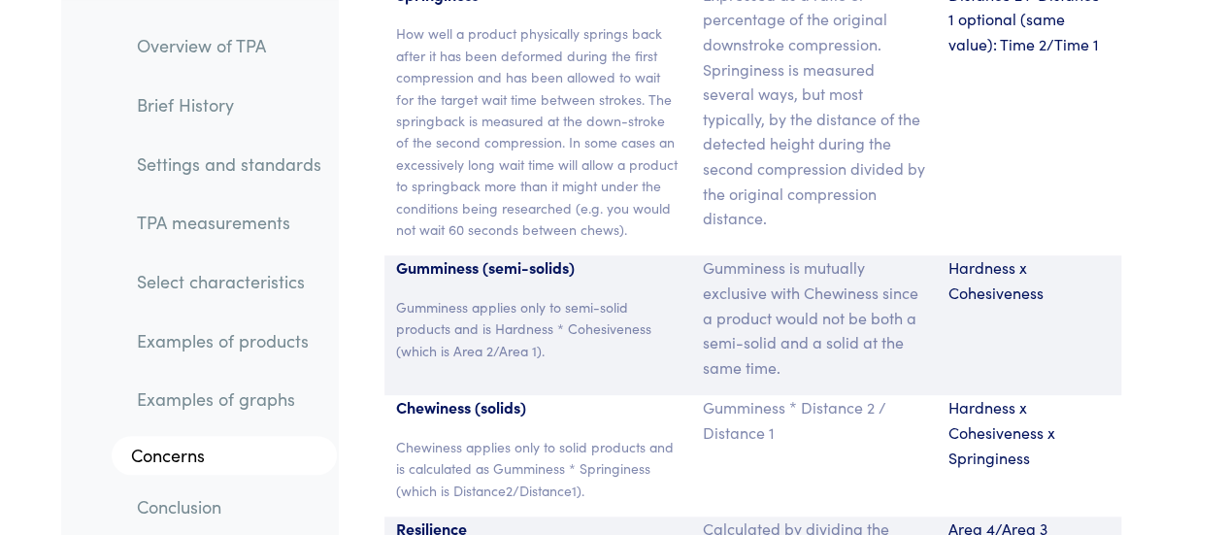
scroll to position [15099, 0]
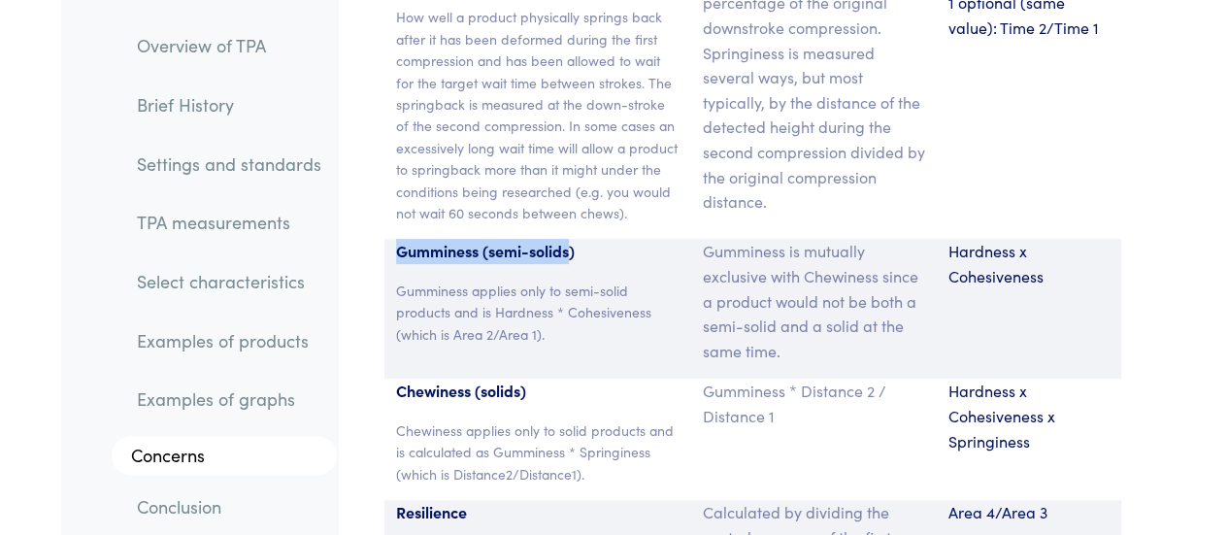
click at [575, 239] on div "Gumminess (semi-solids) Gumminess applies only to semi-solid products and is Ha…" at bounding box center [537, 309] width 307 height 140
click at [575, 239] on p "Gumminess (semi-solids)" at bounding box center [537, 251] width 283 height 25
click at [410, 239] on p "Gumminess (semi-solids)" at bounding box center [537, 251] width 283 height 25
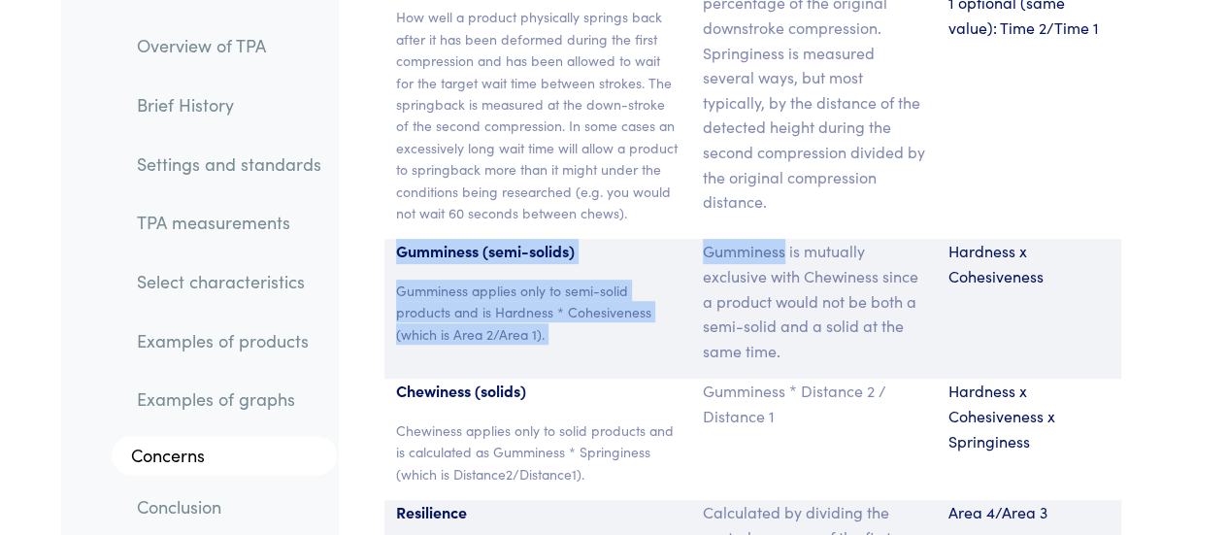
click at [720, 239] on div "Gumminess (semi-solids) Gumminess applies only to semi-solid products and is Ha…" at bounding box center [752, 309] width 737 height 140
click at [720, 239] on p "Gumminess is mutually exclusive with Chewiness since a product would not be bot…" at bounding box center [814, 301] width 222 height 124
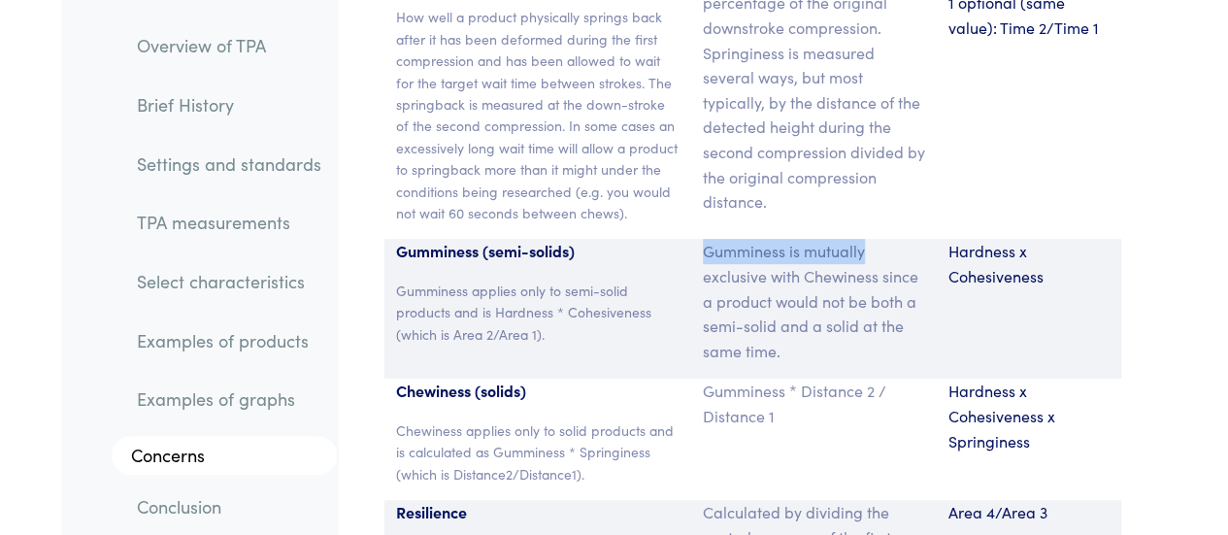
click at [817, 239] on p "Gumminess is mutually exclusive with Chewiness since a product would not be bot…" at bounding box center [814, 301] width 222 height 124
click at [745, 239] on p "Gumminess is mutually exclusive with Chewiness since a product would not be bot…" at bounding box center [814, 301] width 222 height 124
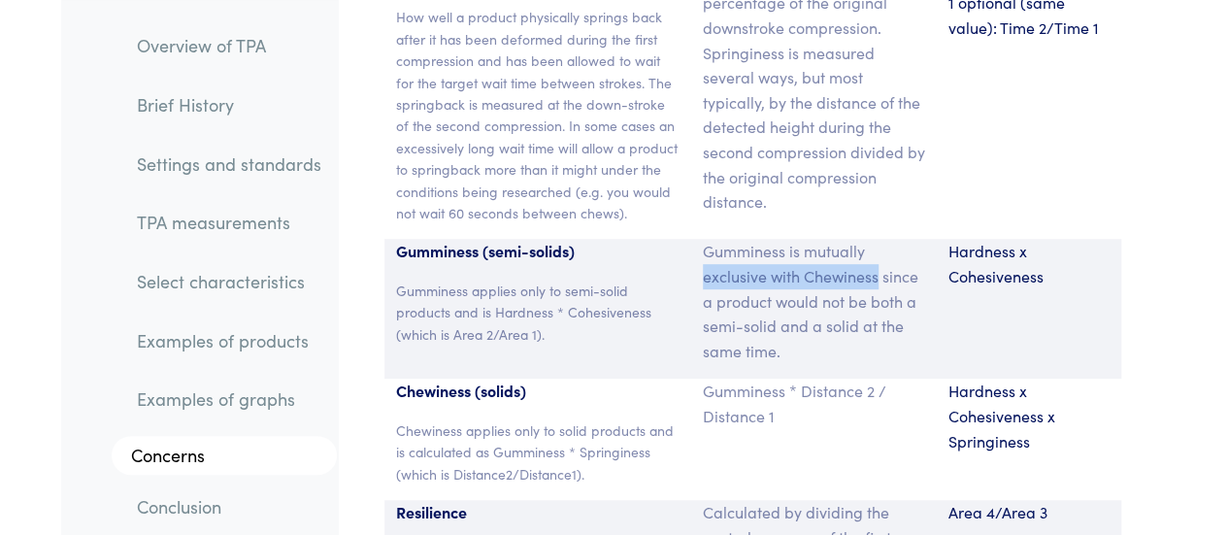
click at [825, 239] on p "Gumminess is mutually exclusive with Chewiness since a product would not be bot…" at bounding box center [814, 301] width 222 height 124
click at [758, 239] on p "Gumminess is mutually exclusive with Chewiness since a product would not be bot…" at bounding box center [814, 301] width 222 height 124
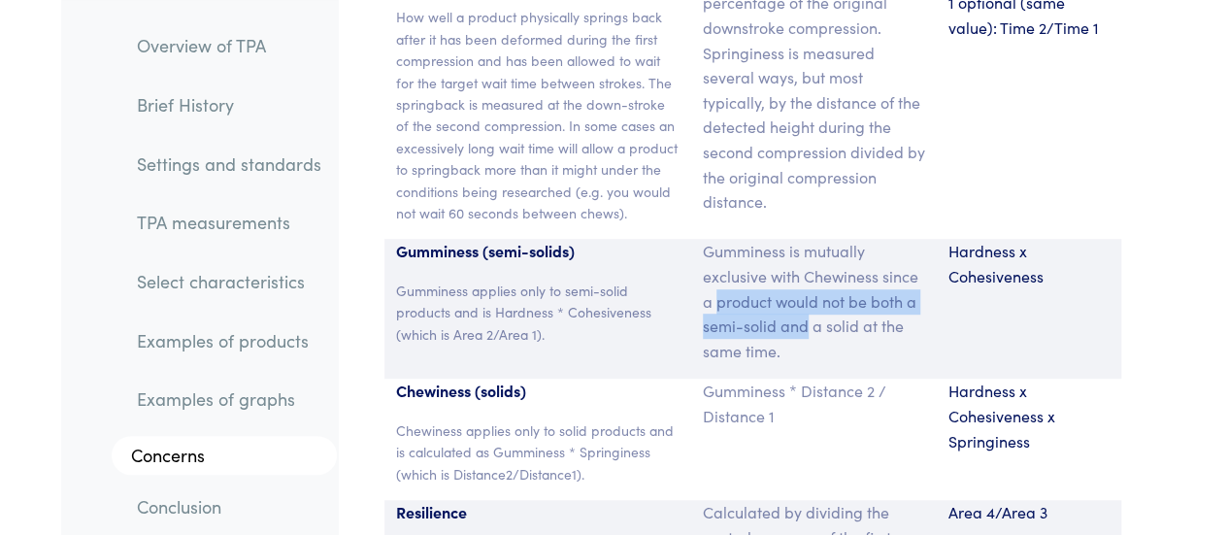
click at [785, 239] on p "Gumminess is mutually exclusive with Chewiness since a product would not be bot…" at bounding box center [814, 301] width 222 height 124
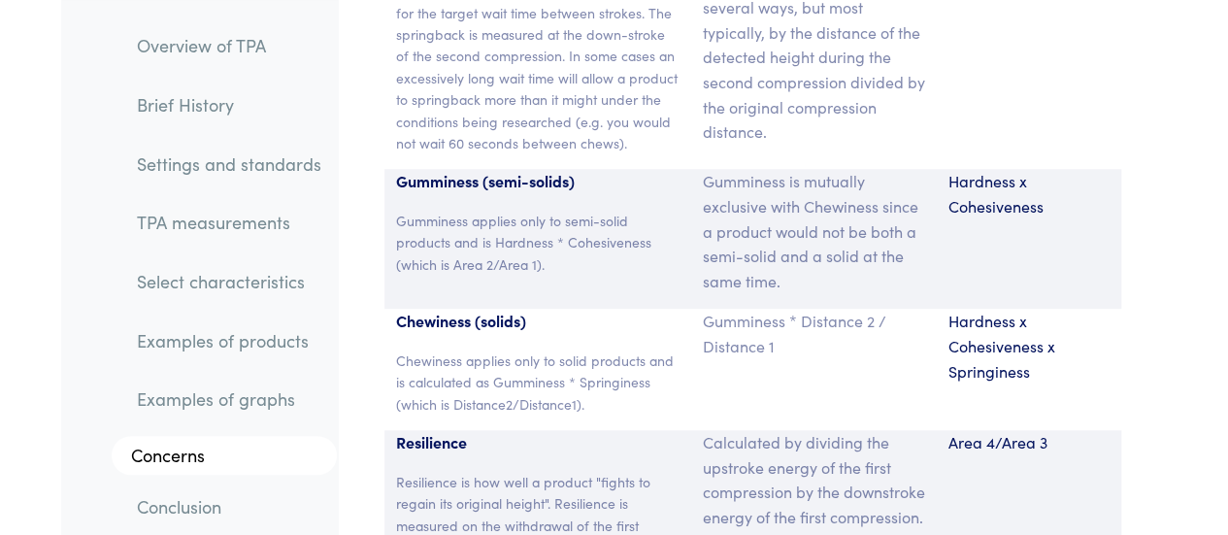
scroll to position [15176, 0]
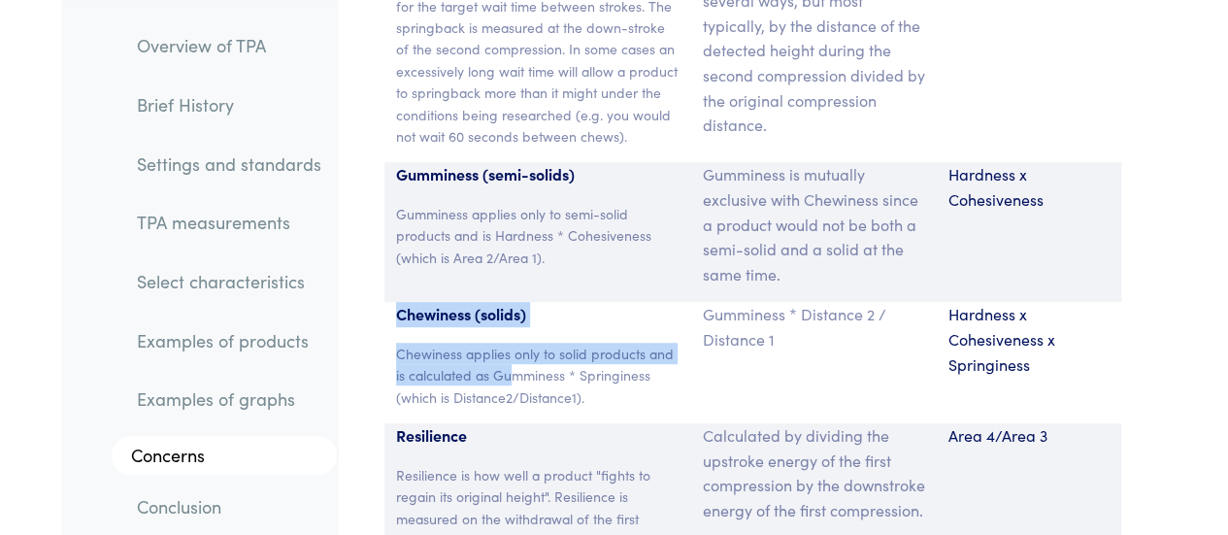
click at [518, 302] on div "Chewiness (solids) Chewiness applies only to solid products and is calculated a…" at bounding box center [537, 362] width 307 height 121
click at [518, 343] on p "Chewiness applies only to solid products and is calculated as Gumminess * Sprin…" at bounding box center [537, 375] width 283 height 65
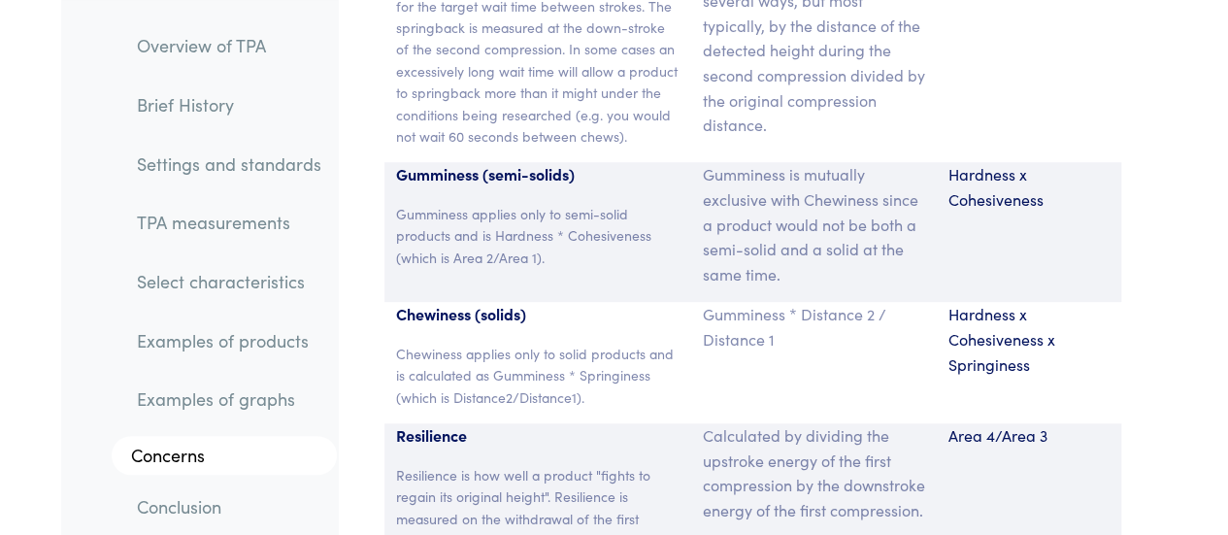
scroll to position [15168, 0]
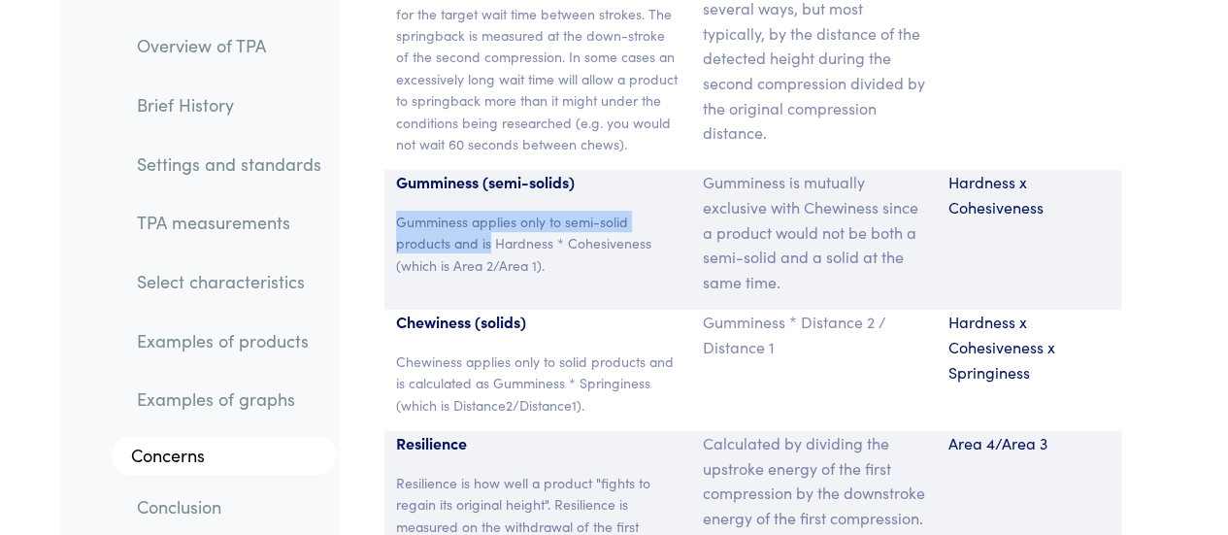
click at [487, 170] on div "Gumminess (semi-solids) Gumminess applies only to semi-solid products and is Ha…" at bounding box center [537, 240] width 307 height 140
click at [487, 211] on p "Gumminess applies only to semi-solid products and is Hardness * Cohesiveness (w…" at bounding box center [537, 243] width 283 height 65
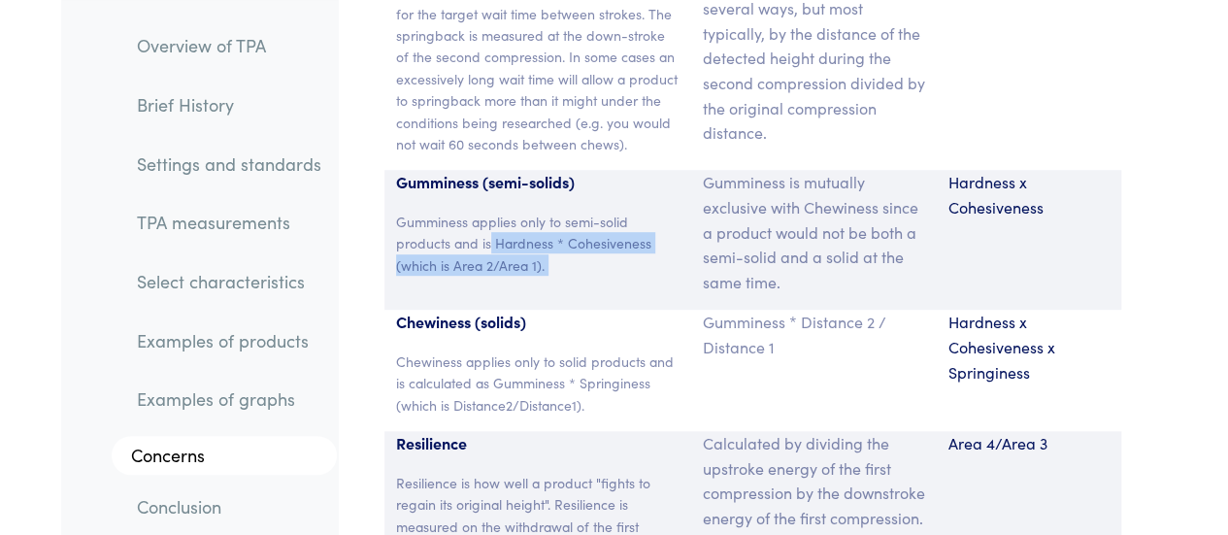
click at [557, 211] on p "Gumminess applies only to semi-solid products and is Hardness * Cohesiveness (w…" at bounding box center [537, 243] width 283 height 65
click at [487, 211] on p "Gumminess applies only to semi-solid products and is Hardness * Cohesiveness (w…" at bounding box center [537, 243] width 283 height 65
click at [551, 211] on p "Gumminess applies only to semi-solid products and is Hardness * Cohesiveness (w…" at bounding box center [537, 243] width 283 height 65
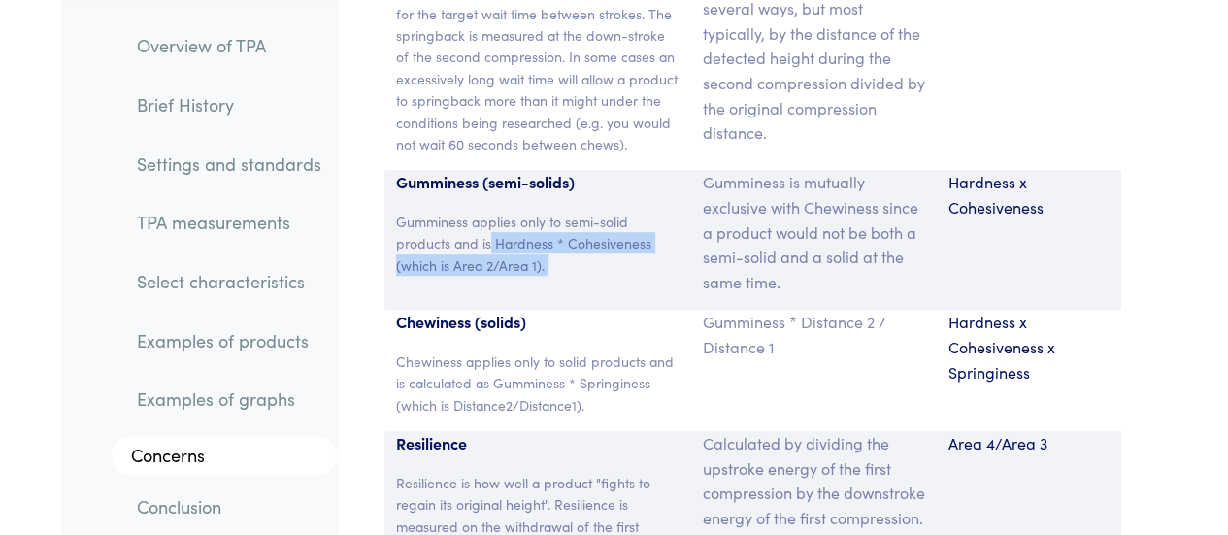
click at [551, 211] on p "Gumminess applies only to semi-solid products and is Hardness * Cohesiveness (w…" at bounding box center [537, 243] width 283 height 65
click at [493, 211] on p "Gumminess applies only to semi-solid products and is Hardness * Cohesiveness (w…" at bounding box center [537, 243] width 283 height 65
click at [540, 211] on p "Gumminess applies only to semi-solid products and is Hardness * Cohesiveness (w…" at bounding box center [537, 243] width 283 height 65
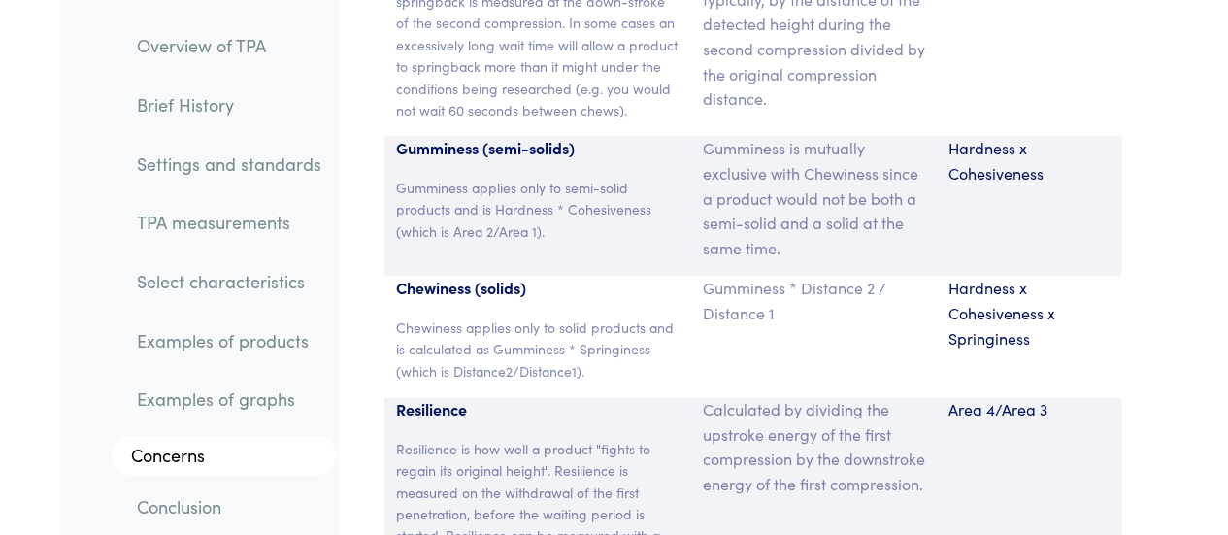
scroll to position [15203, 0]
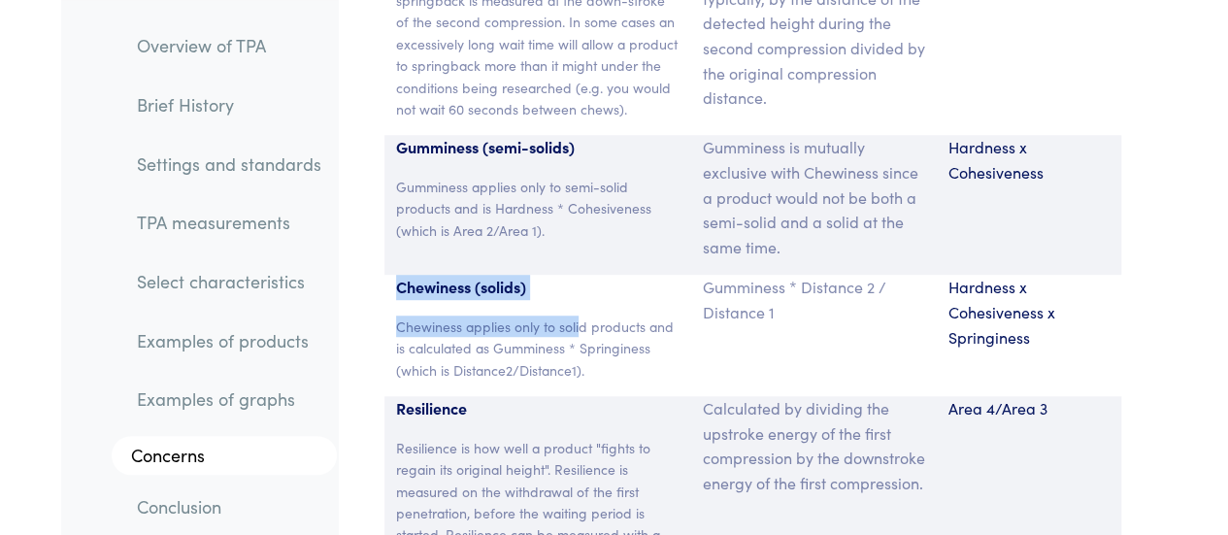
click at [583, 191] on section "Parameter Expression Measurement Hardness The peak force that occurs during the…" at bounding box center [752, 10] width 806 height 1280
click at [583, 315] on p "Chewiness applies only to solid products and is calculated as Gumminess * Sprin…" at bounding box center [537, 347] width 283 height 65
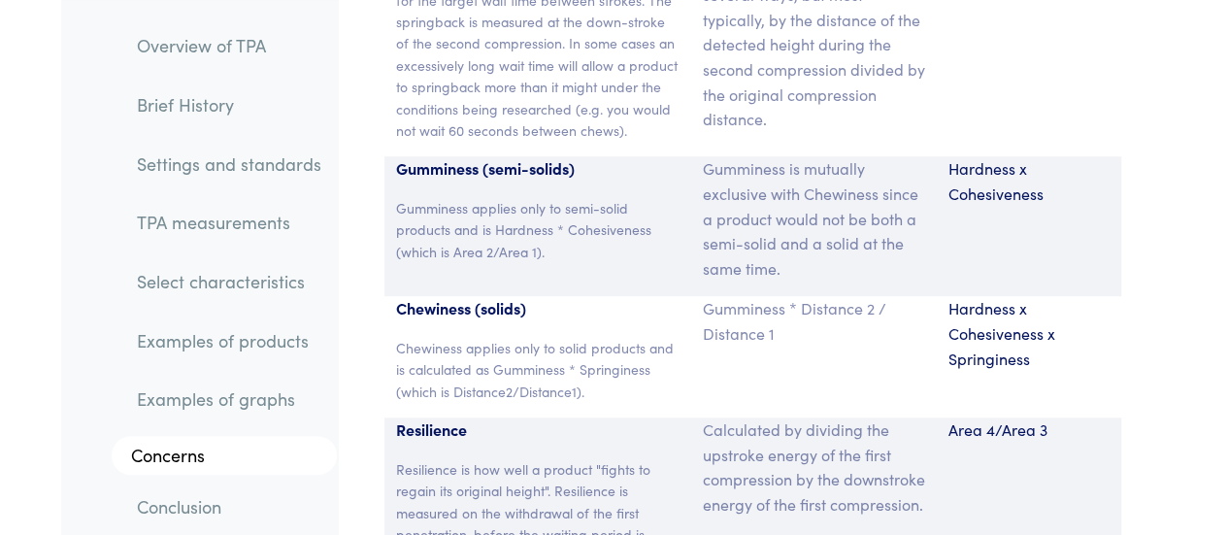
scroll to position [15181, 0]
click at [528, 297] on p "Chewiness (solids)" at bounding box center [537, 309] width 283 height 25
click at [437, 297] on p "Chewiness (solids)" at bounding box center [537, 309] width 283 height 25
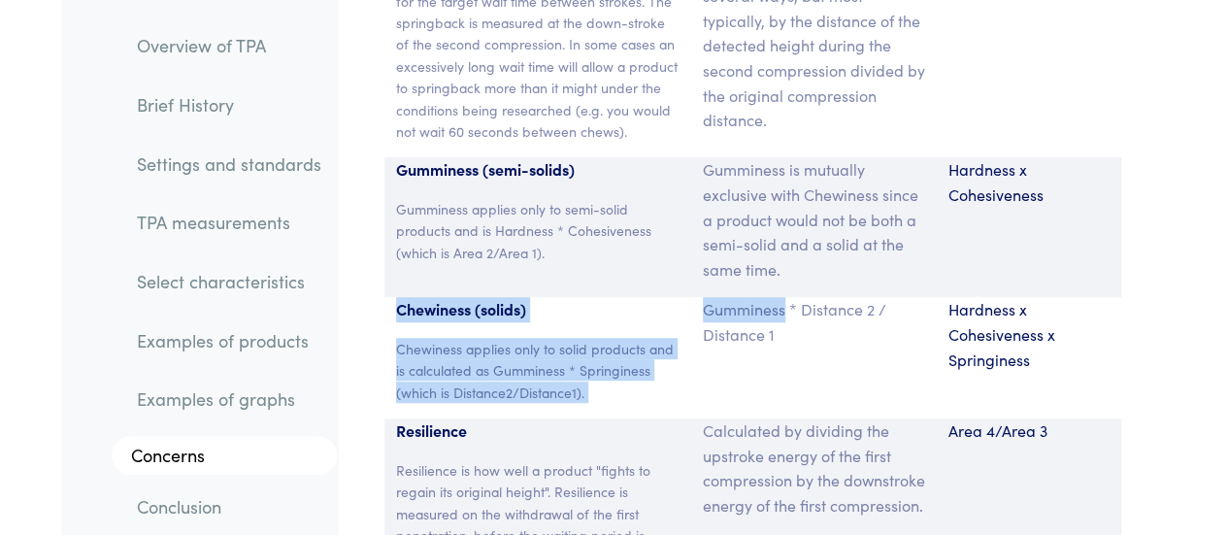
click at [750, 297] on div "Chewiness (solids) Chewiness applies only to solid products and is calculated a…" at bounding box center [752, 357] width 737 height 121
click at [750, 297] on p "Gumminess * Distance 2 / Distance 1" at bounding box center [814, 321] width 222 height 49
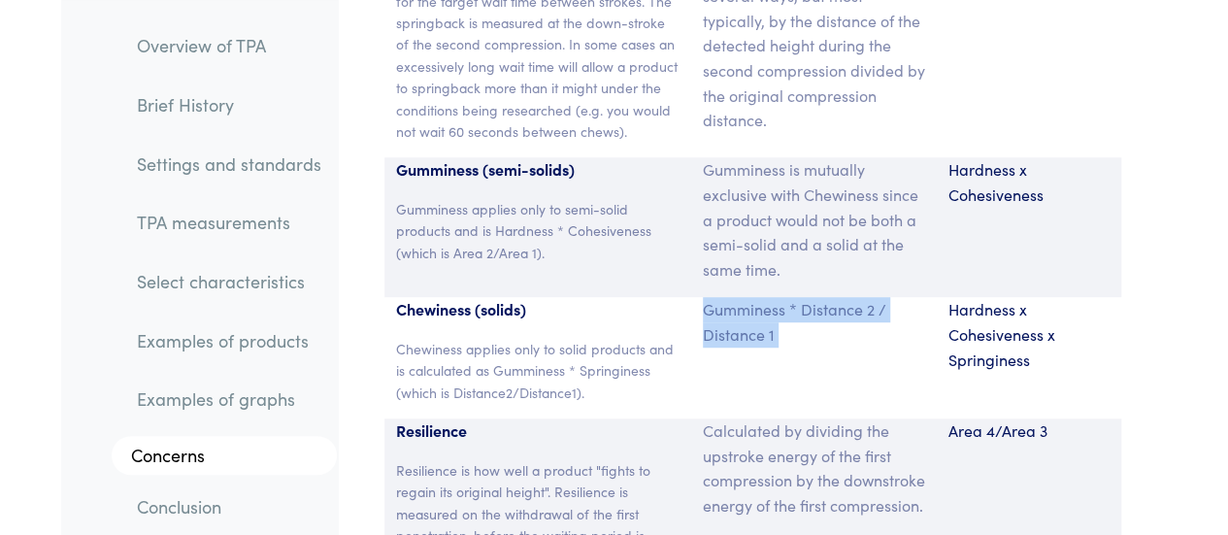
click at [773, 297] on p "Gumminess * Distance 2 / Distance 1" at bounding box center [814, 321] width 222 height 49
click at [722, 297] on p "Gumminess * Distance 2 / Distance 1" at bounding box center [814, 321] width 222 height 49
click at [782, 297] on p "Gumminess * Distance 2 / Distance 1" at bounding box center [814, 321] width 222 height 49
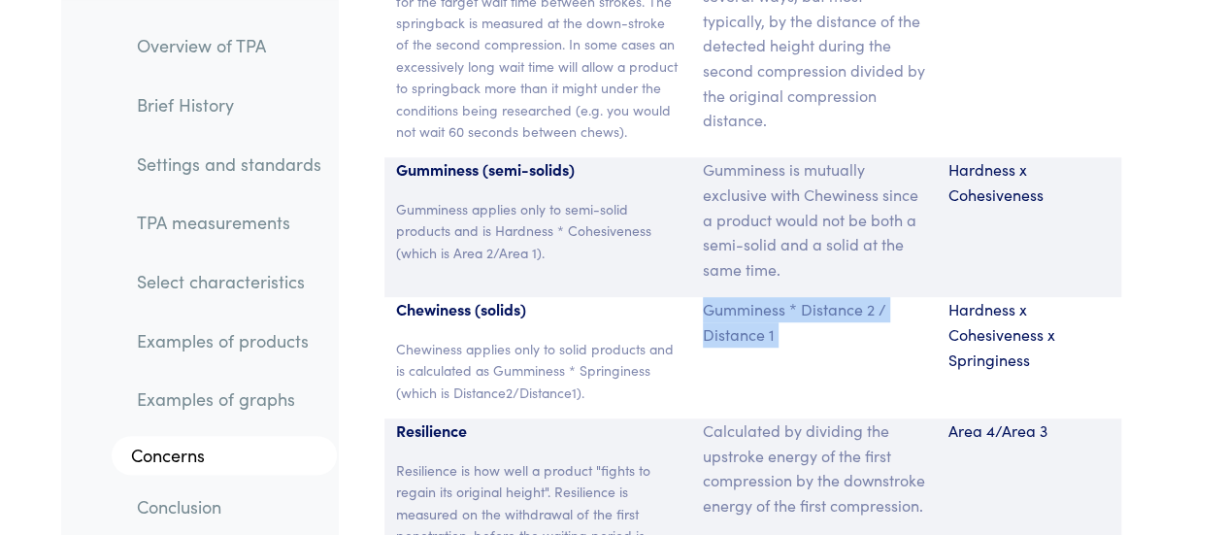
click at [782, 297] on p "Gumminess * Distance 2 / Distance 1" at bounding box center [814, 321] width 222 height 49
click at [706, 297] on p "Gumminess * Distance 2 / Distance 1" at bounding box center [814, 321] width 222 height 49
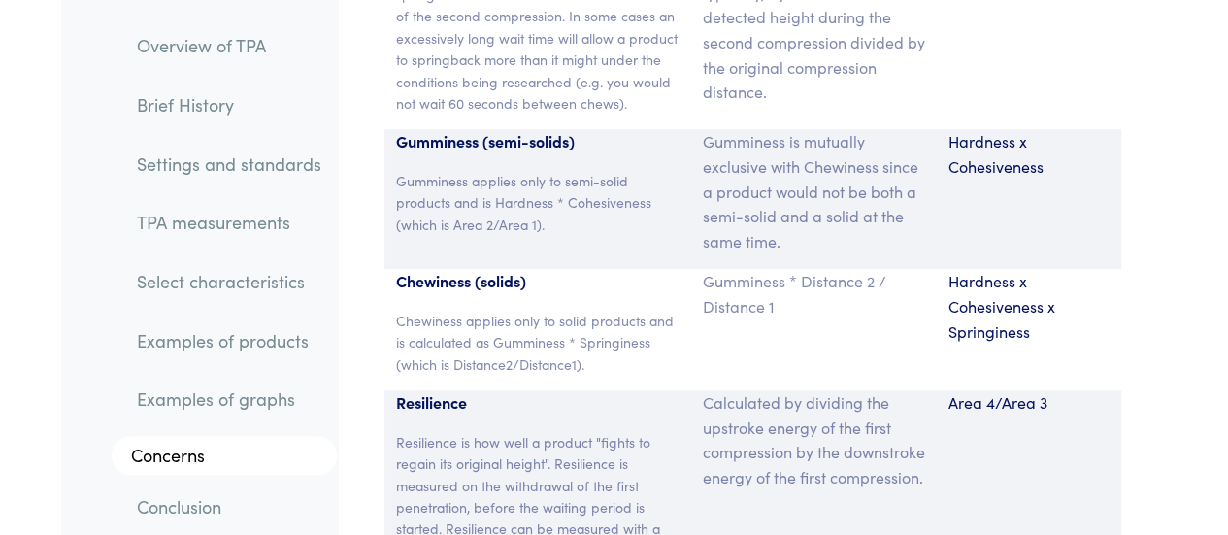
scroll to position [15211, 0]
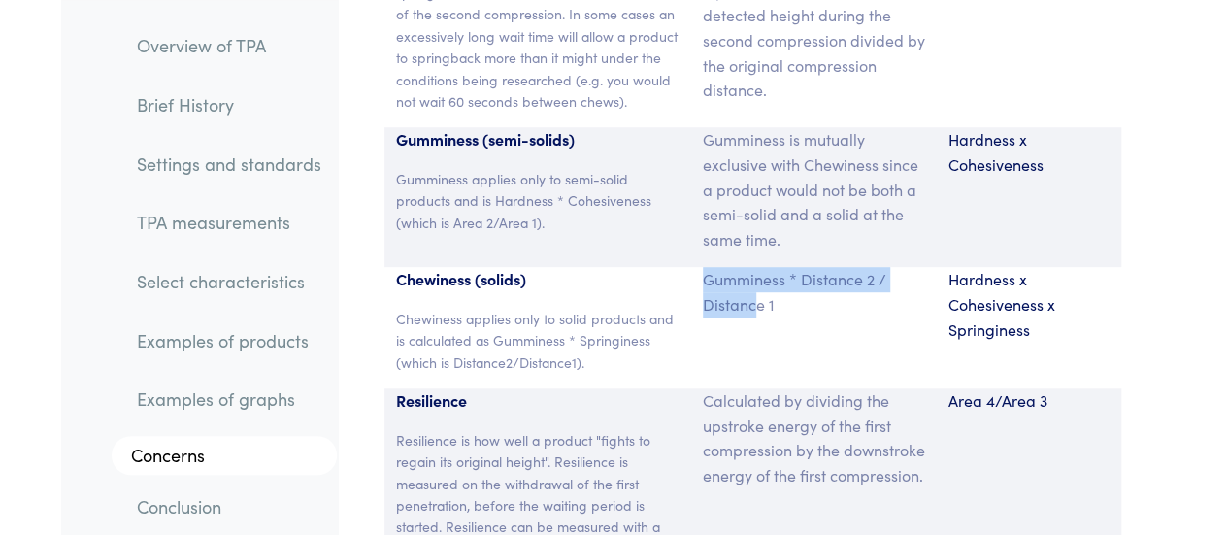
click at [761, 267] on div "Gumminess * Distance 2 / Distance 1" at bounding box center [814, 327] width 246 height 121
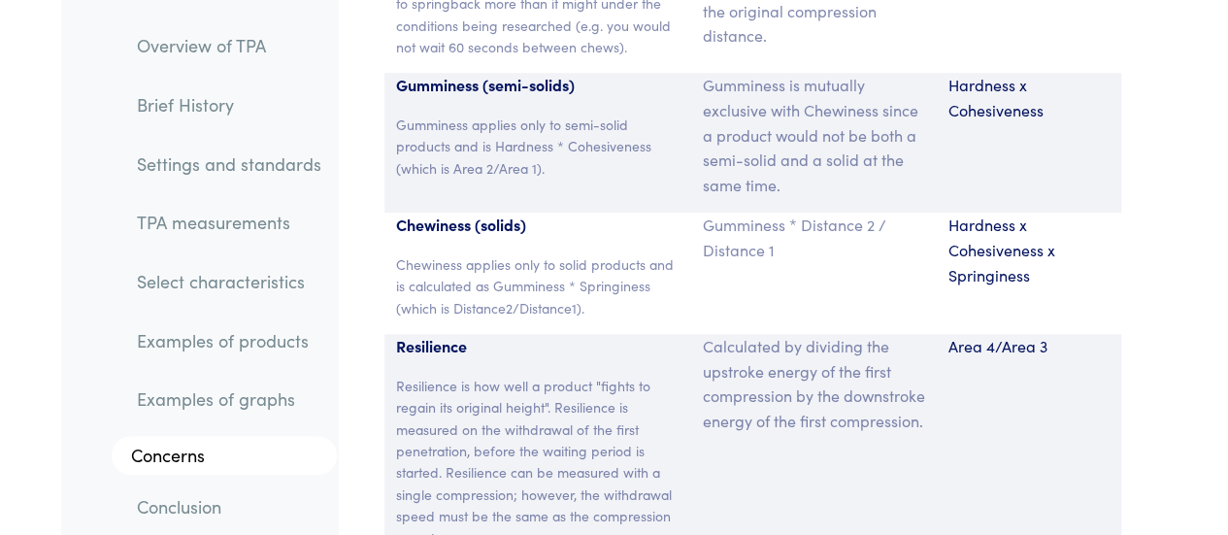
scroll to position [15267, 0]
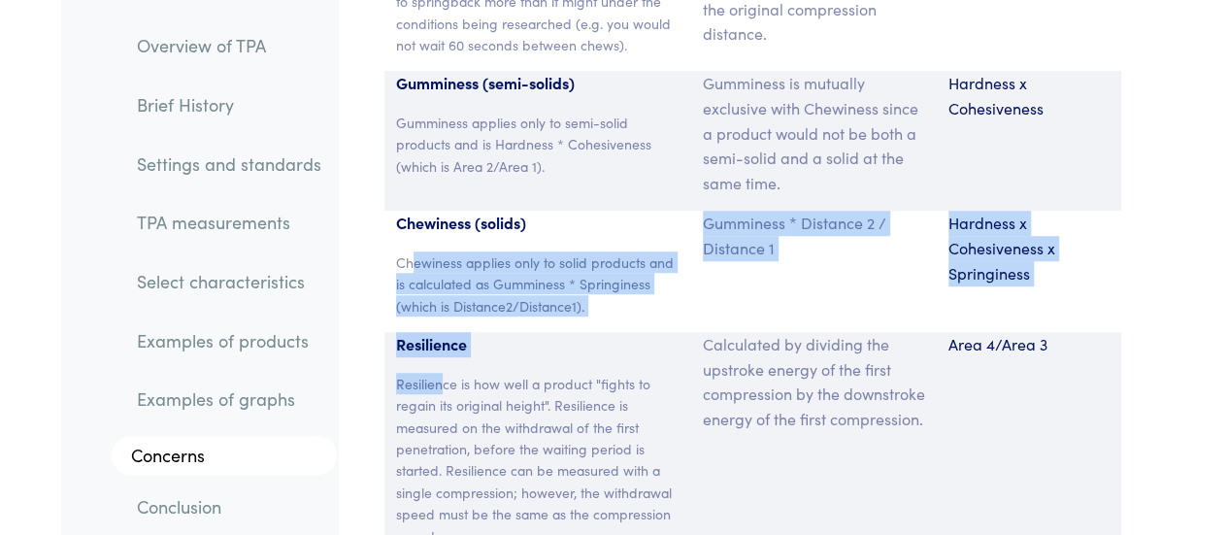
click at [443, 373] on p "Resilience is how well a product "fights to regain its original height". Resili…" at bounding box center [537, 460] width 283 height 174
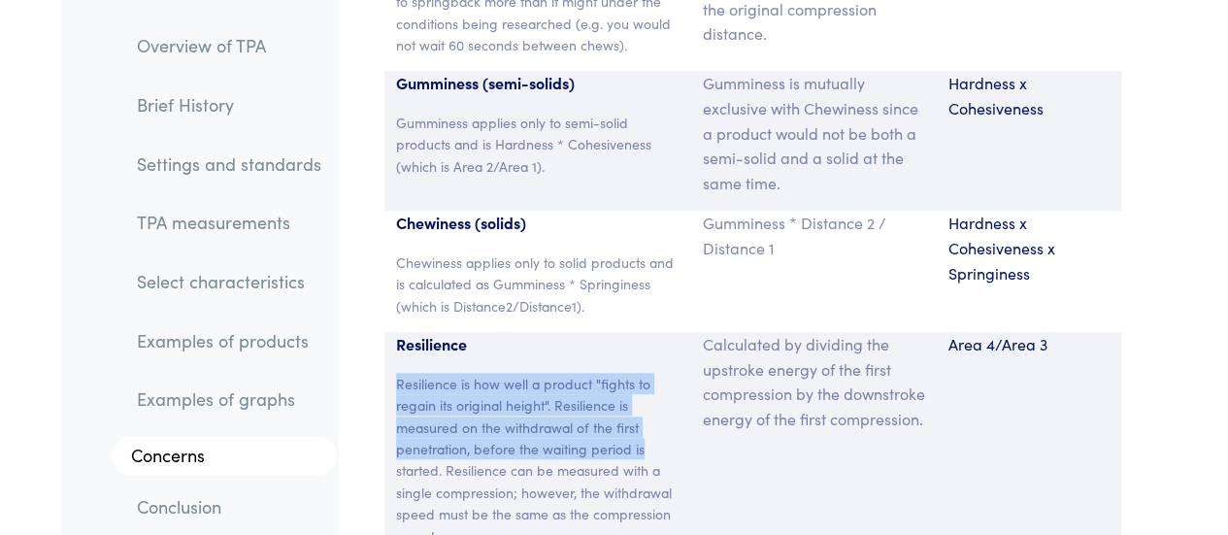
click at [675, 373] on p "Resilience is how well a product "fights to regain its original height". Resili…" at bounding box center [537, 460] width 283 height 174
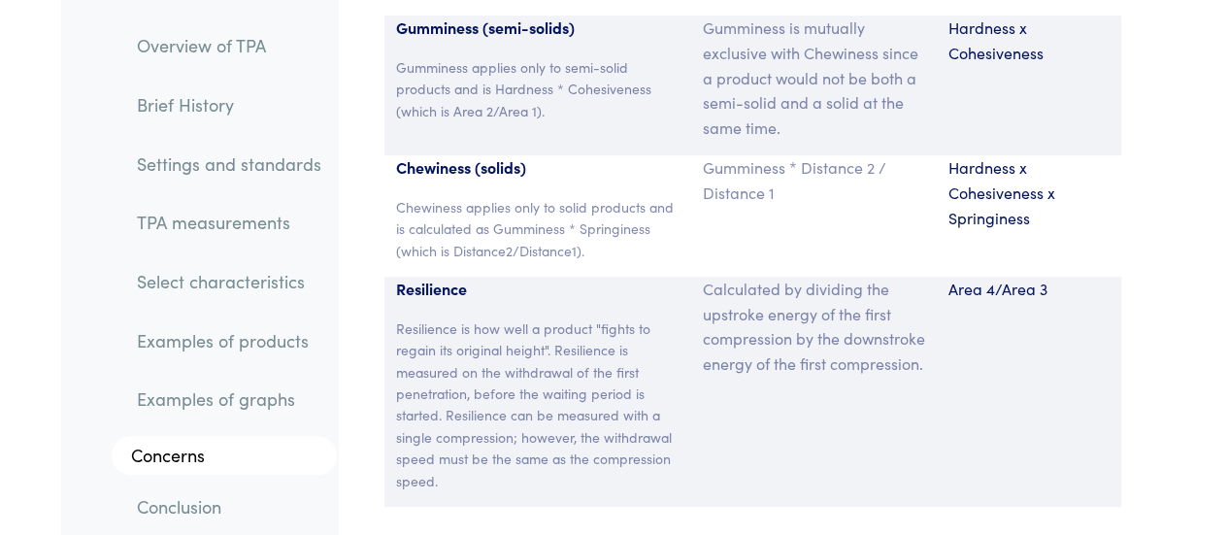
scroll to position [15314, 0]
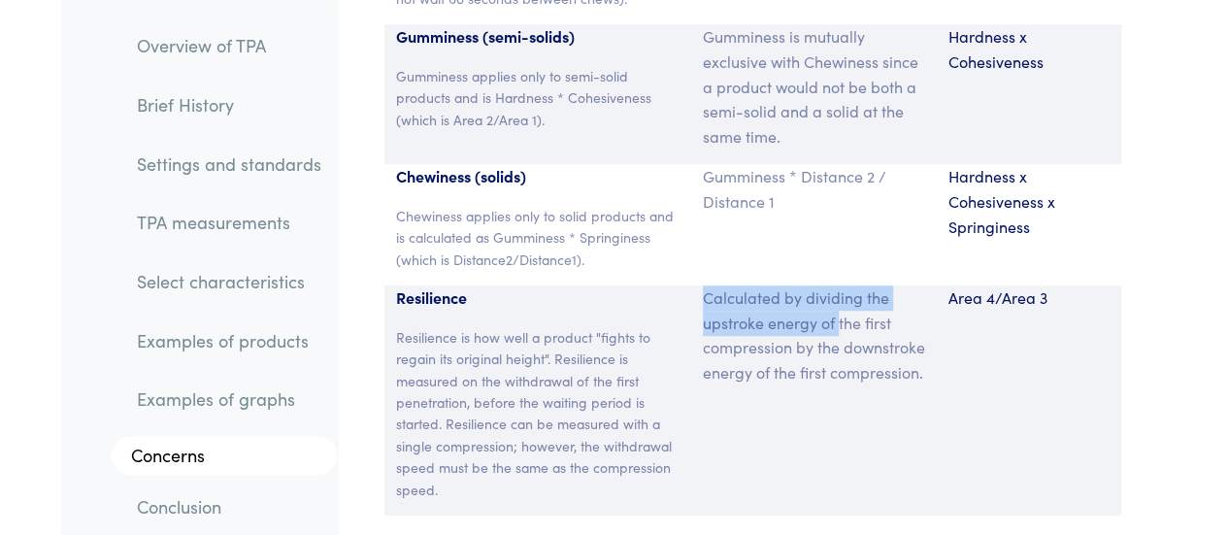
drag, startPoint x: 706, startPoint y: 141, endPoint x: 838, endPoint y: 181, distance: 138.1
click at [838, 285] on p "Calculated by dividing the upstroke energy of the first compression by the down…" at bounding box center [814, 334] width 222 height 99
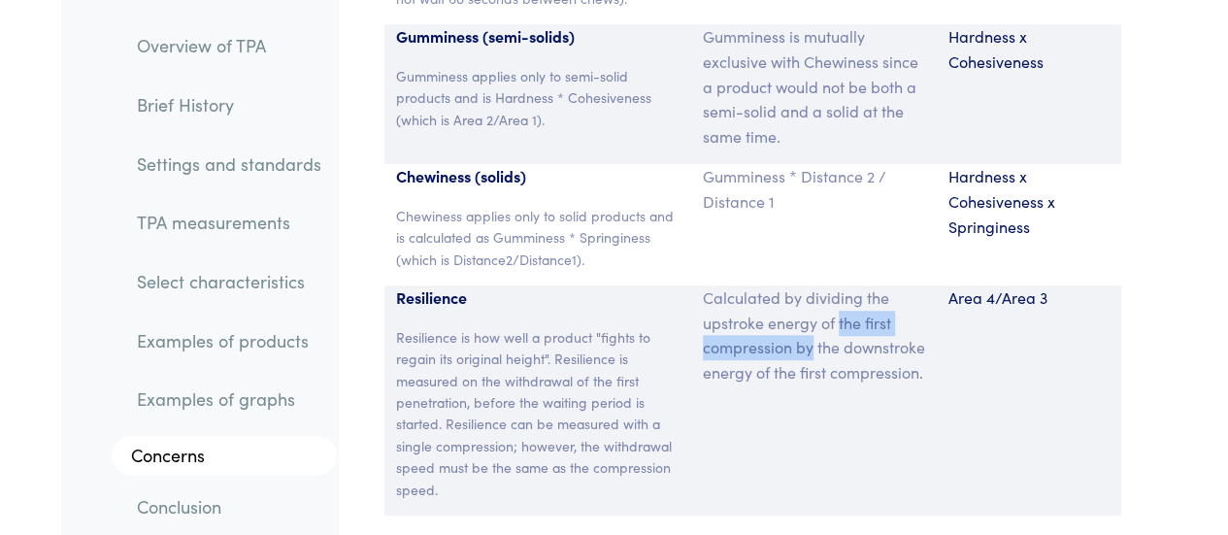
drag, startPoint x: 838, startPoint y: 181, endPoint x: 794, endPoint y: 205, distance: 50.4
click at [794, 285] on p "Calculated by dividing the upstroke energy of the first compression by the down…" at bounding box center [814, 334] width 222 height 99
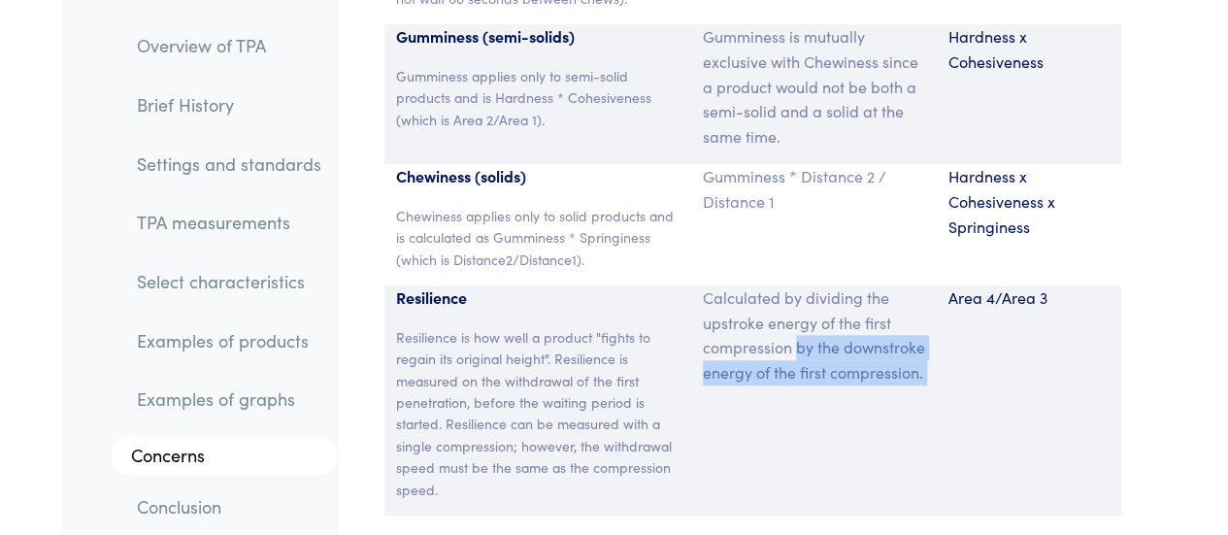
drag, startPoint x: 794, startPoint y: 205, endPoint x: 840, endPoint y: 255, distance: 68.7
click at [840, 285] on p "Calculated by dividing the upstroke energy of the first compression by the down…" at bounding box center [814, 334] width 222 height 99
drag, startPoint x: 840, startPoint y: 255, endPoint x: 764, endPoint y: 177, distance: 109.8
click at [764, 285] on p "Calculated by dividing the upstroke energy of the first compression by the down…" at bounding box center [814, 334] width 222 height 99
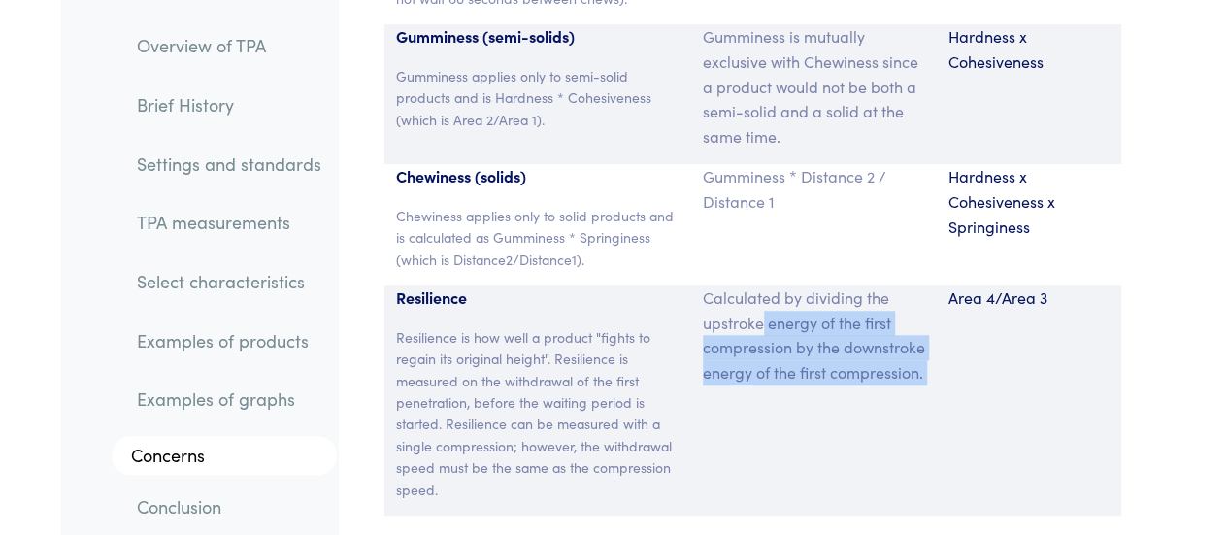
click at [764, 285] on p "Calculated by dividing the upstroke energy of the first compression by the down…" at bounding box center [814, 334] width 222 height 99
click at [789, 285] on p "Calculated by dividing the upstroke energy of the first compression by the down…" at bounding box center [814, 334] width 222 height 99
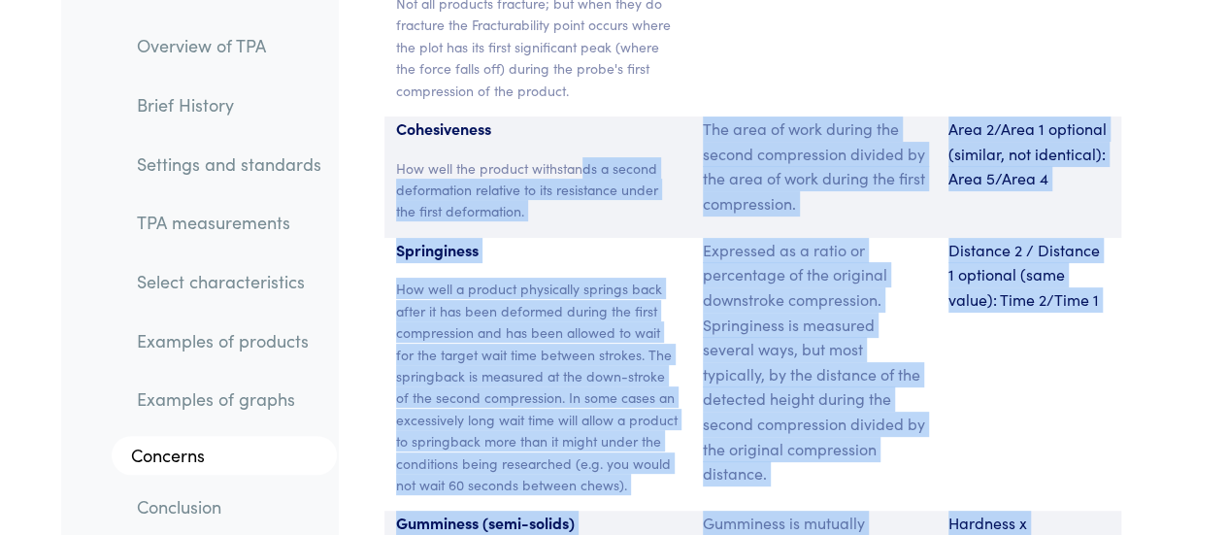
scroll to position [14680, 0]
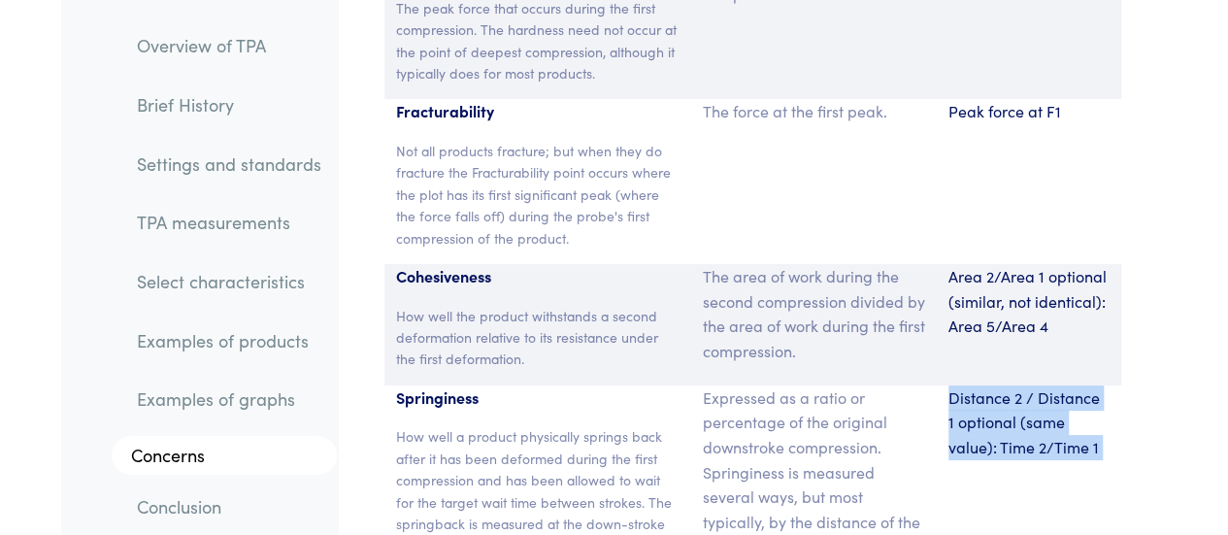
drag, startPoint x: 511, startPoint y: 424, endPoint x: 810, endPoint y: 458, distance: 300.8
click at [810, 458] on section "Parameter Expression Measurement Hardness The peak force that occurs during the…" at bounding box center [752, 533] width 806 height 1280
click at [810, 458] on p "Expressed as a ratio or percentage of the original downstroke compression. Spri…" at bounding box center [814, 509] width 222 height 248
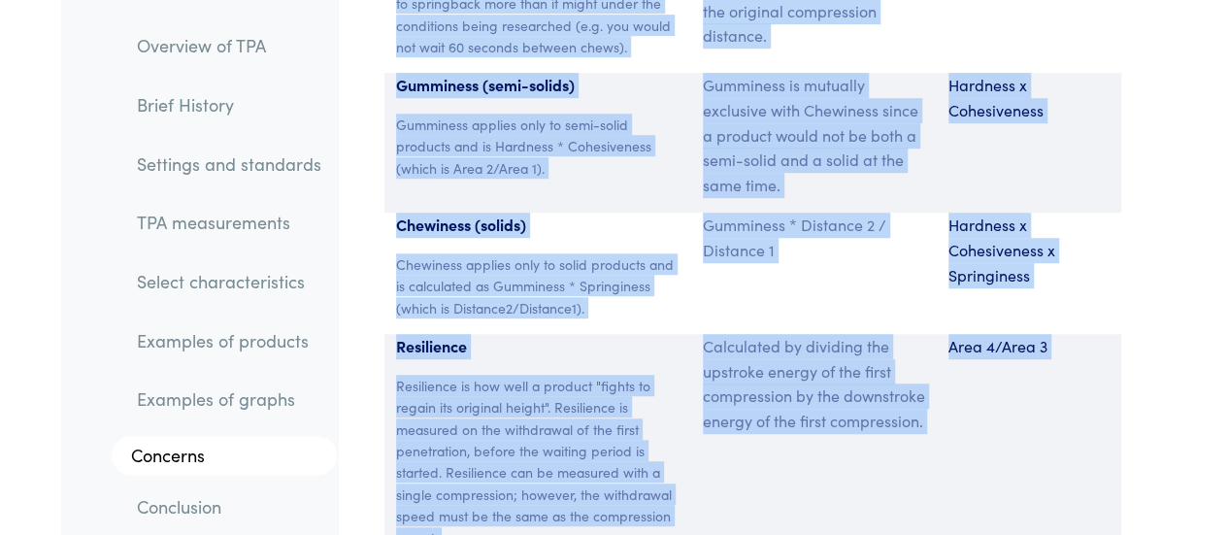
scroll to position [15284, 0]
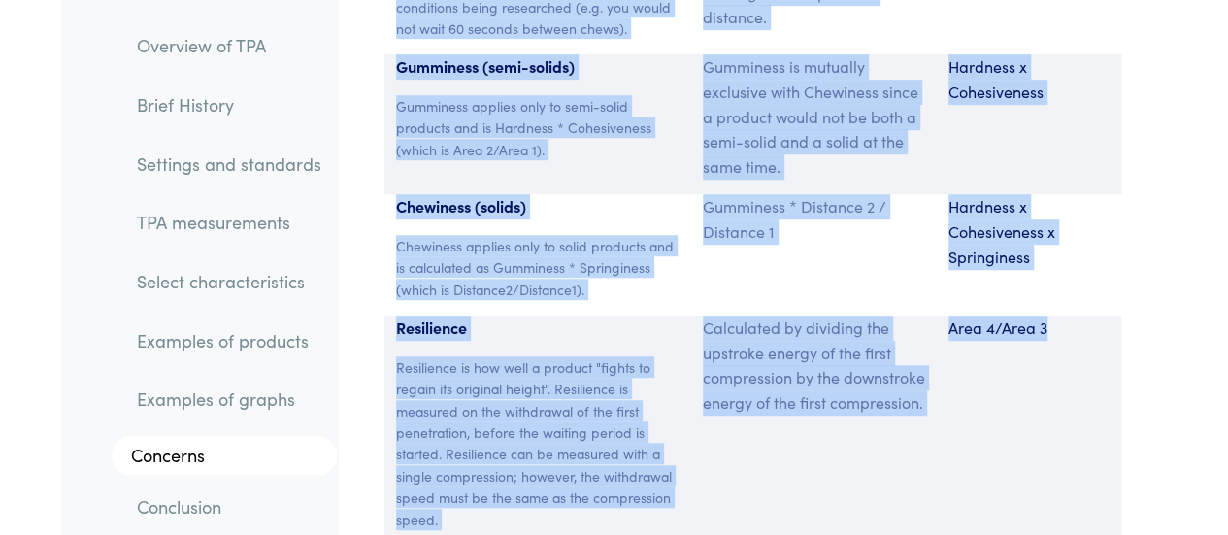
drag, startPoint x: 399, startPoint y: 181, endPoint x: 1085, endPoint y: 214, distance: 686.9
copy section "Parameter Expression Measurement Hardness The peak force that occurs during the…"
